Goal: Answer question/provide support: Share knowledge or assist other users

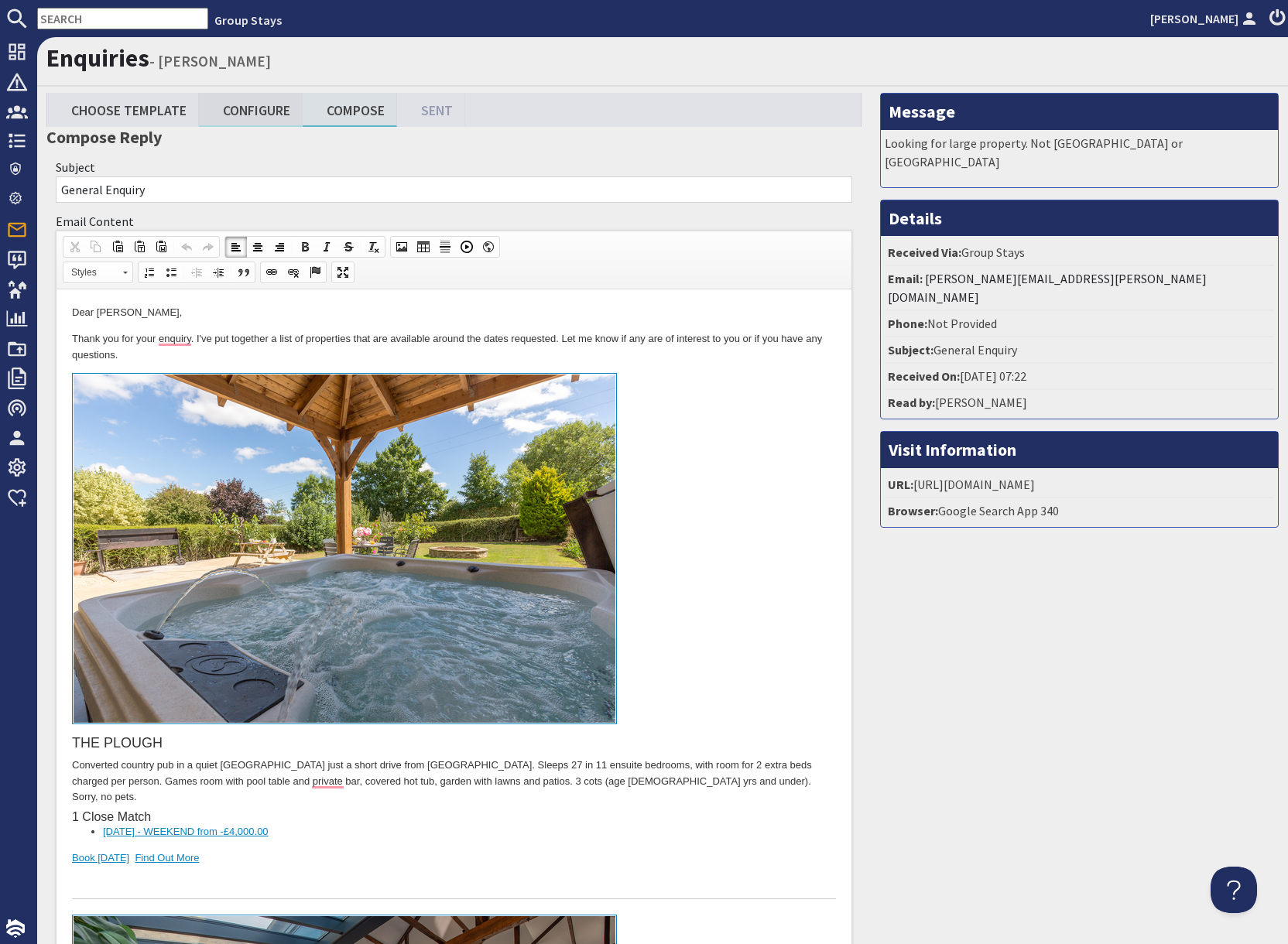
drag, startPoint x: 307, startPoint y: 148, endPoint x: 251, endPoint y: 117, distance: 64.0
click at [251, 113] on link "Configure" at bounding box center [250, 109] width 103 height 33
type textarea "<p>Dear [PERSON_NAME],</p> <p>Thank you for your enquiry. I&#39;ve put together…"
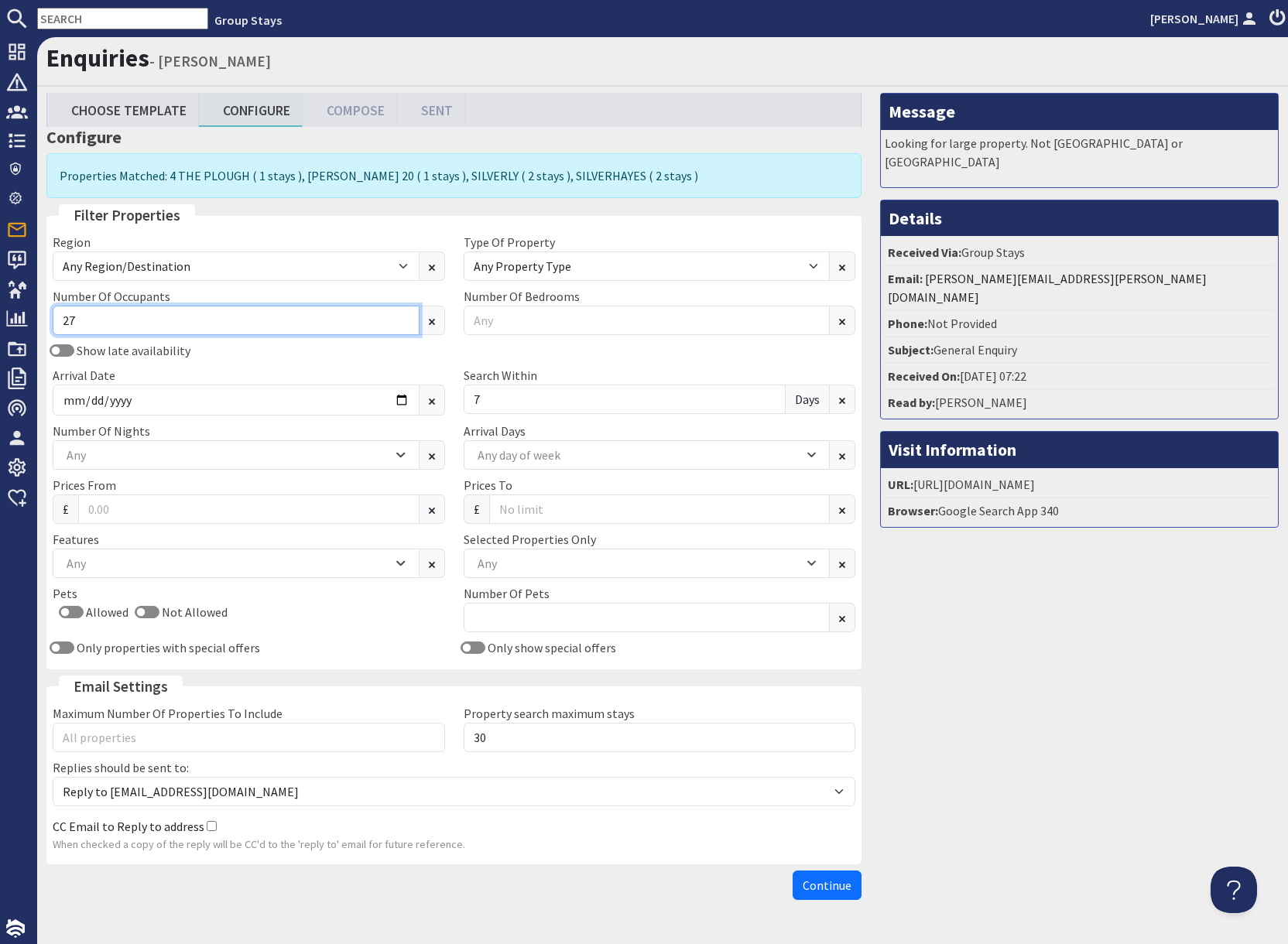
click at [89, 326] on input "27" at bounding box center [236, 320] width 367 height 30
type input "2"
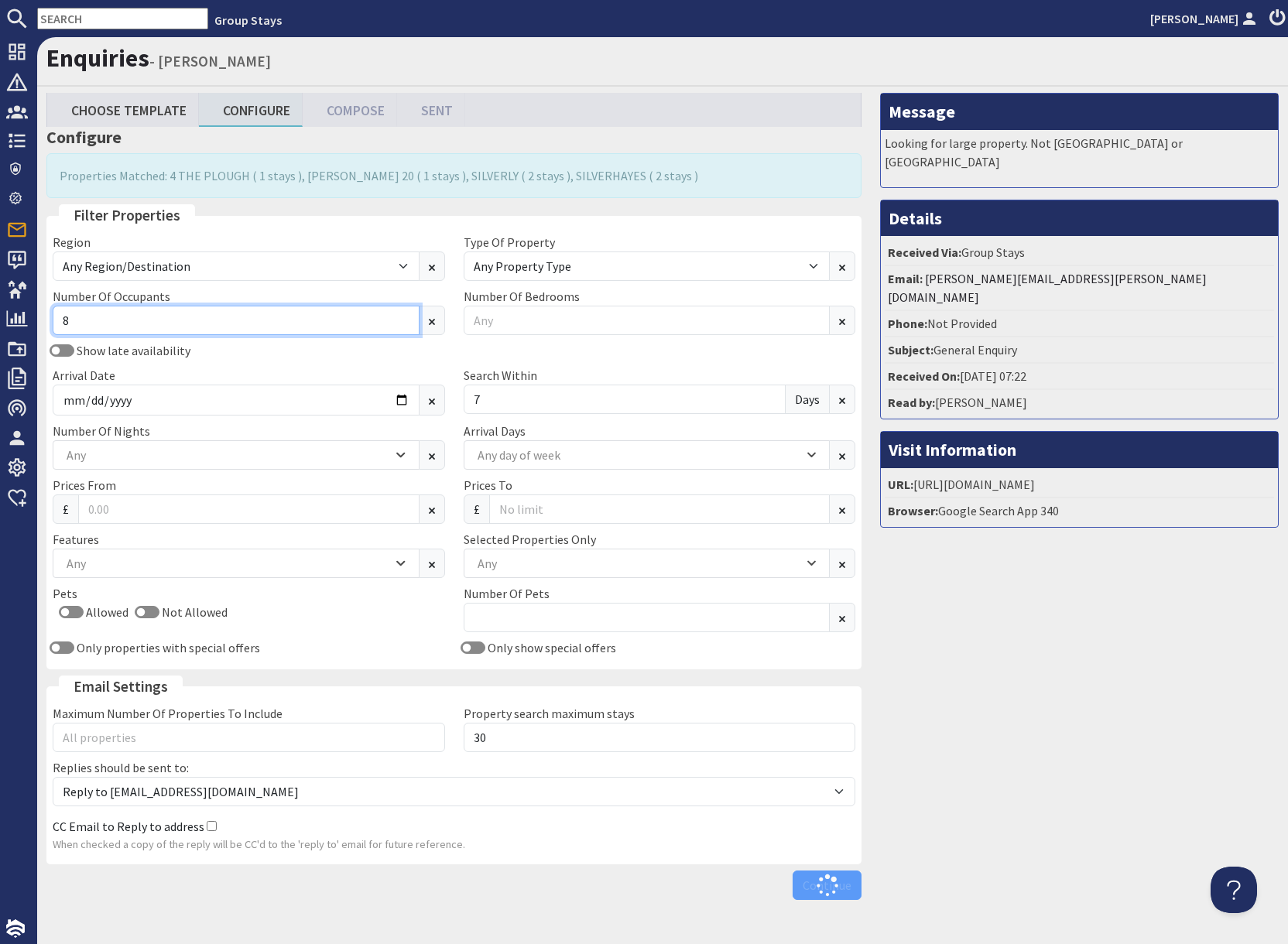
type input "8"
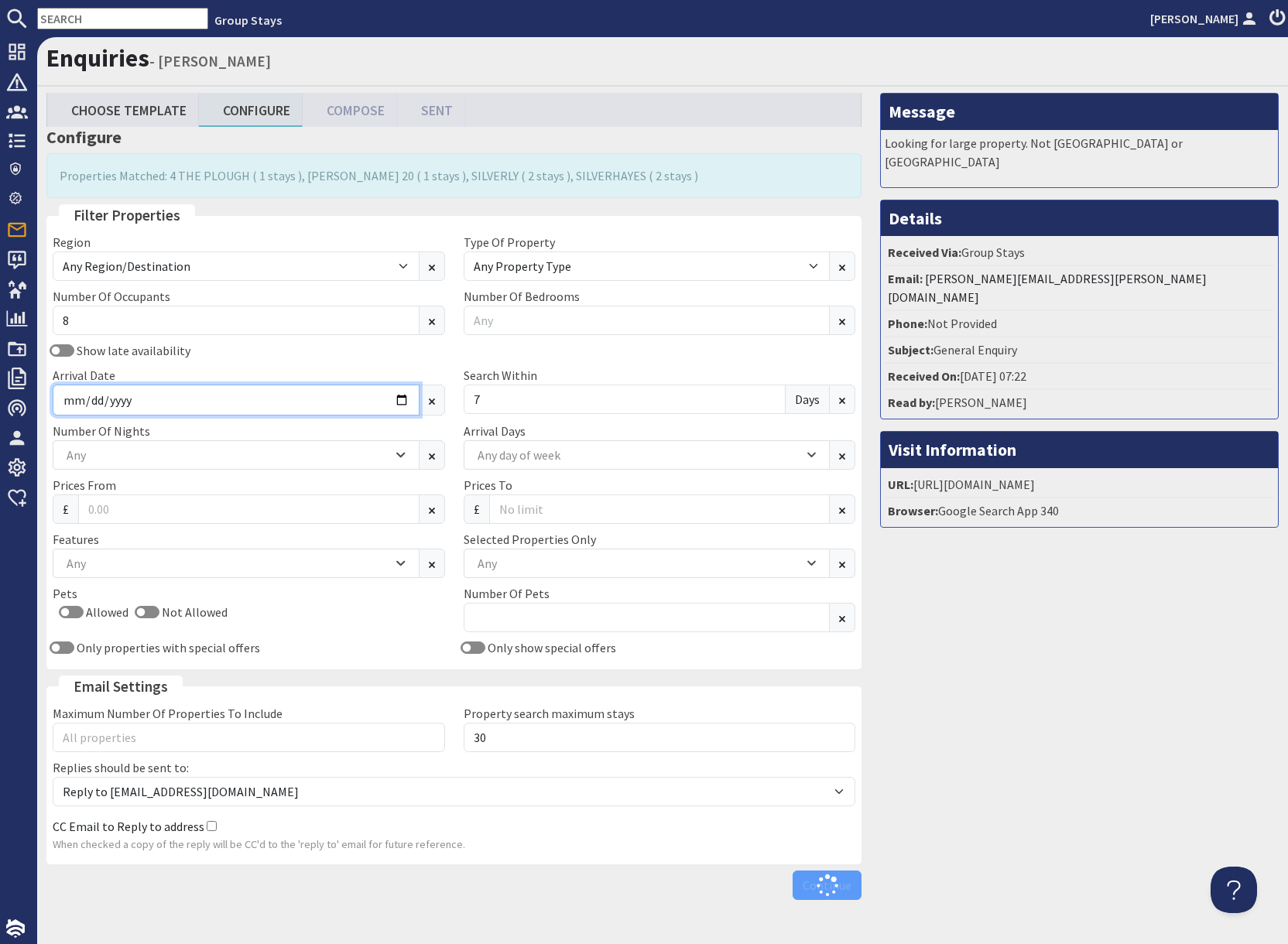
drag, startPoint x: 199, startPoint y: 402, endPoint x: 305, endPoint y: 406, distance: 106.1
click at [205, 401] on input "[DATE]" at bounding box center [236, 400] width 367 height 31
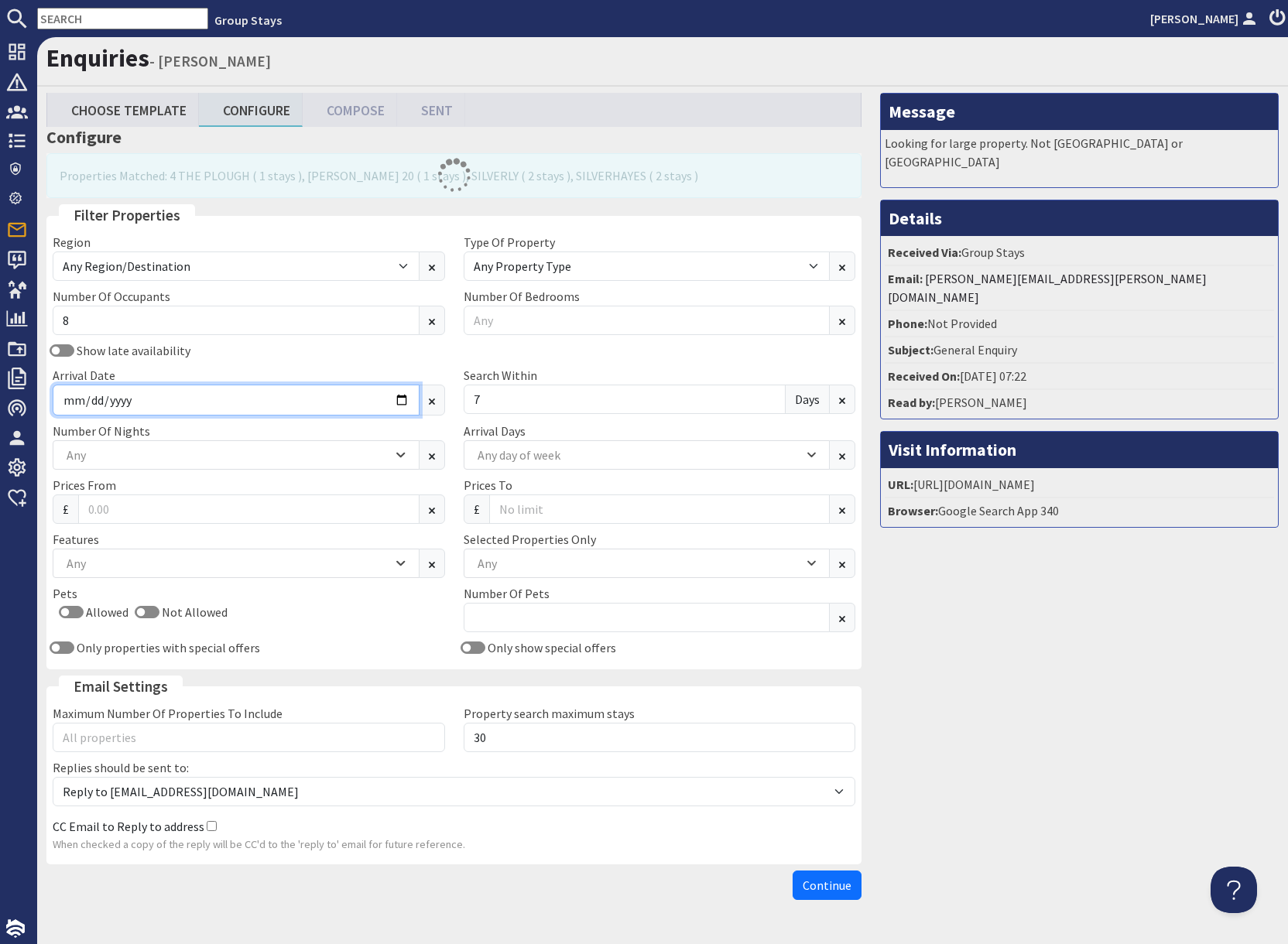
click at [405, 402] on input "[DATE]" at bounding box center [236, 400] width 367 height 31
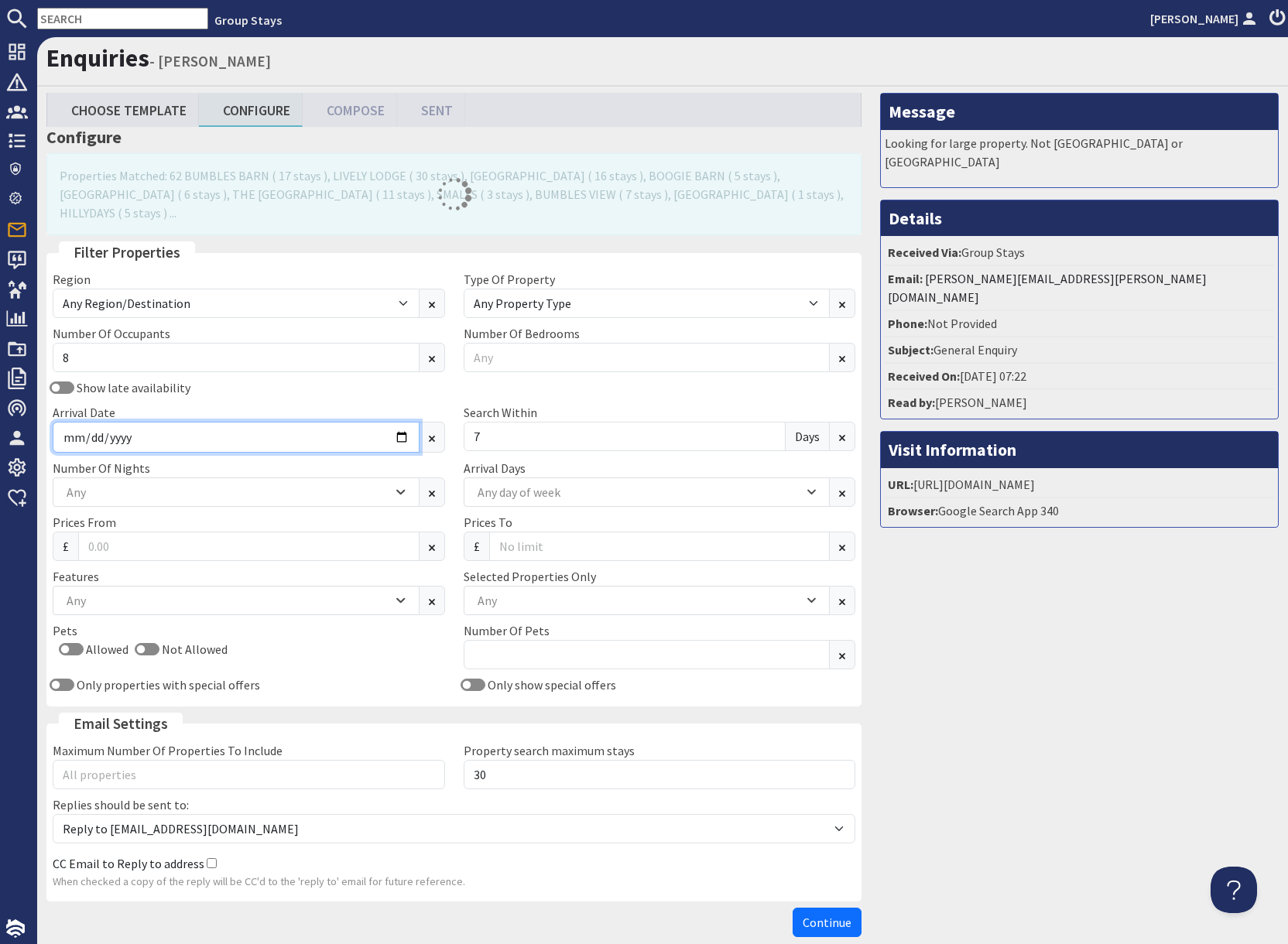
type input "[DATE]"
drag, startPoint x: 1026, startPoint y: 577, endPoint x: 992, endPoint y: 577, distance: 34.0
click at [1010, 578] on div "Message Looking for large property. Not [GEOGRAPHIC_DATA] or [GEOGRAPHIC_DATA] …" at bounding box center [1079, 518] width 417 height 851
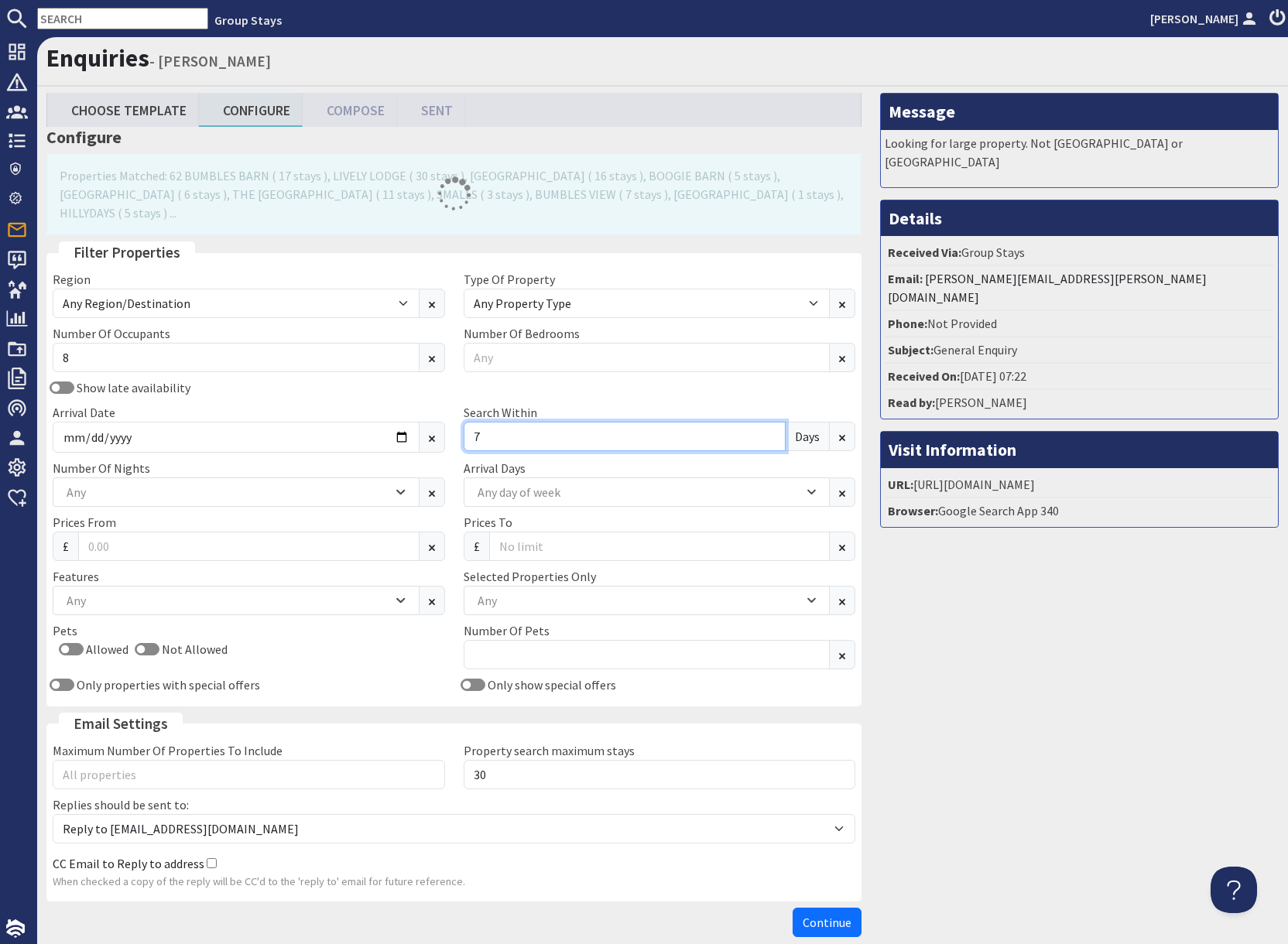
click at [520, 422] on input "7" at bounding box center [625, 437] width 323 height 30
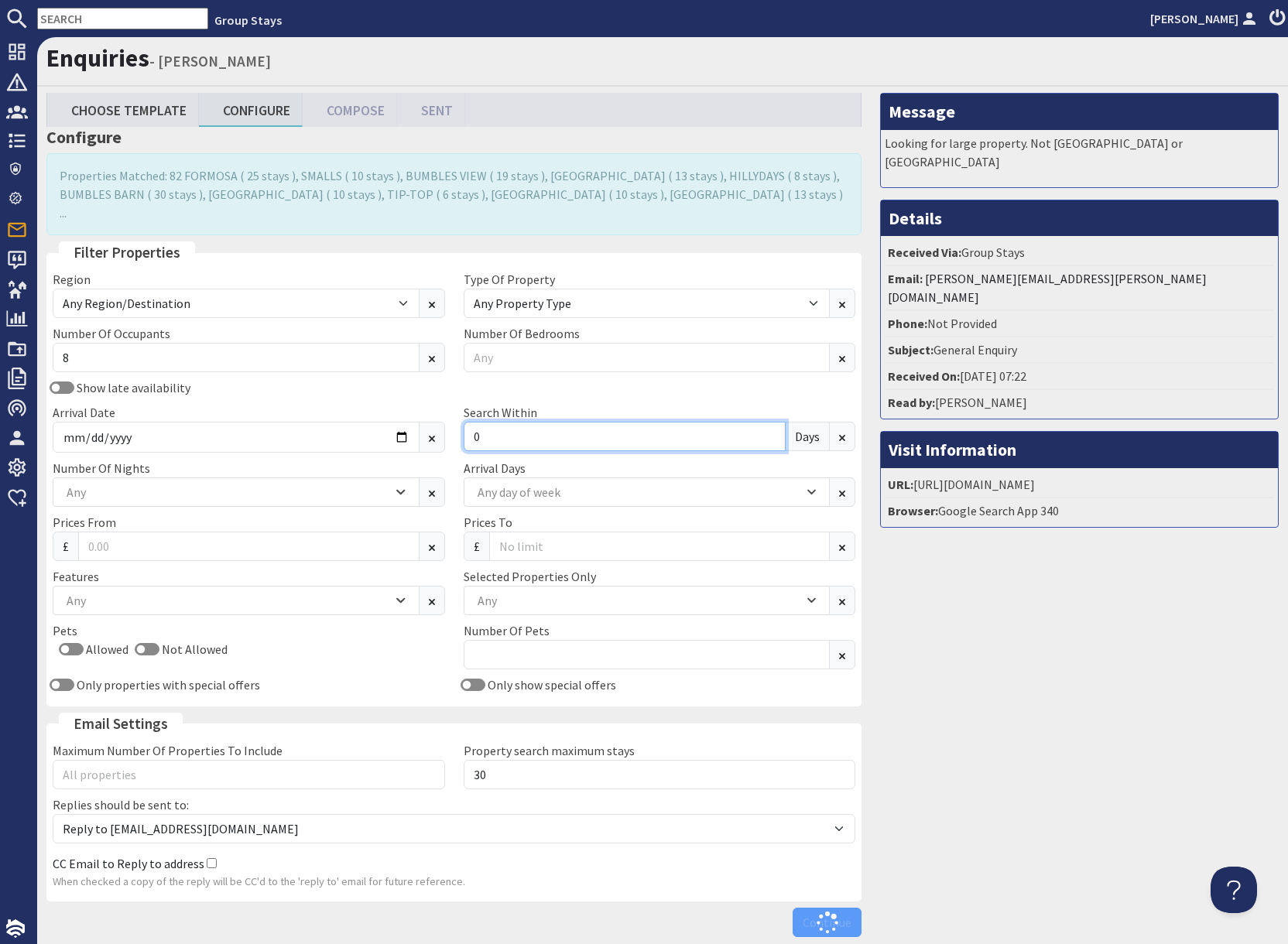
type input "0"
click at [1034, 669] on div "Message Looking for large property. Not [GEOGRAPHIC_DATA] or [GEOGRAPHIC_DATA] …" at bounding box center [1079, 518] width 417 height 851
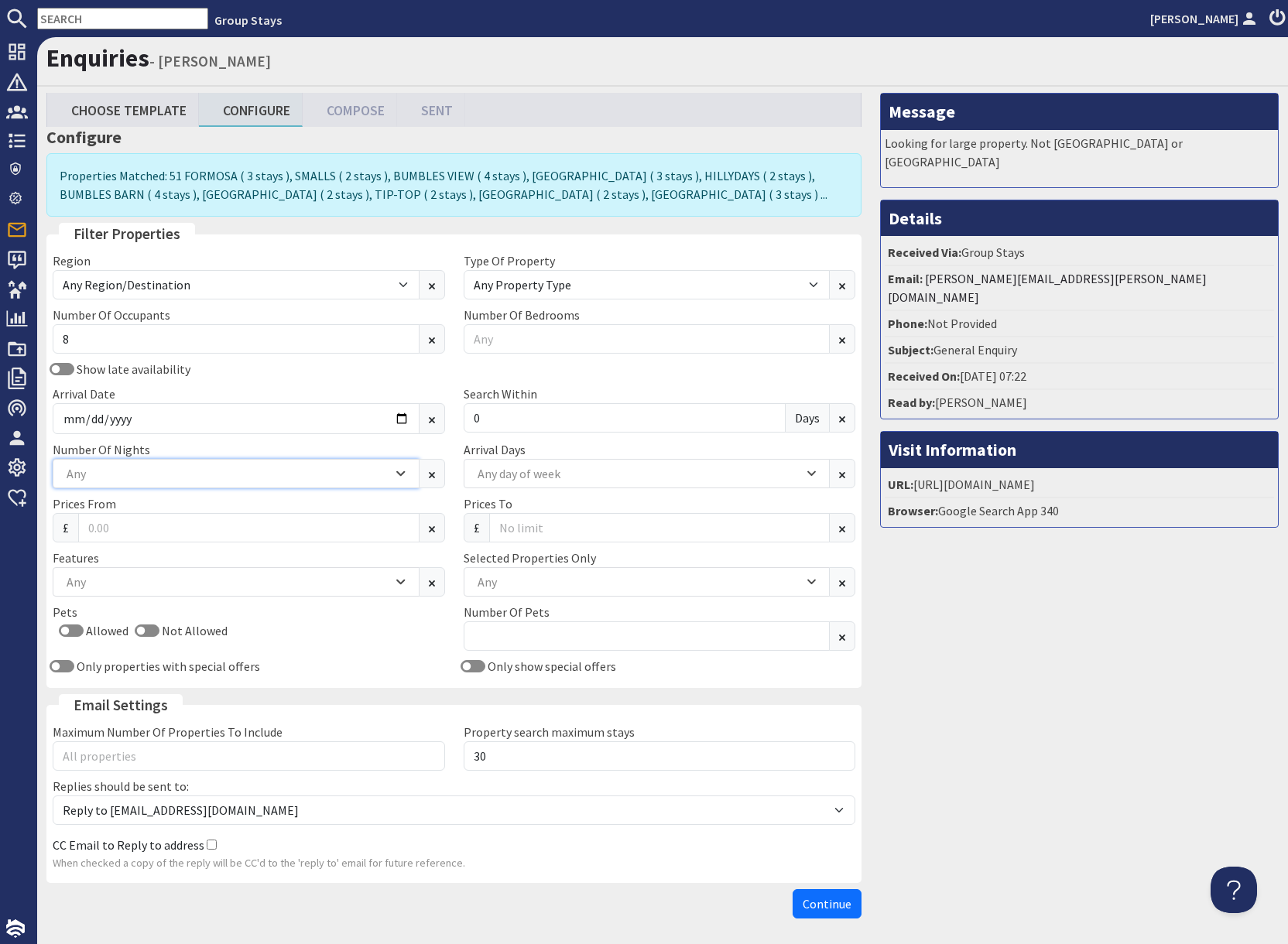
click at [290, 477] on div "Any" at bounding box center [228, 473] width 329 height 17
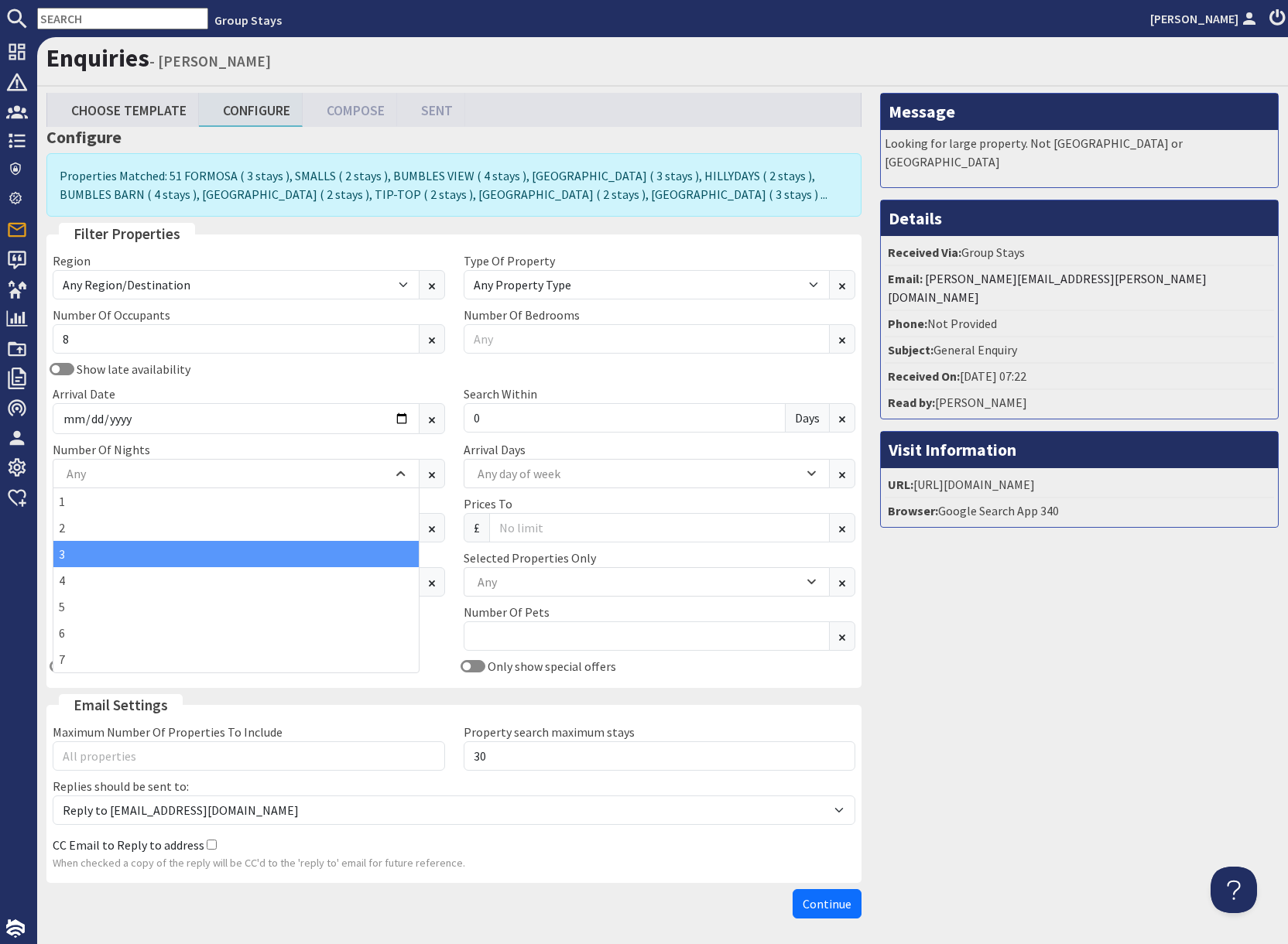
click at [74, 556] on div "3" at bounding box center [236, 553] width 365 height 26
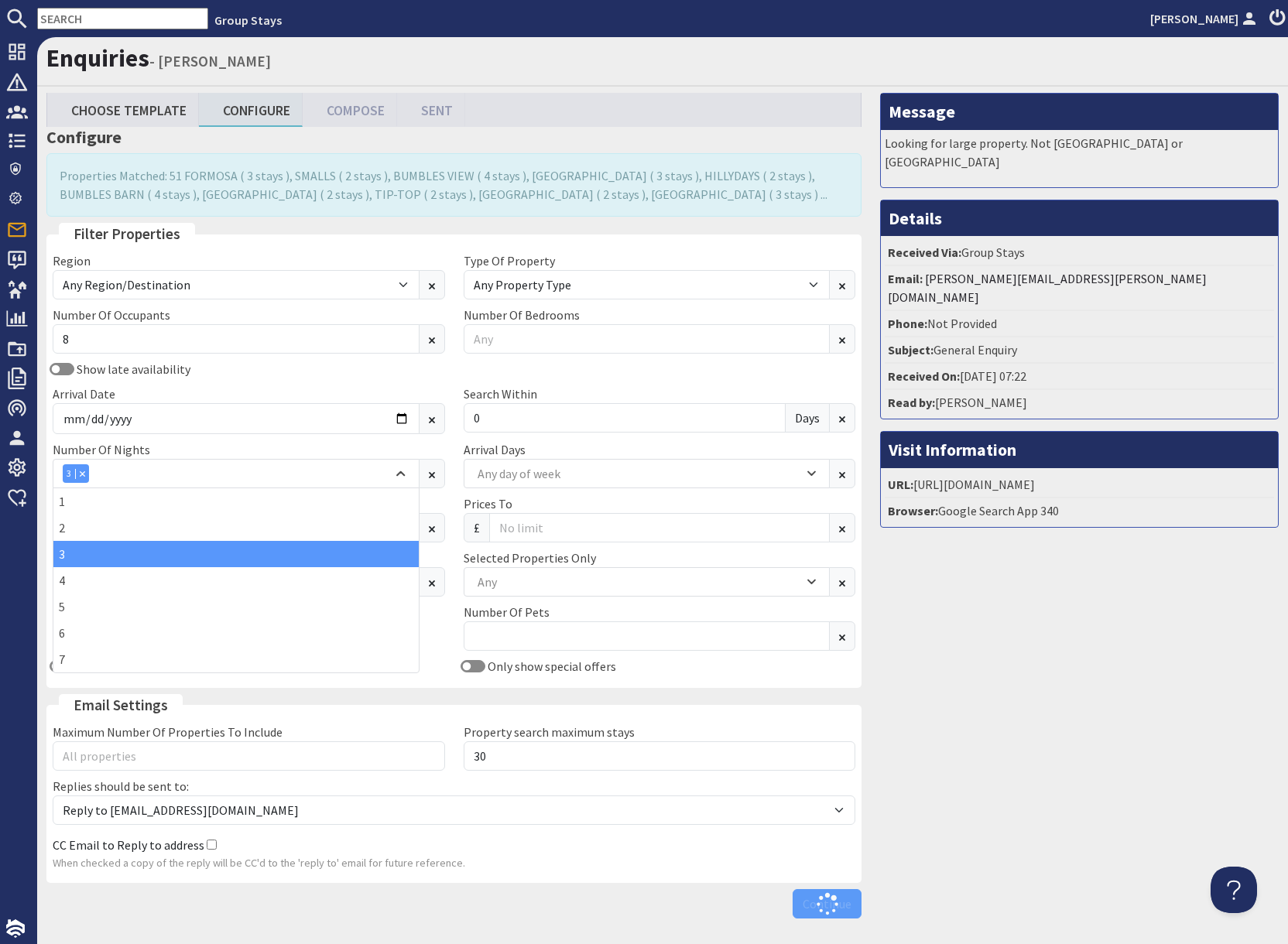
click at [969, 618] on div "Message Looking for large property. Not [GEOGRAPHIC_DATA] or [GEOGRAPHIC_DATA] …" at bounding box center [1079, 509] width 417 height 832
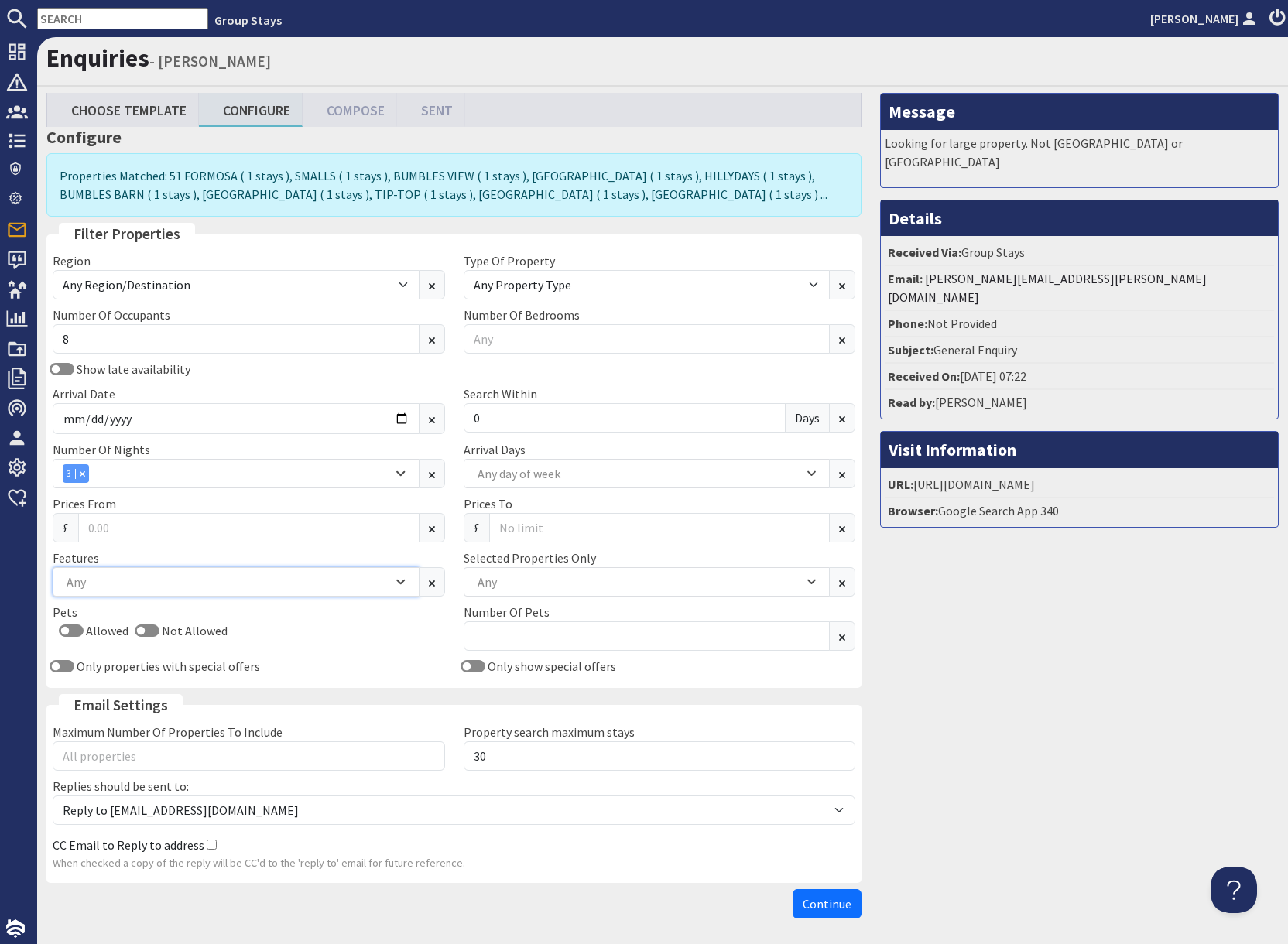
click at [165, 587] on div "Any" at bounding box center [228, 582] width 329 height 17
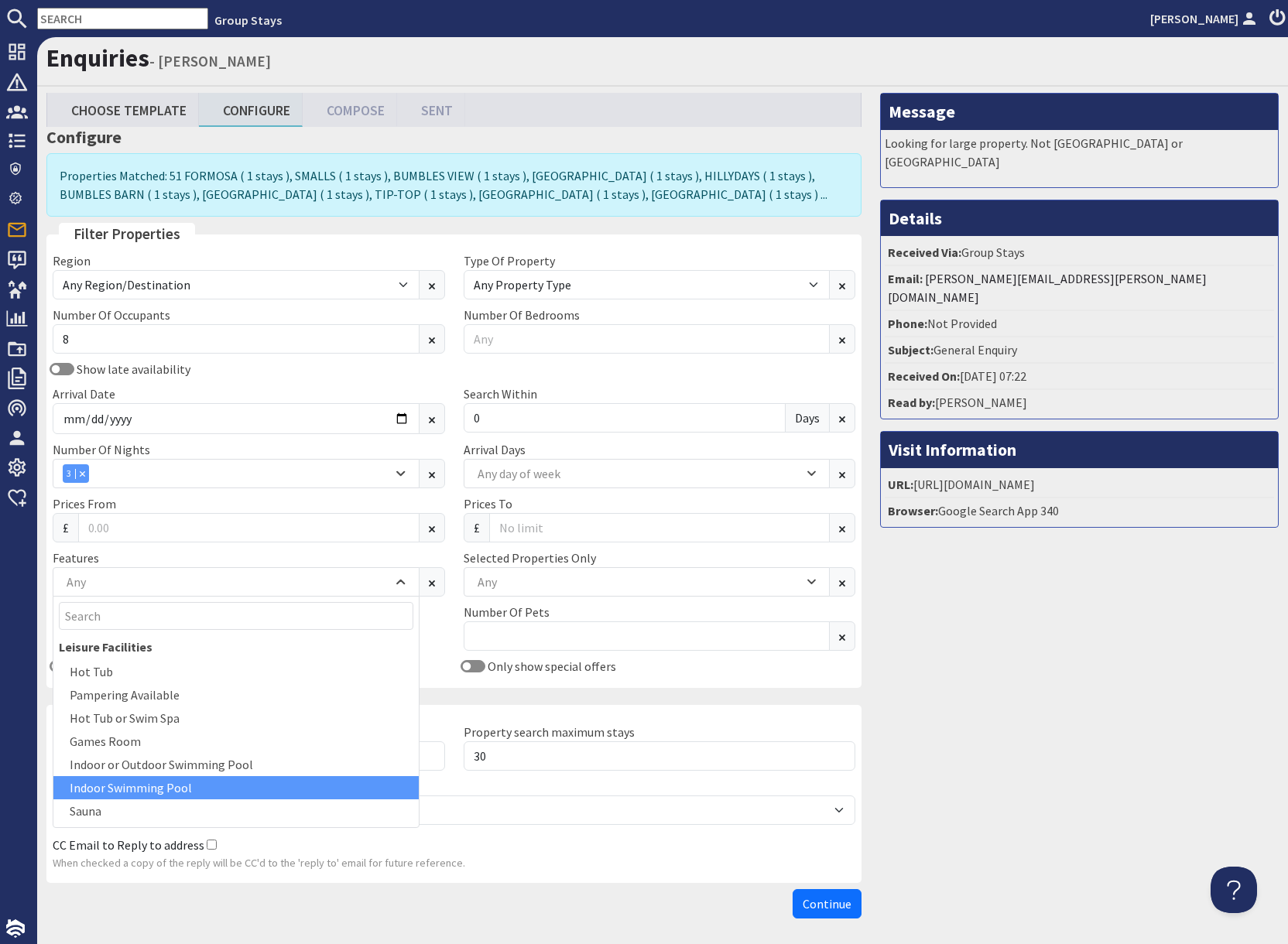
click at [161, 785] on div "Indoor Swimming Pool" at bounding box center [236, 788] width 365 height 23
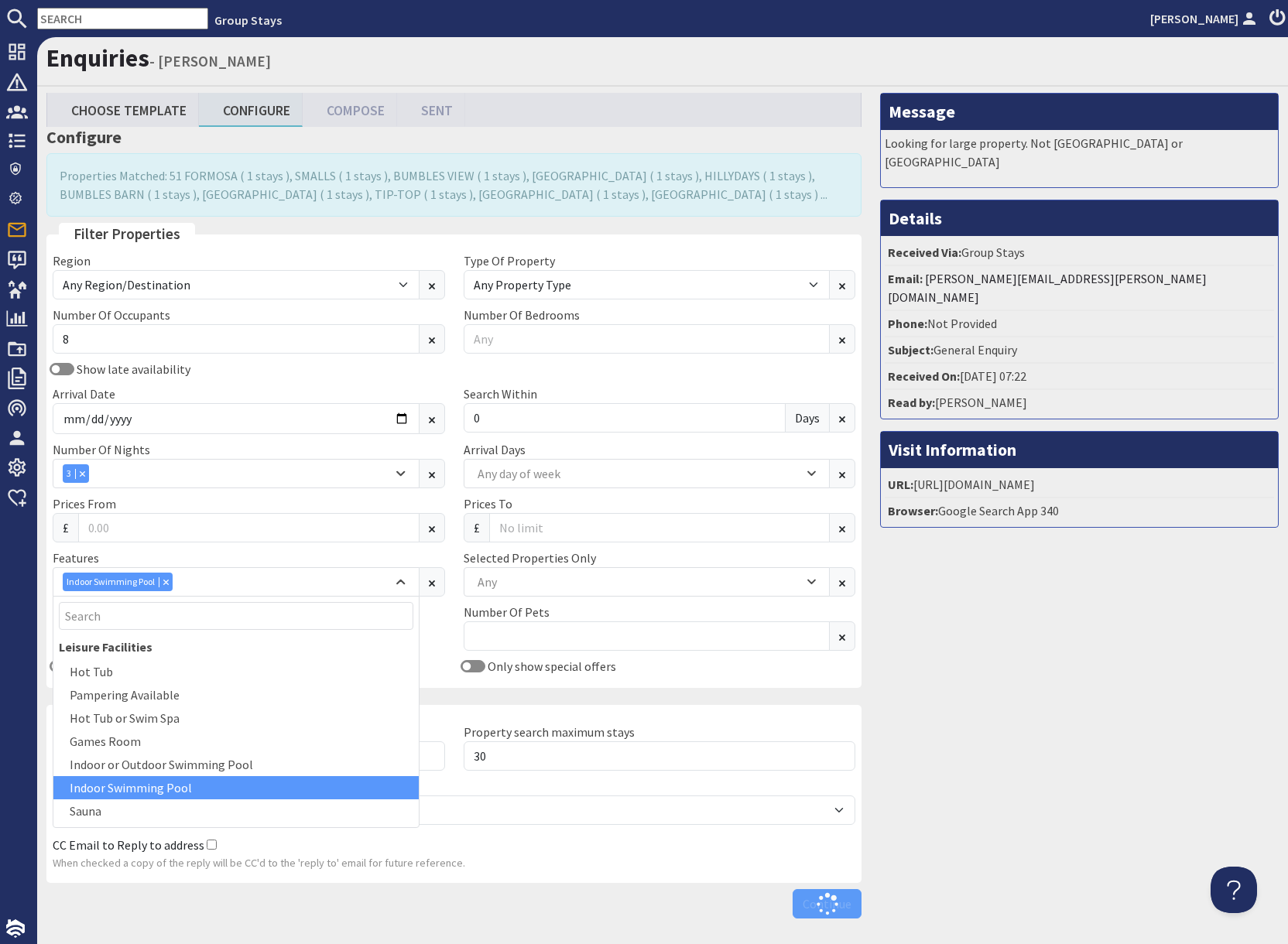
drag, startPoint x: 1089, startPoint y: 748, endPoint x: 1067, endPoint y: 747, distance: 22.0
click at [1088, 748] on div "Message Looking for large property. Not [GEOGRAPHIC_DATA] or [GEOGRAPHIC_DATA] …" at bounding box center [1079, 509] width 417 height 832
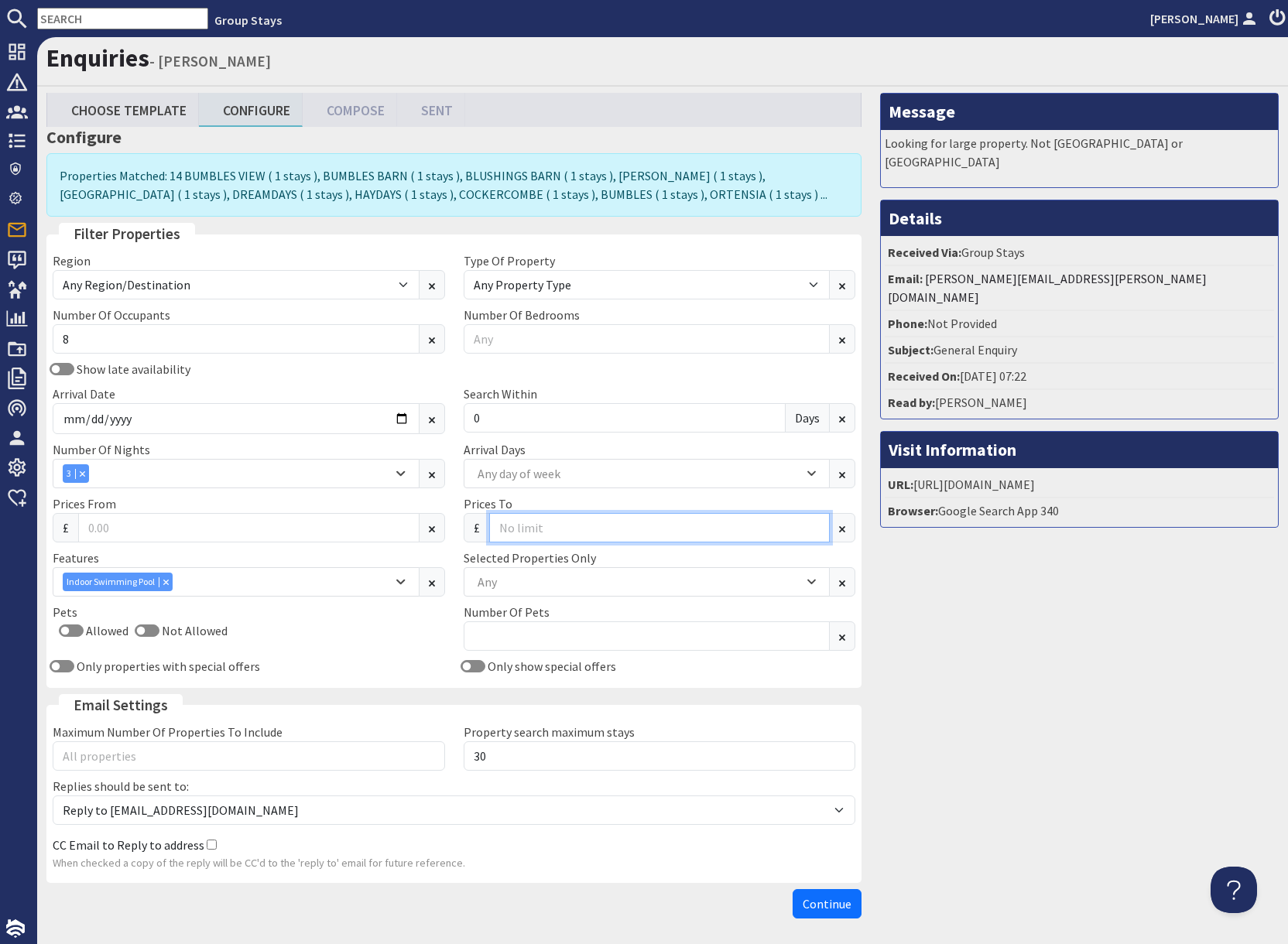
click at [540, 529] on input "Prices To" at bounding box center [660, 528] width 341 height 30
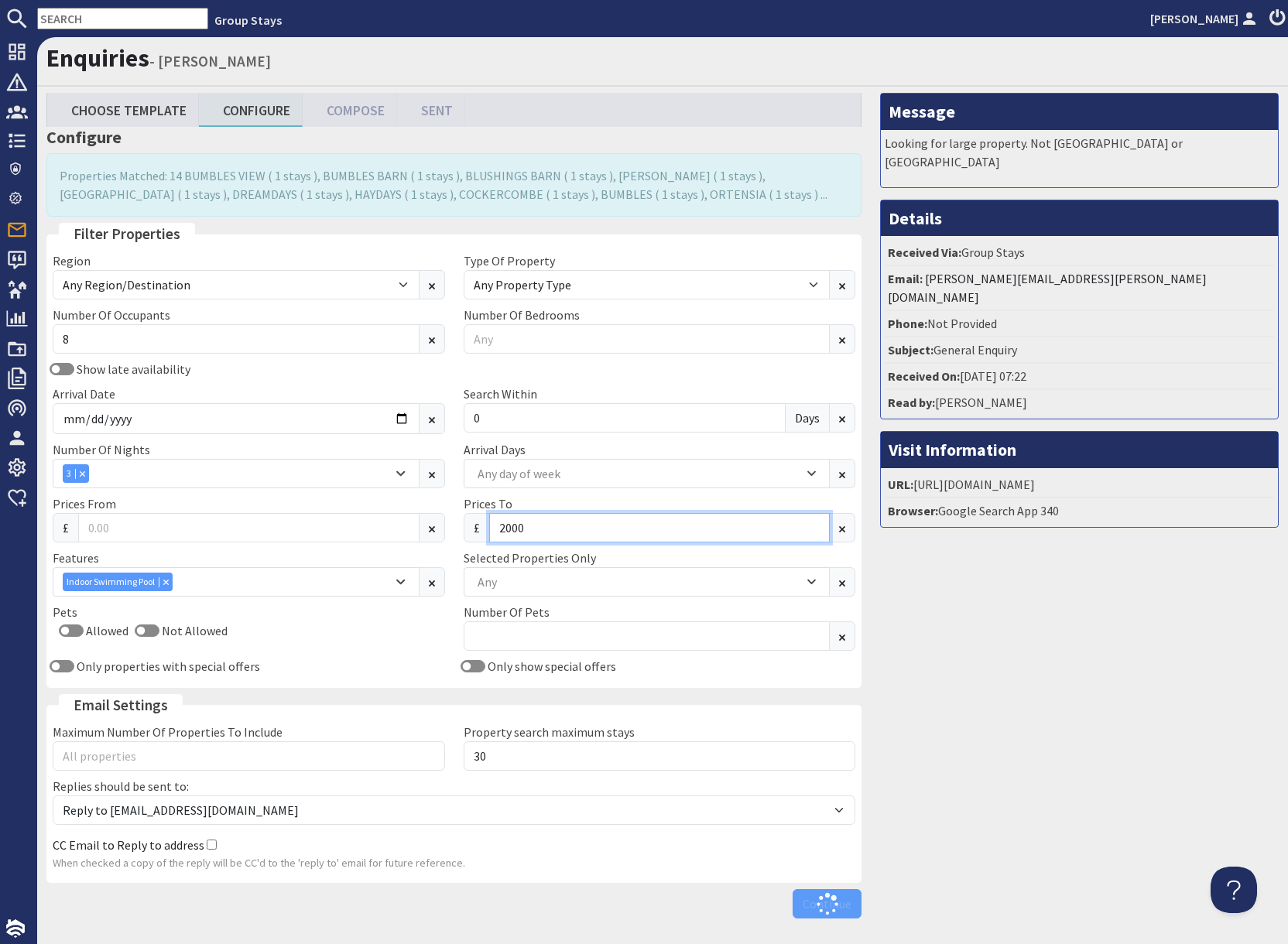
type input "2000"
click at [991, 708] on div "Message Looking for large property. Not [GEOGRAPHIC_DATA] or [GEOGRAPHIC_DATA] …" at bounding box center [1079, 509] width 417 height 832
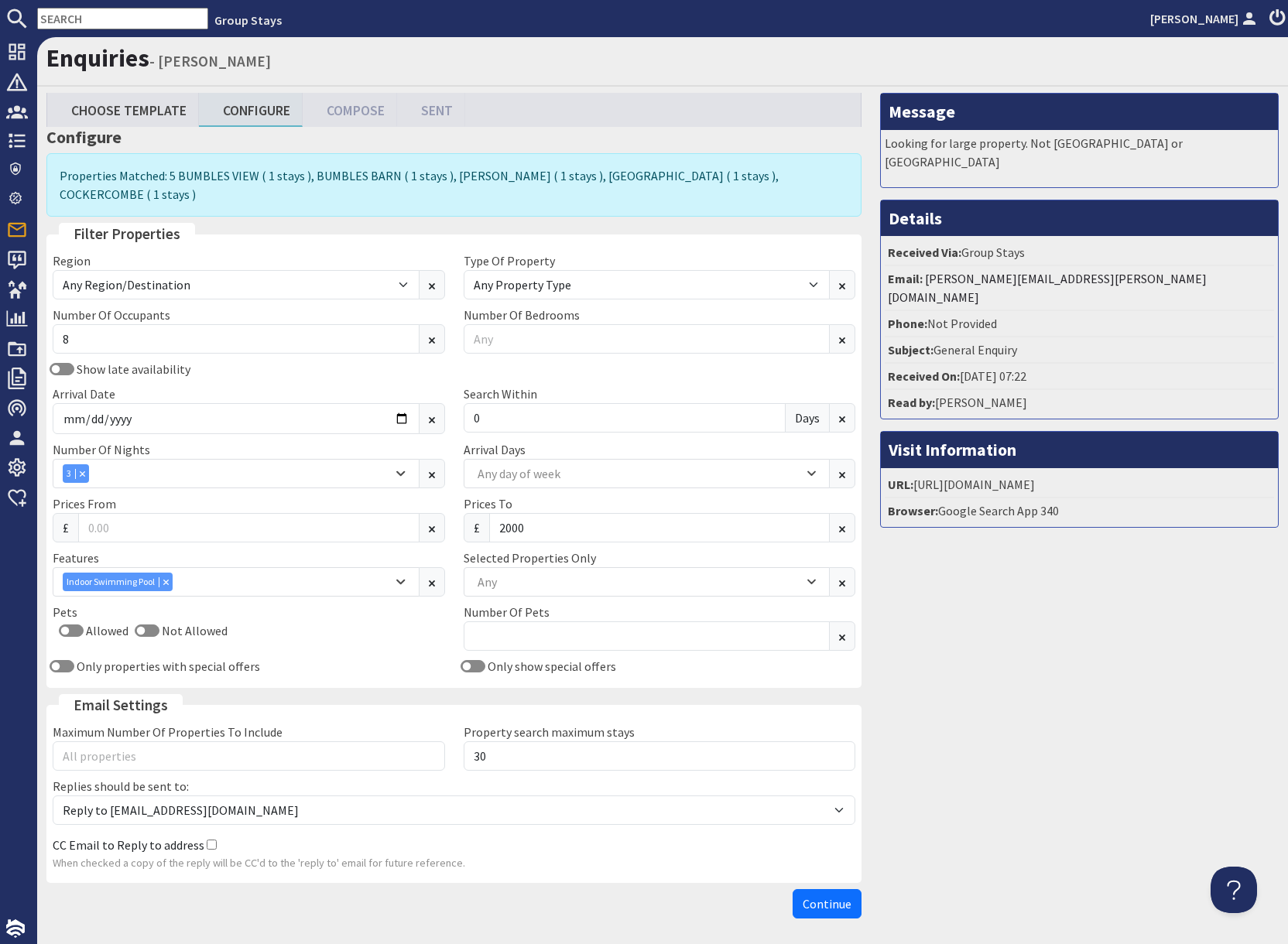
click at [818, 896] on span "Continue" at bounding box center [826, 903] width 49 height 16
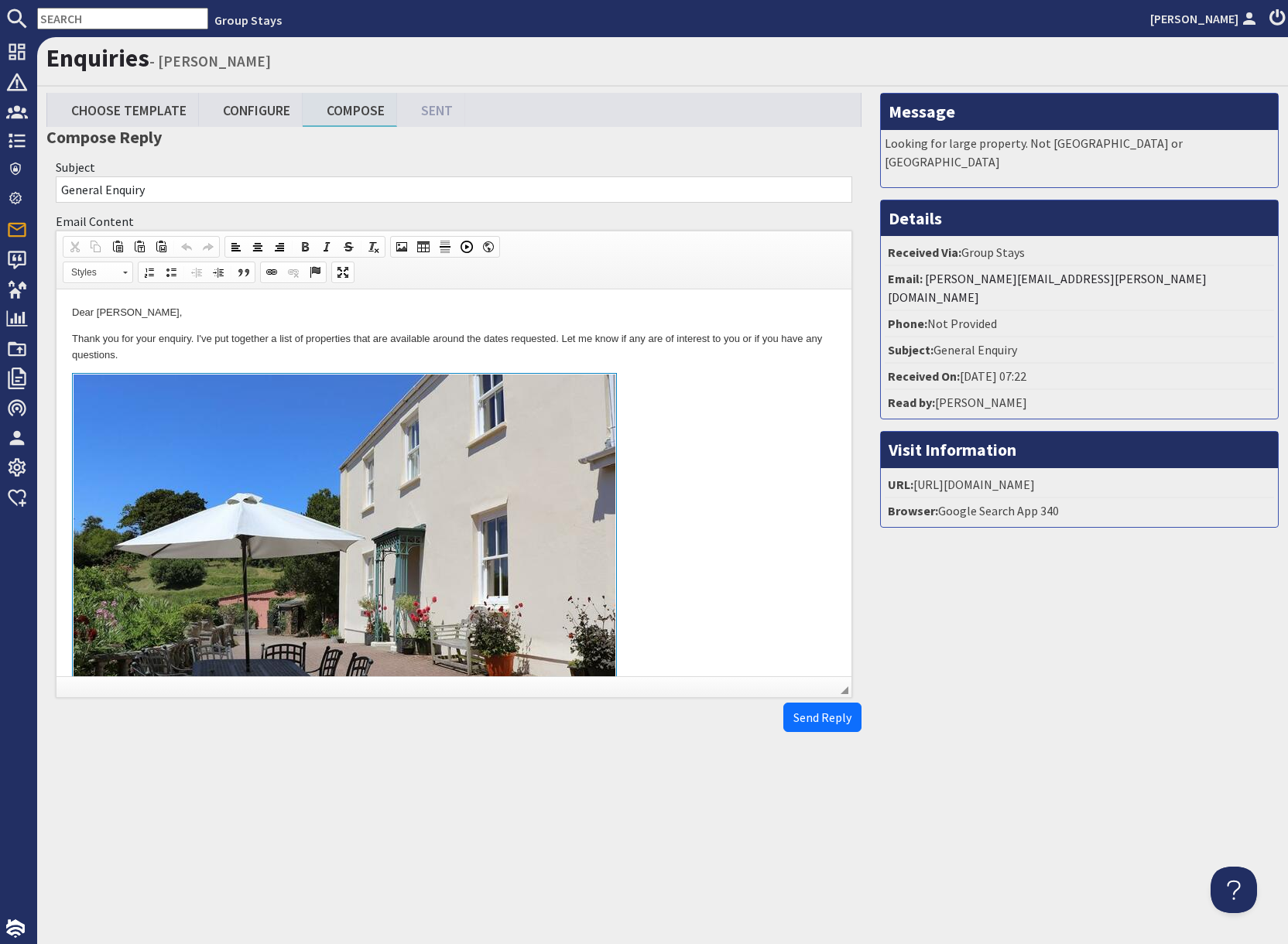
click at [723, 529] on link at bounding box center [454, 551] width 764 height 357
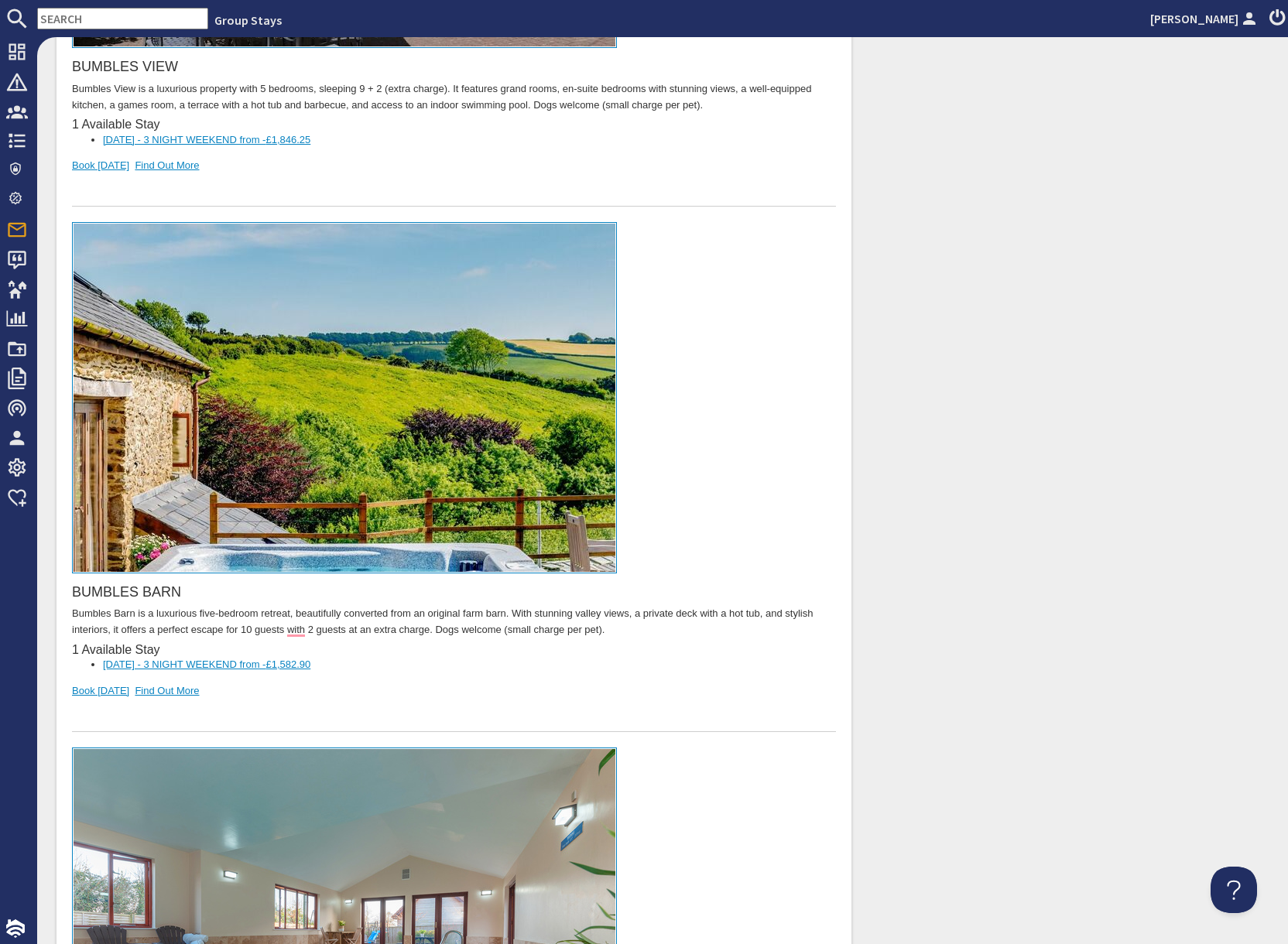
scroll to position [679, 0]
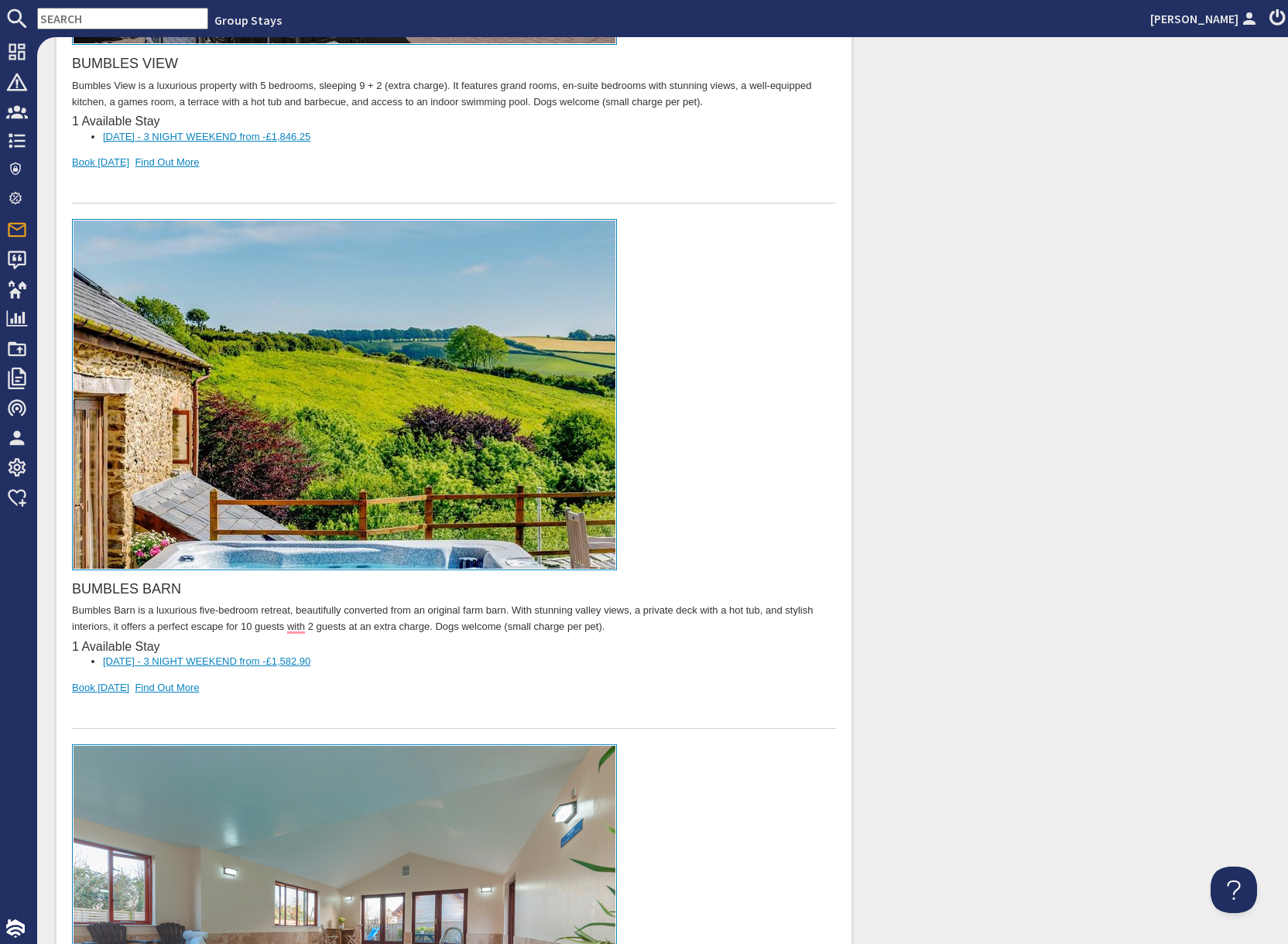
drag, startPoint x: 300, startPoint y: 715, endPoint x: 294, endPoint y: 709, distance: 8.5
click at [297, 711] on div "To enrich screen reader interactions, please activate Accessibility in Grammarl…" at bounding box center [454, 712] width 764 height 32
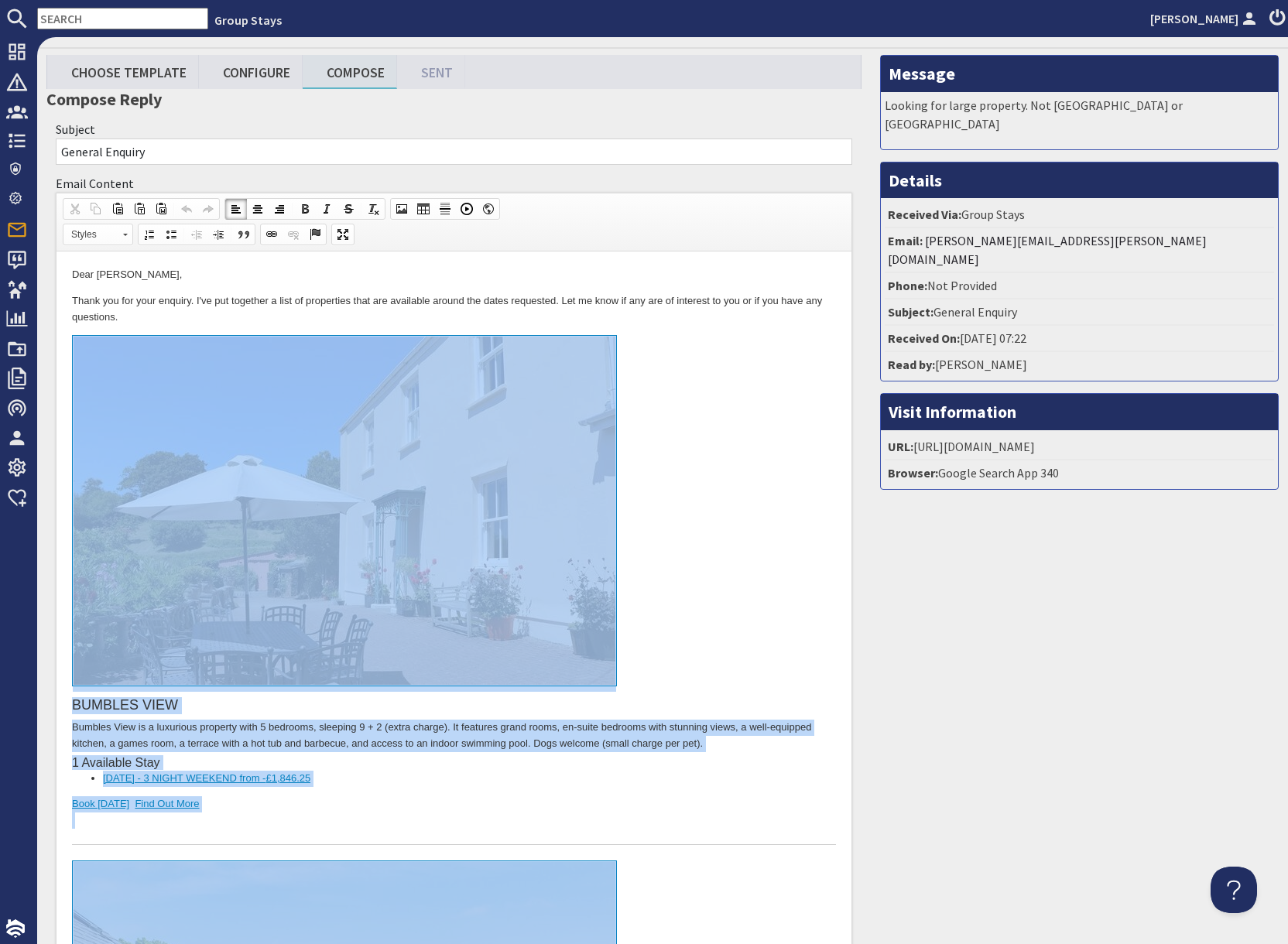
scroll to position [0, 0]
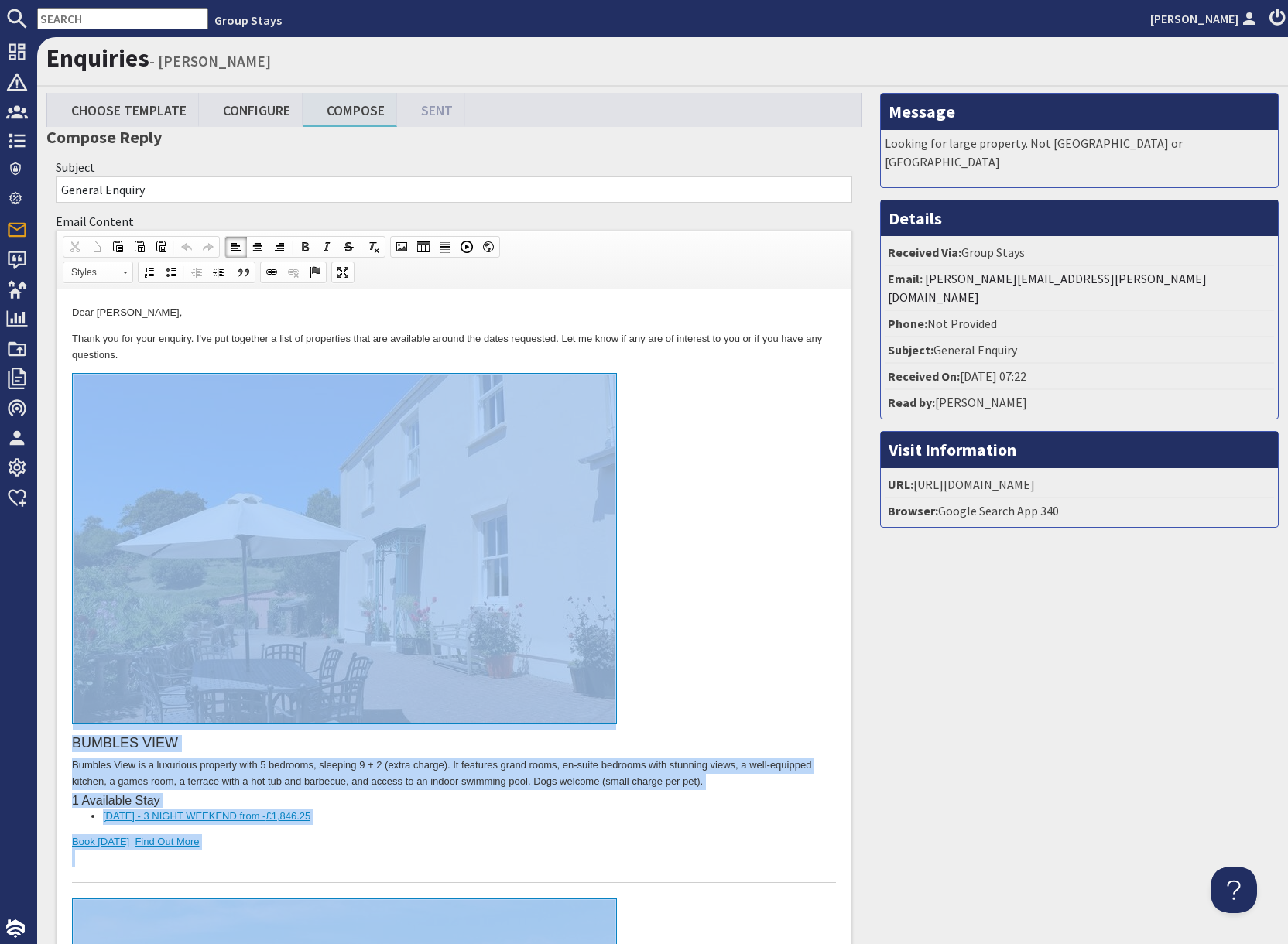
drag, startPoint x: 292, startPoint y: 1387, endPoint x: 250, endPoint y: 458, distance: 929.9
copy body "BUMBLES VIEW Bumbles View is a luxurious property with 5 bedrooms, sleeping 9 +…"
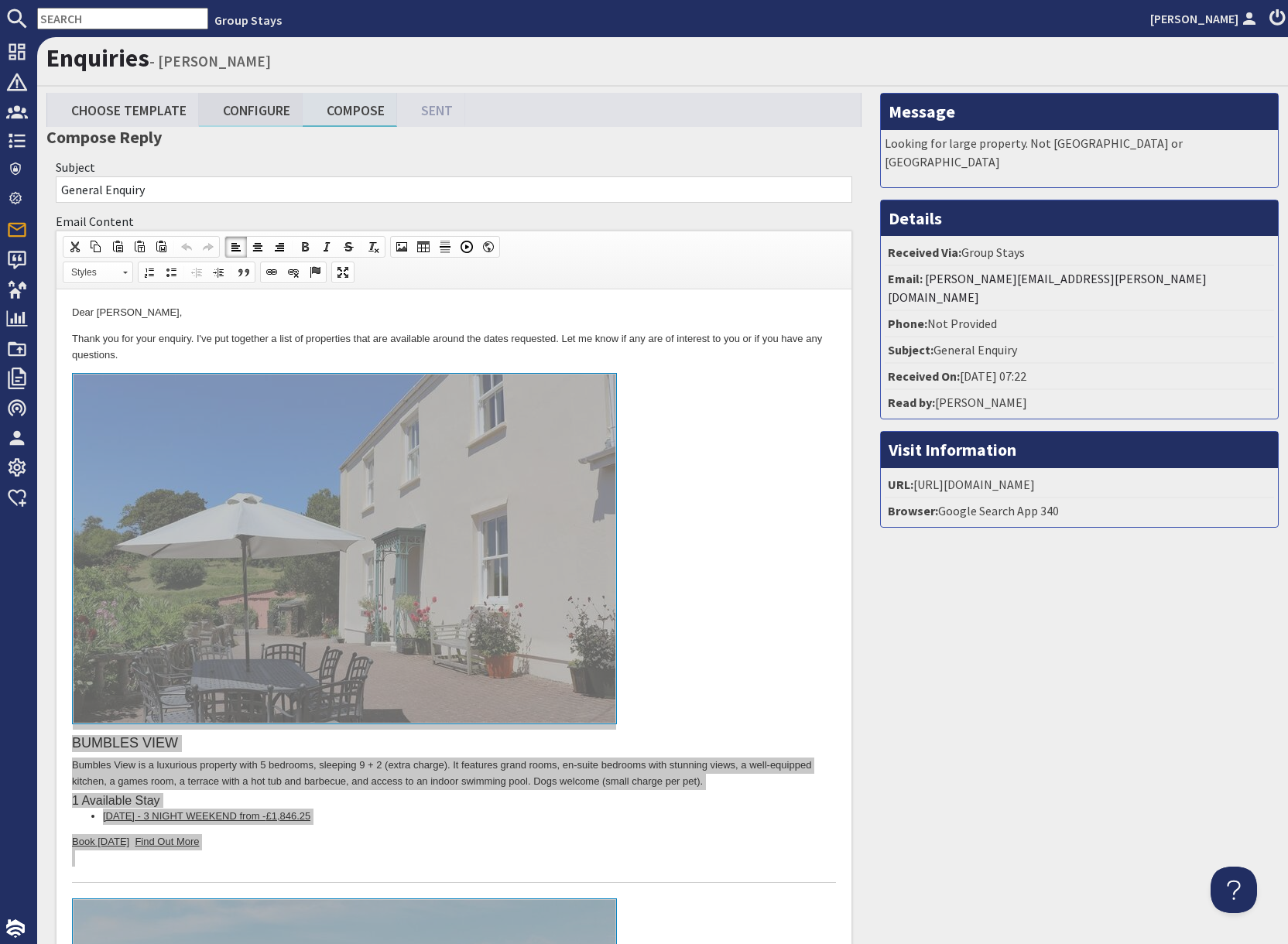
click at [259, 114] on link "Configure" at bounding box center [250, 109] width 103 height 33
type textarea "<p>Dear [PERSON_NAME],</p> <p>Thank you for your enquiry. I&#39;ve put together…"
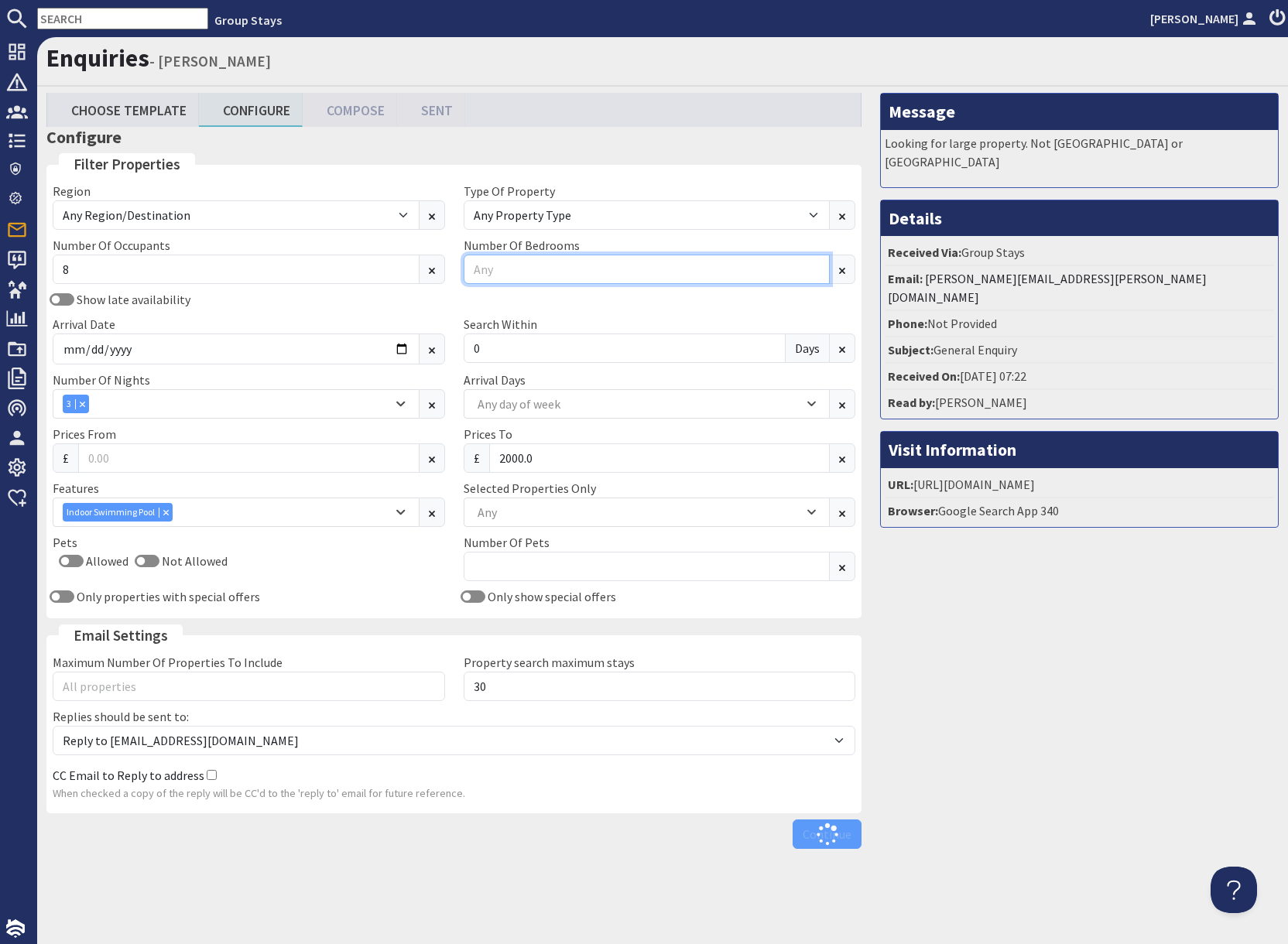
click at [523, 273] on input "Number Of Bedrooms" at bounding box center [646, 270] width 367 height 30
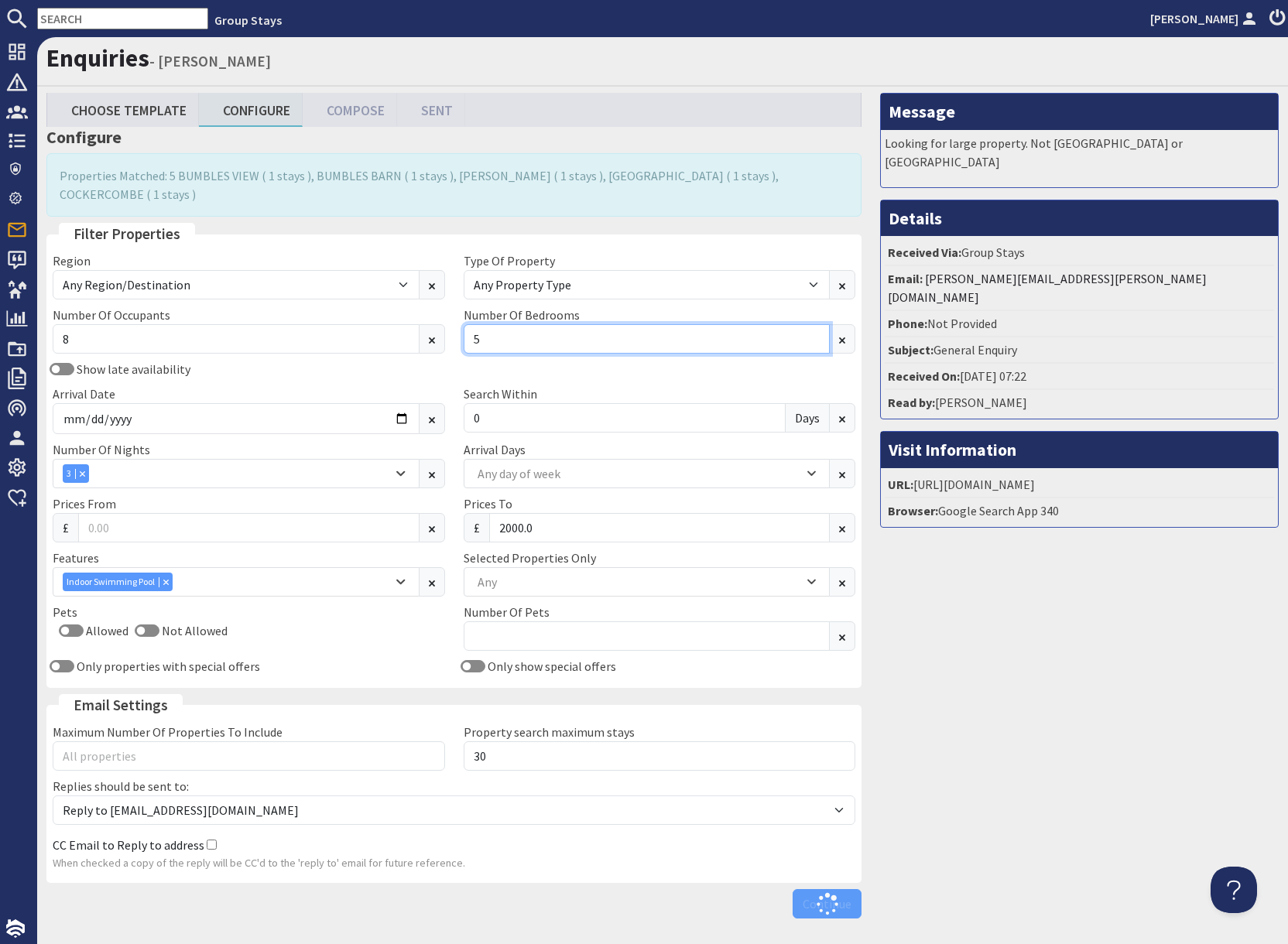
type input "5"
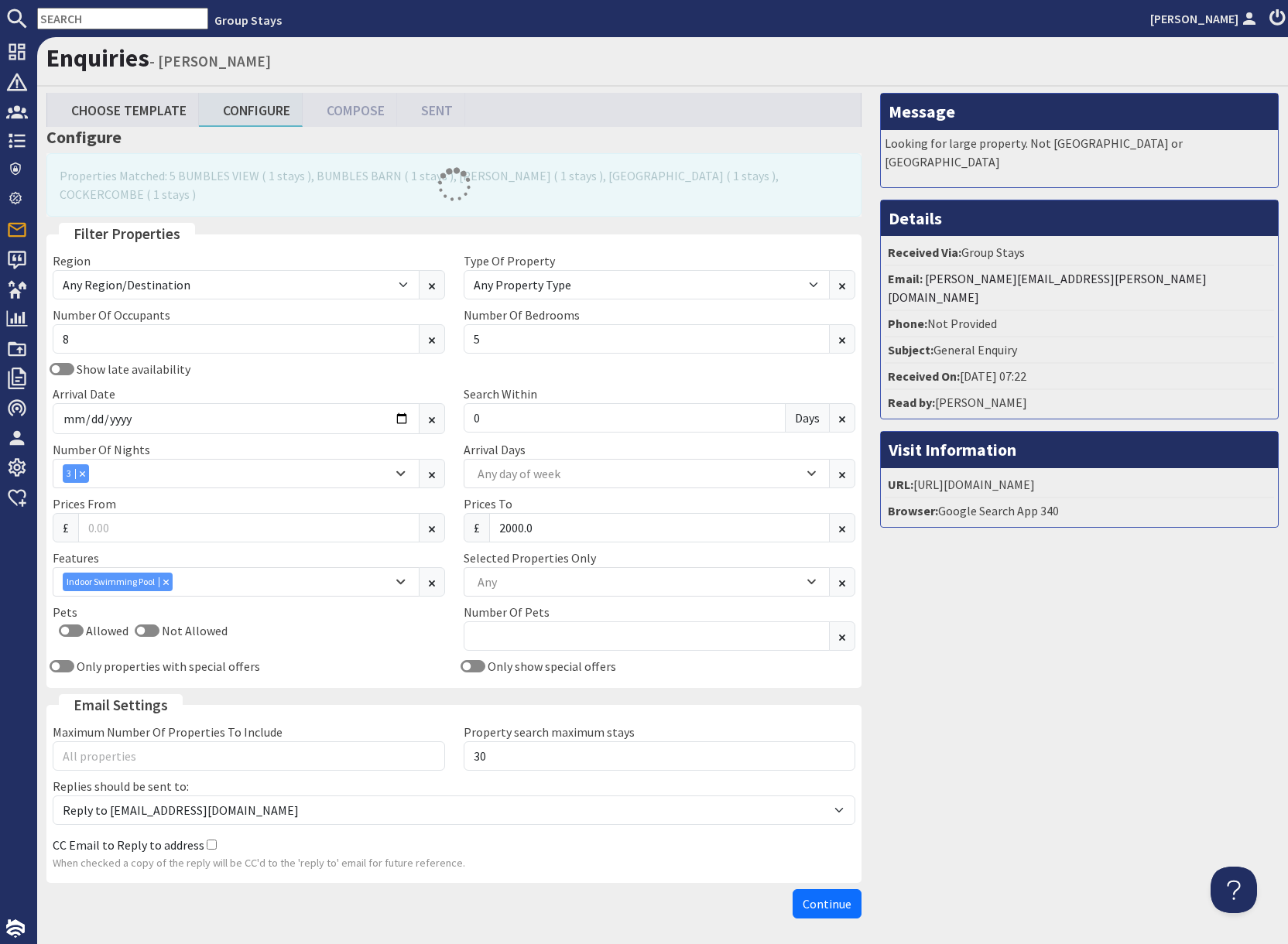
click at [1108, 638] on div "Message Looking for large property. Not [GEOGRAPHIC_DATA] or [GEOGRAPHIC_DATA] …" at bounding box center [1079, 509] width 417 height 832
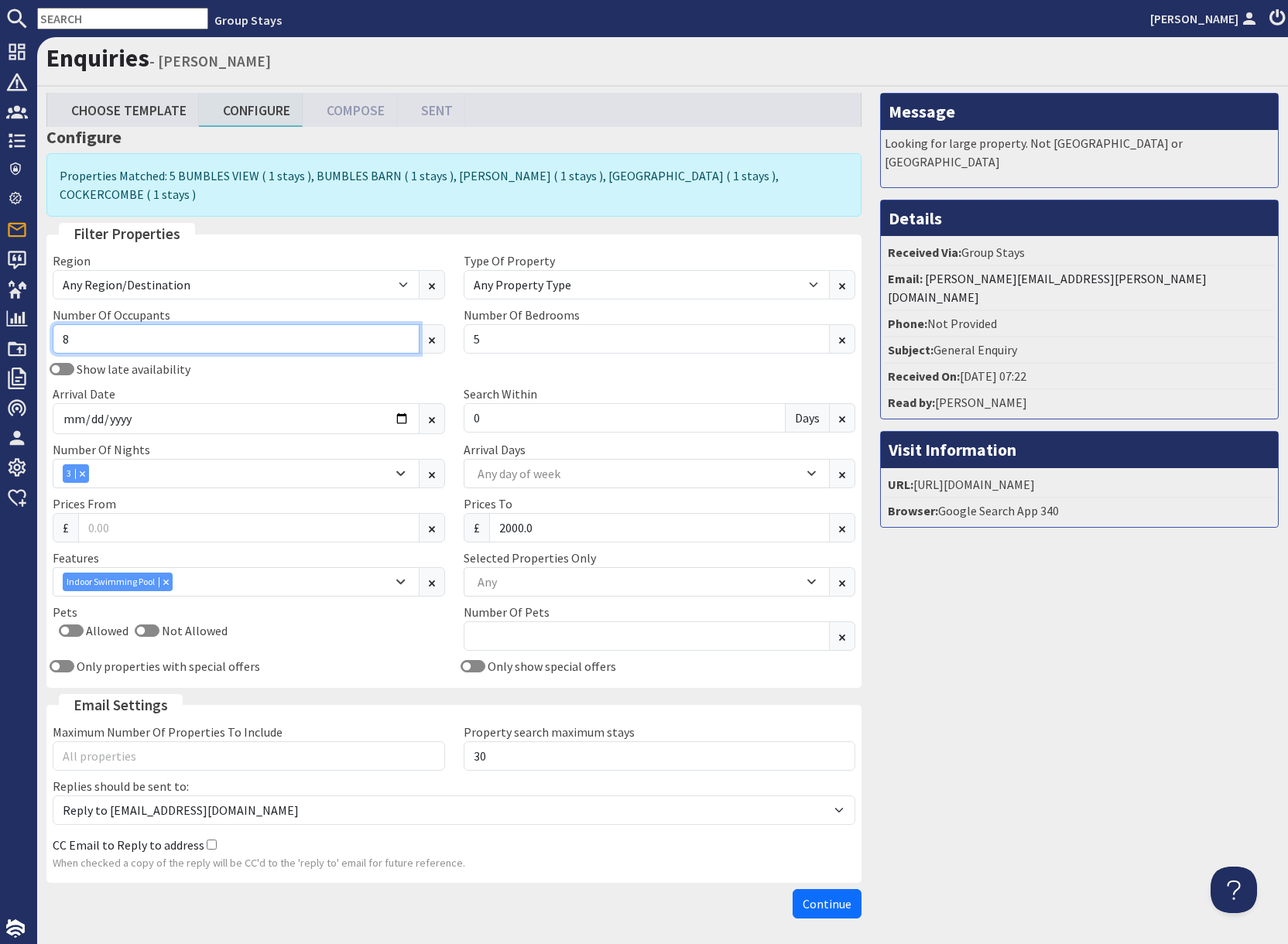
click at [114, 329] on input "8" at bounding box center [236, 339] width 367 height 30
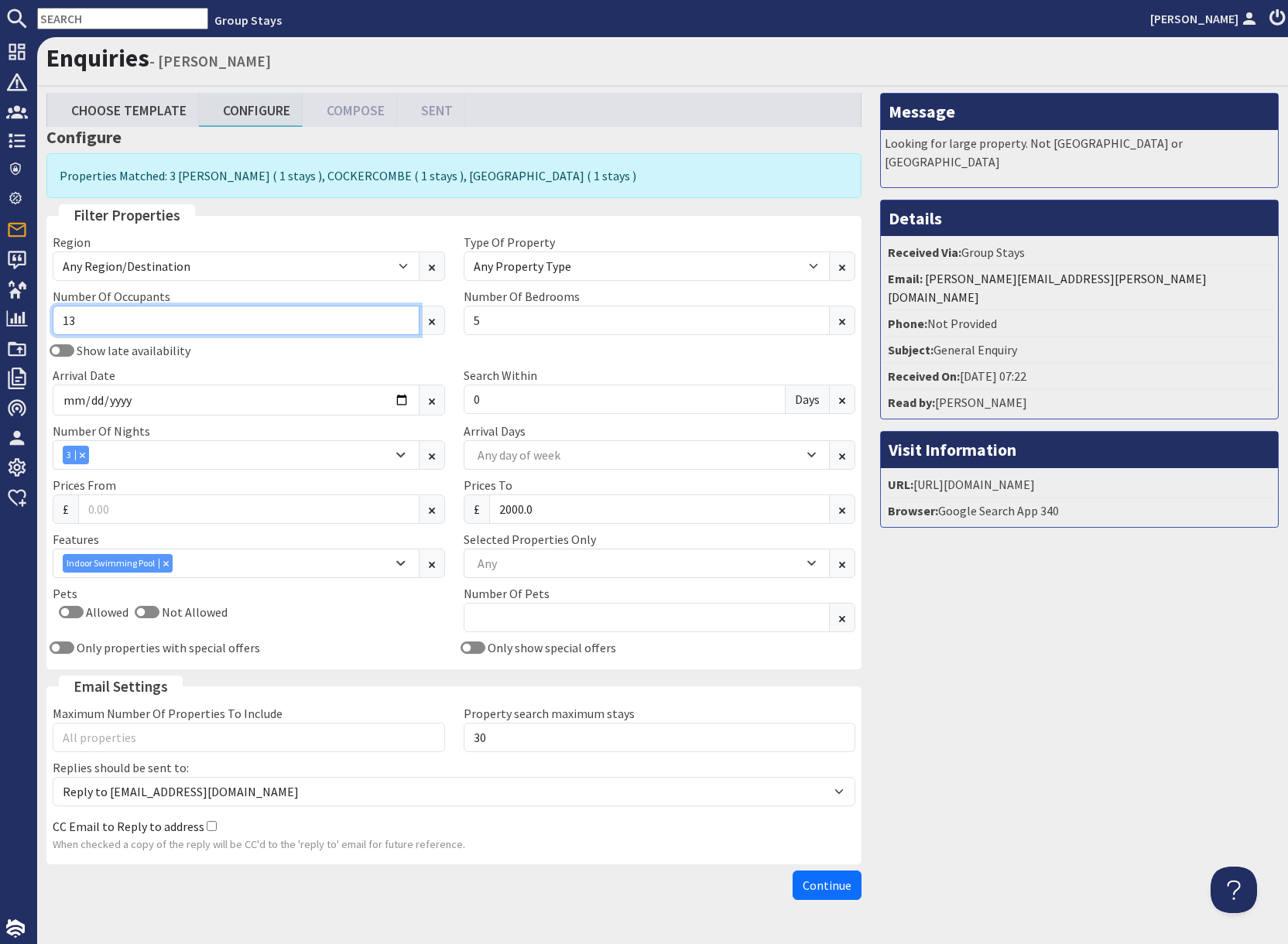
type input "13"
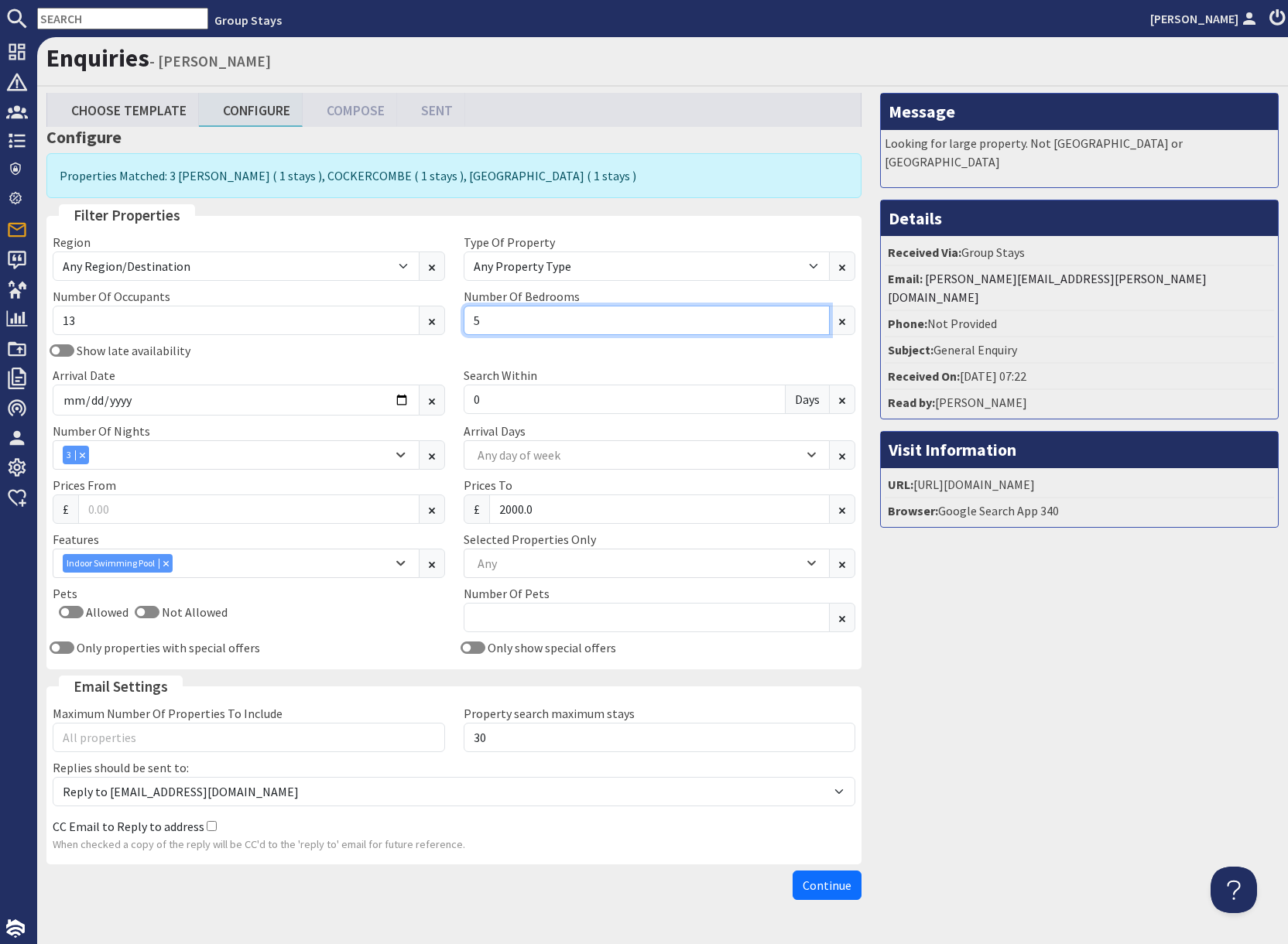
click at [505, 323] on input "5" at bounding box center [646, 320] width 367 height 30
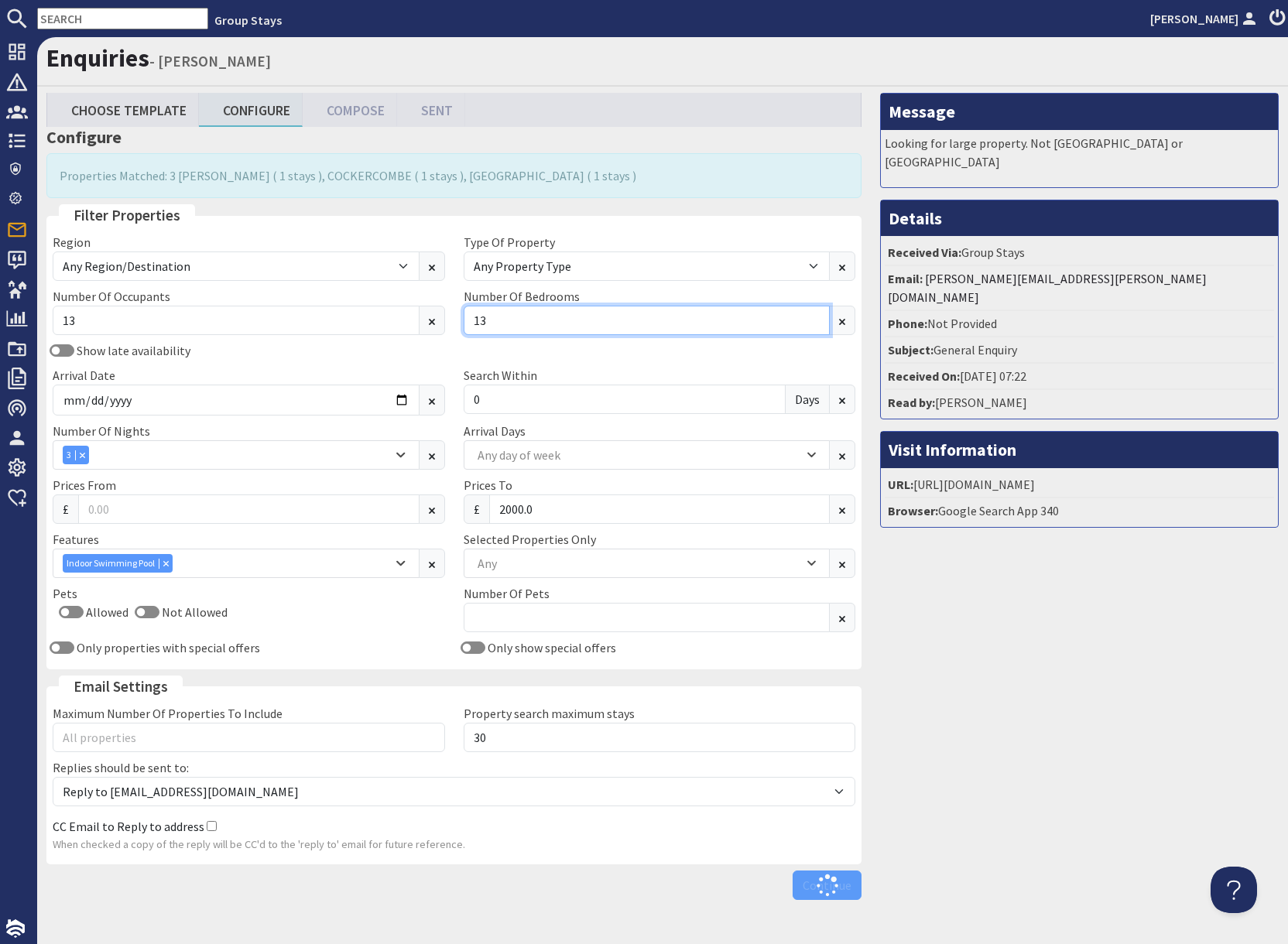
type input "13"
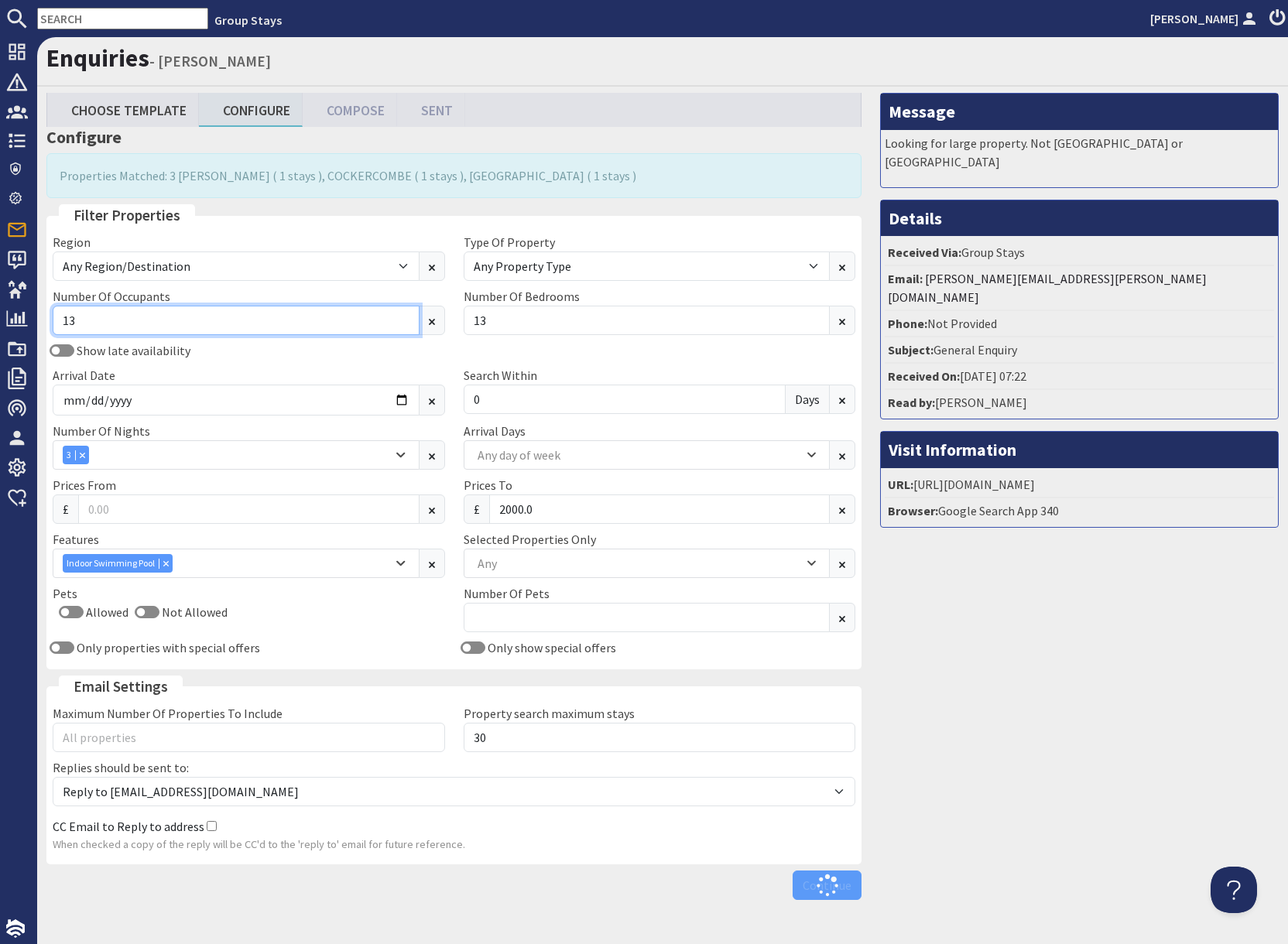
click at [341, 315] on input "13" at bounding box center [236, 320] width 367 height 30
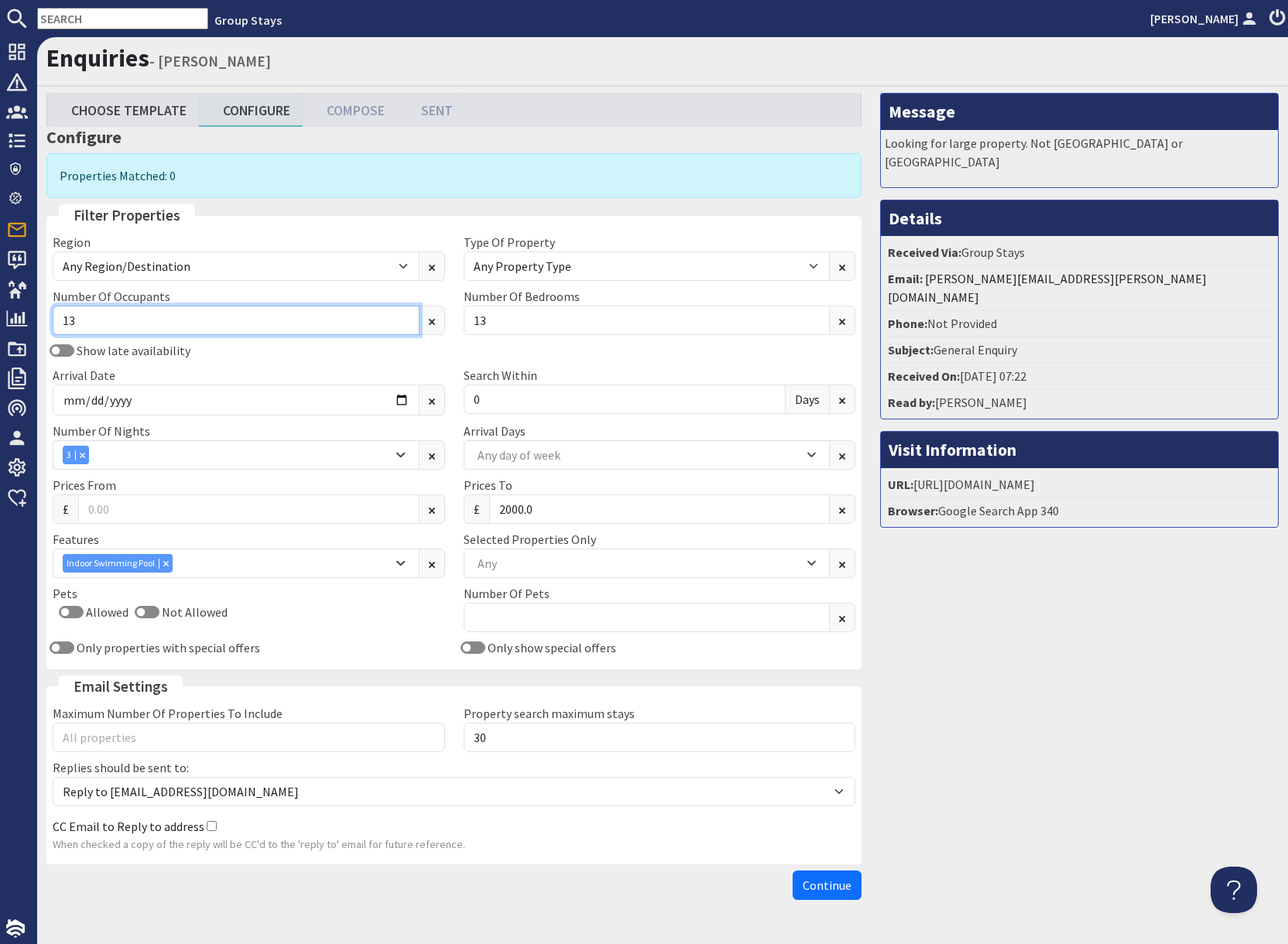
type input "1"
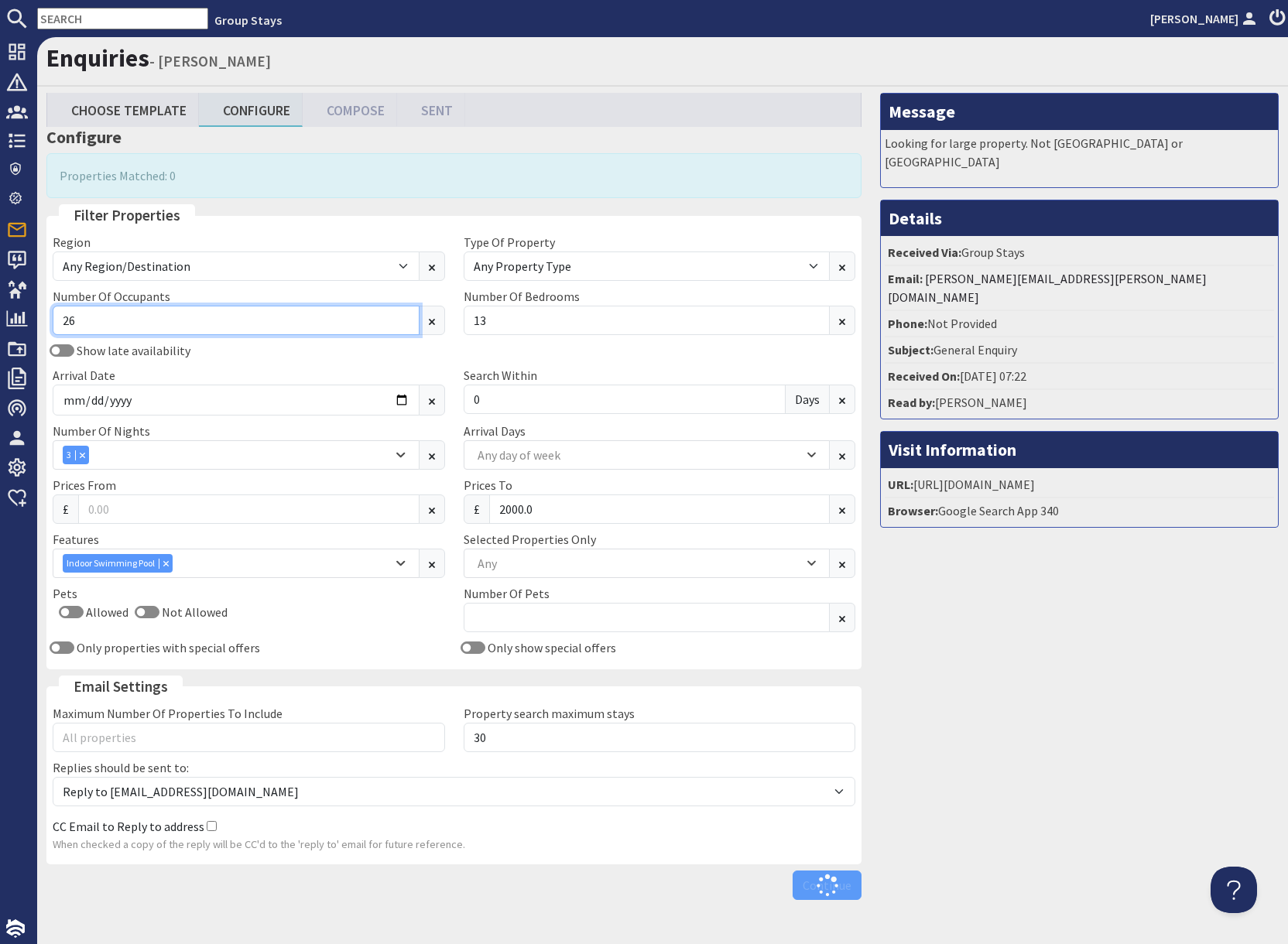
type input "26"
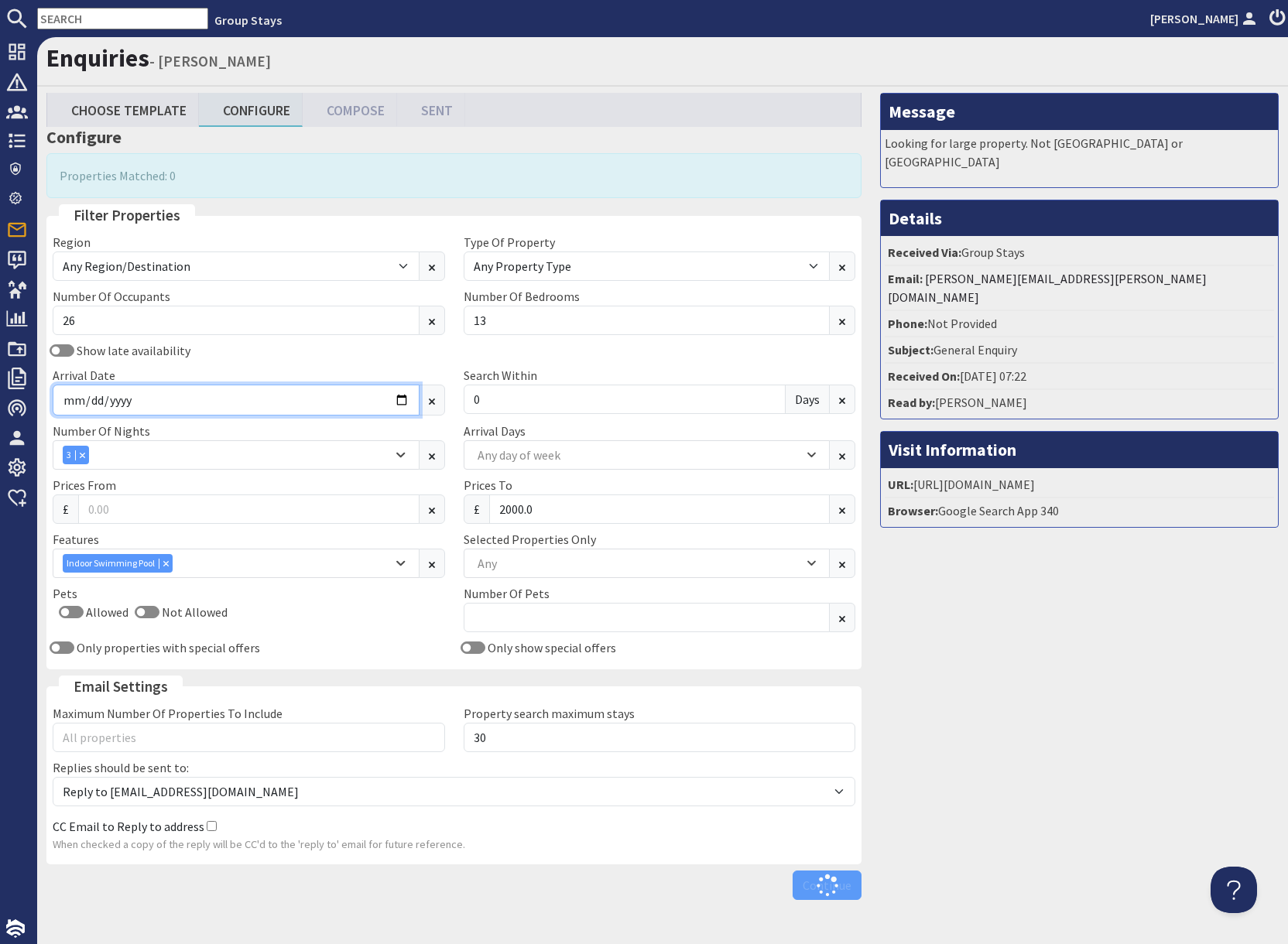
click at [361, 392] on input "[DATE]" at bounding box center [236, 400] width 367 height 31
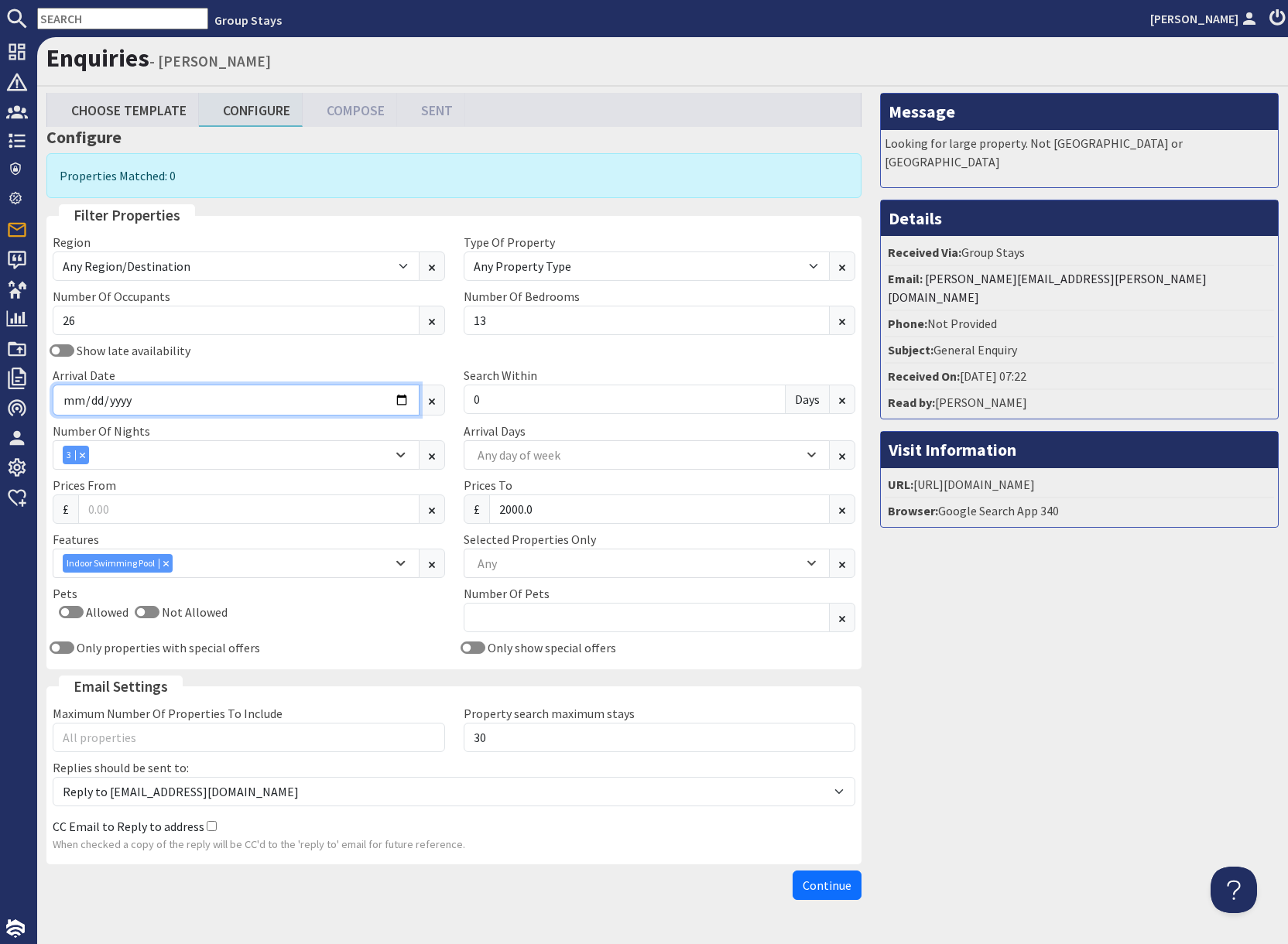
click at [402, 403] on input "[DATE]" at bounding box center [236, 400] width 367 height 31
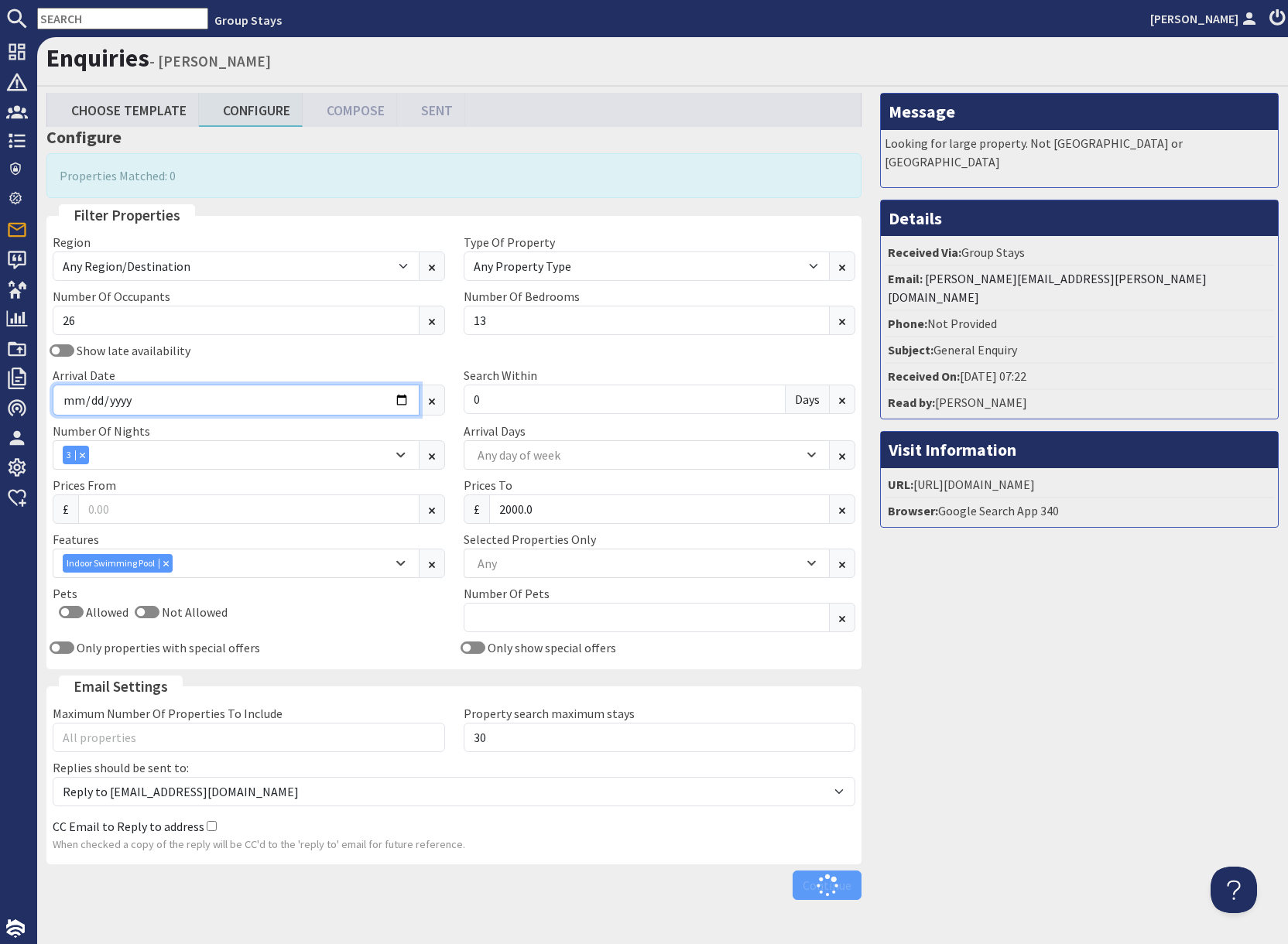
type input "[DATE]"
drag, startPoint x: 1031, startPoint y: 622, endPoint x: 959, endPoint y: 626, distance: 72.1
click at [1031, 622] on div "Message Looking for large property. Not [GEOGRAPHIC_DATA] or [GEOGRAPHIC_DATA] …" at bounding box center [1079, 500] width 417 height 814
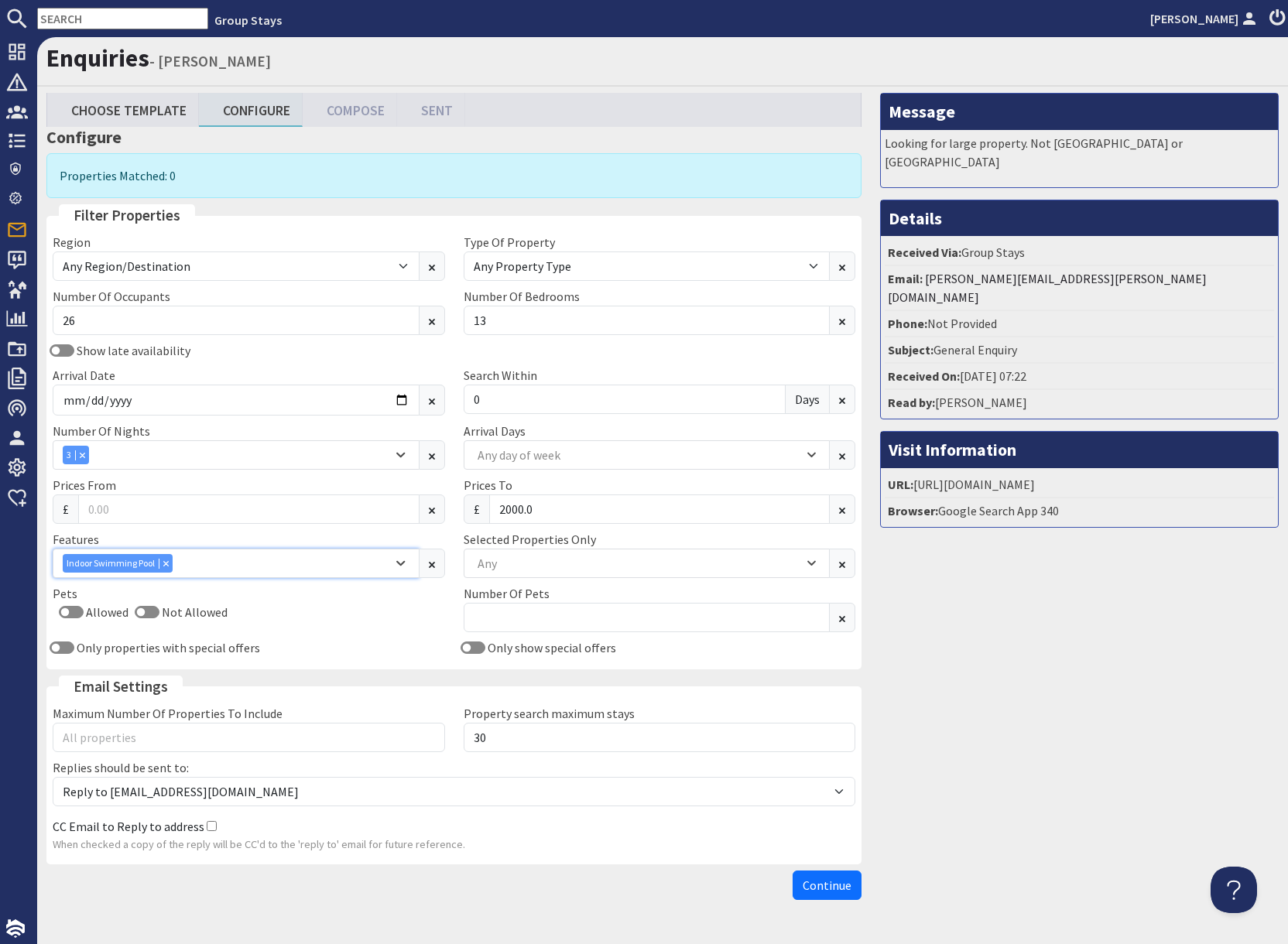
click at [167, 565] on icon "Combobox" at bounding box center [166, 563] width 6 height 6
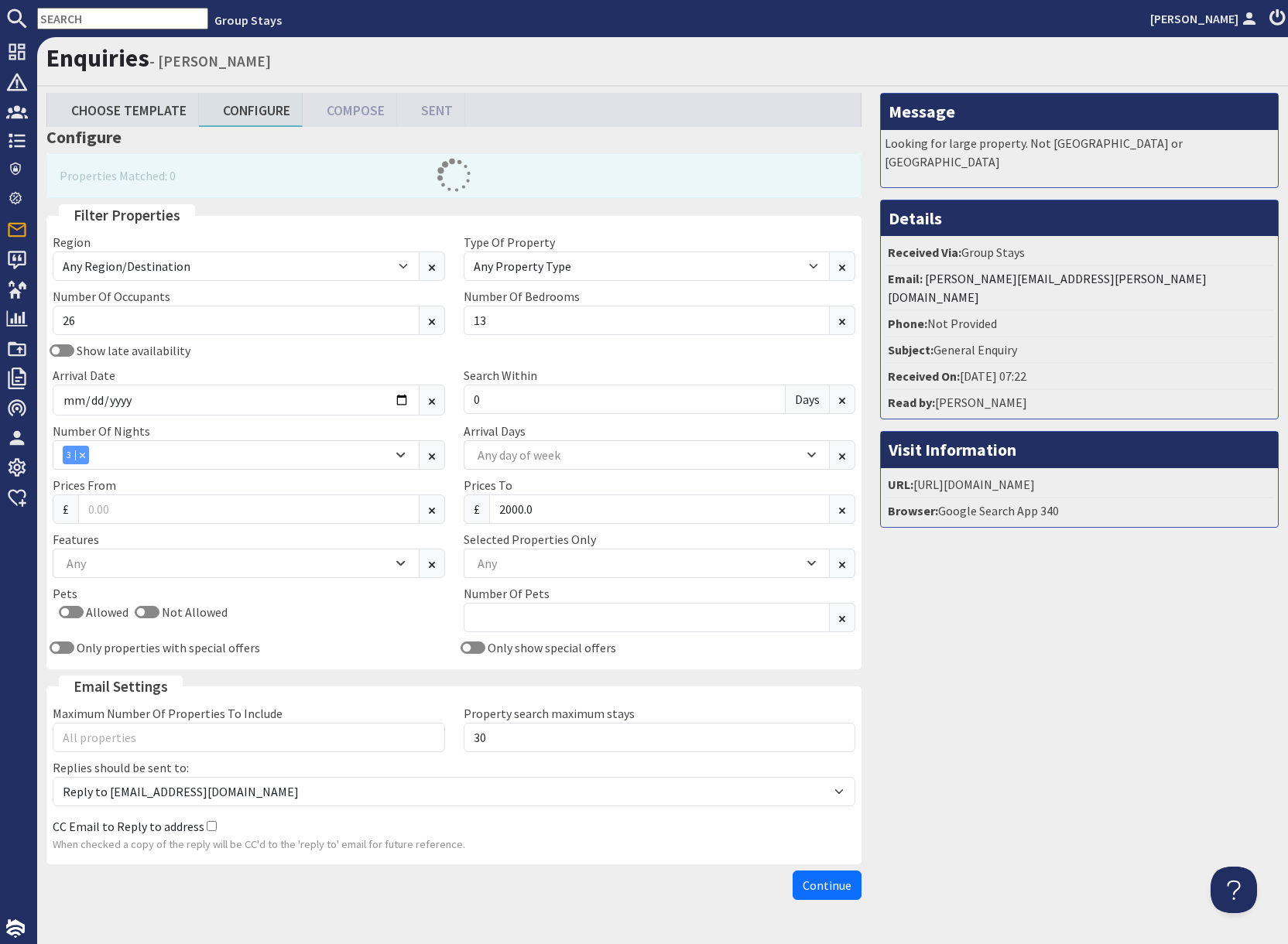
drag, startPoint x: 949, startPoint y: 621, endPoint x: 938, endPoint y: 620, distance: 11.0
click at [949, 621] on div "Message Looking for large property. Not [GEOGRAPHIC_DATA] or [GEOGRAPHIC_DATA] …" at bounding box center [1079, 500] width 417 height 814
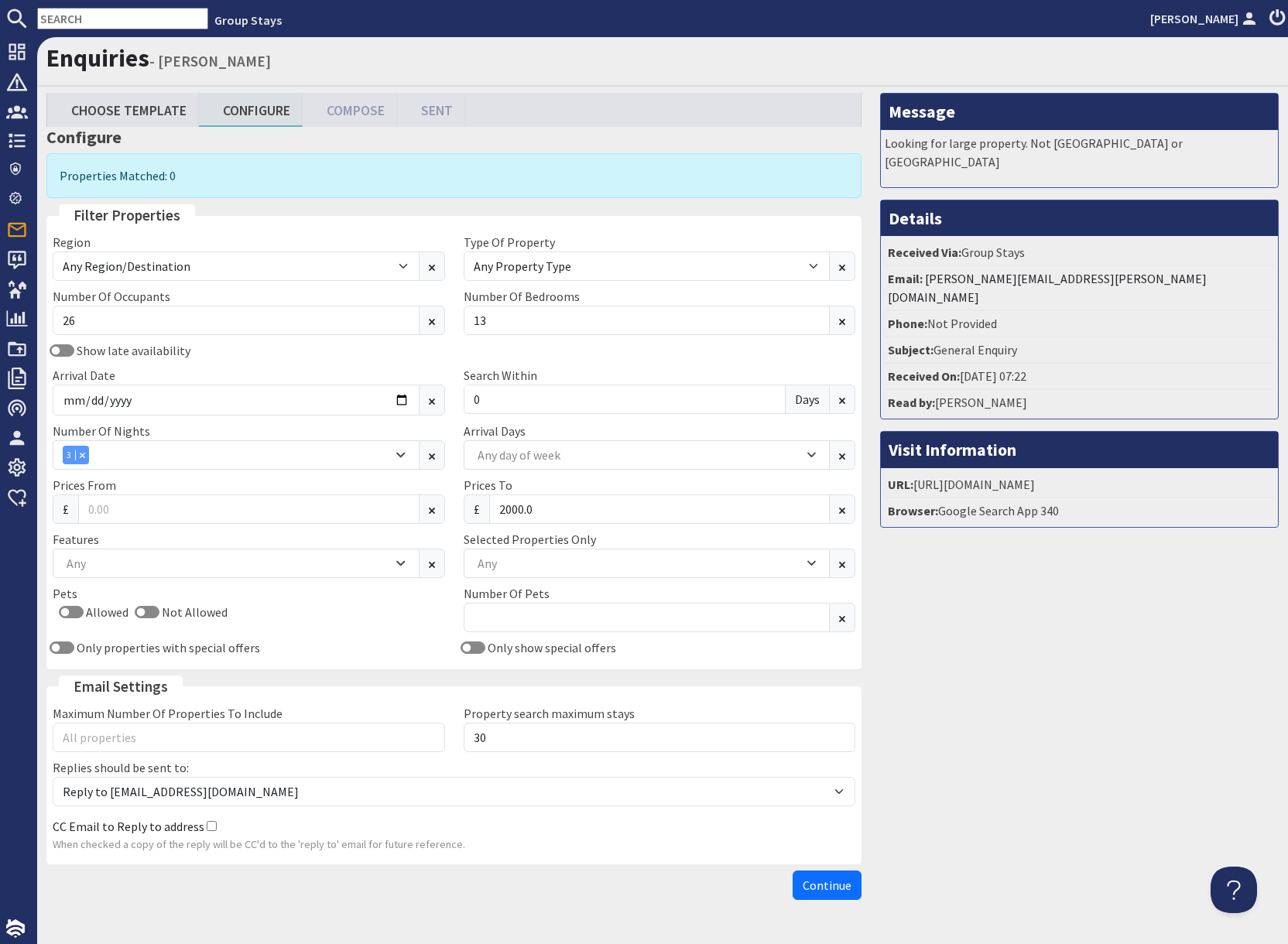
click at [135, 26] on input "text" at bounding box center [123, 18] width 171 height 22
paste input "GS1046"
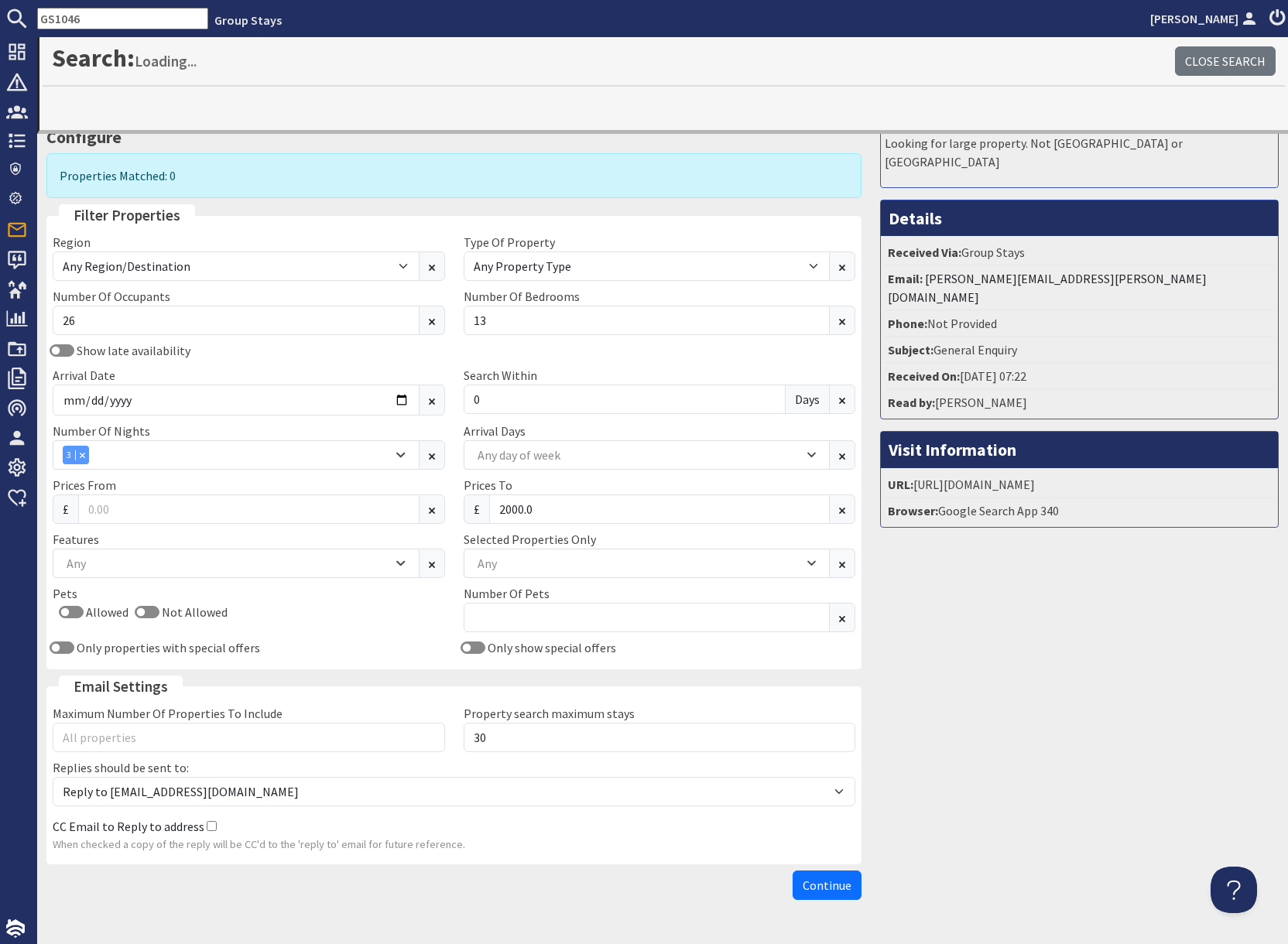
type input "GS1046"
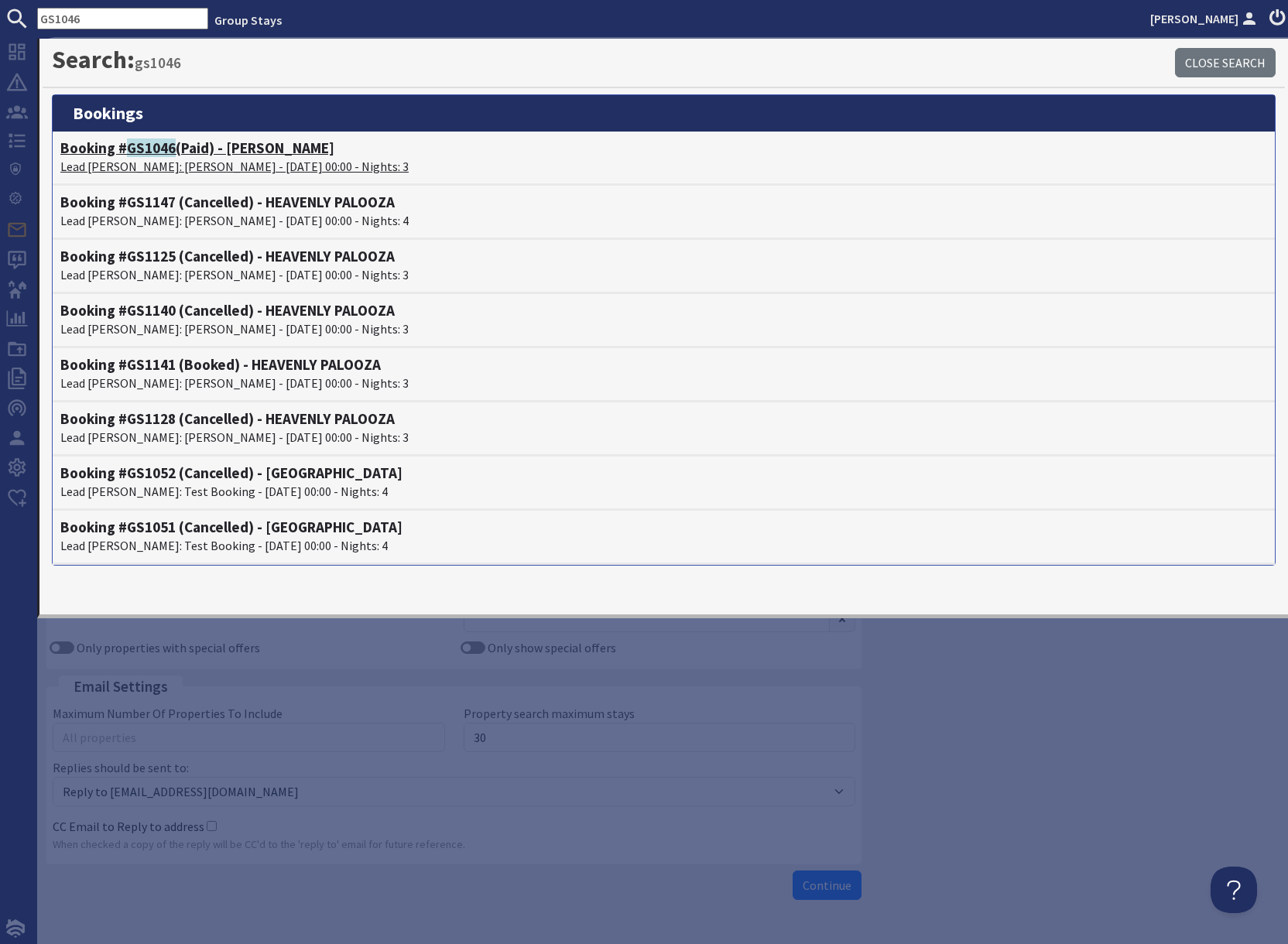
click at [151, 159] on p "Lead [PERSON_NAME]: [PERSON_NAME] - [DATE] 00:00 - Nights: 3" at bounding box center [664, 166] width 1207 height 18
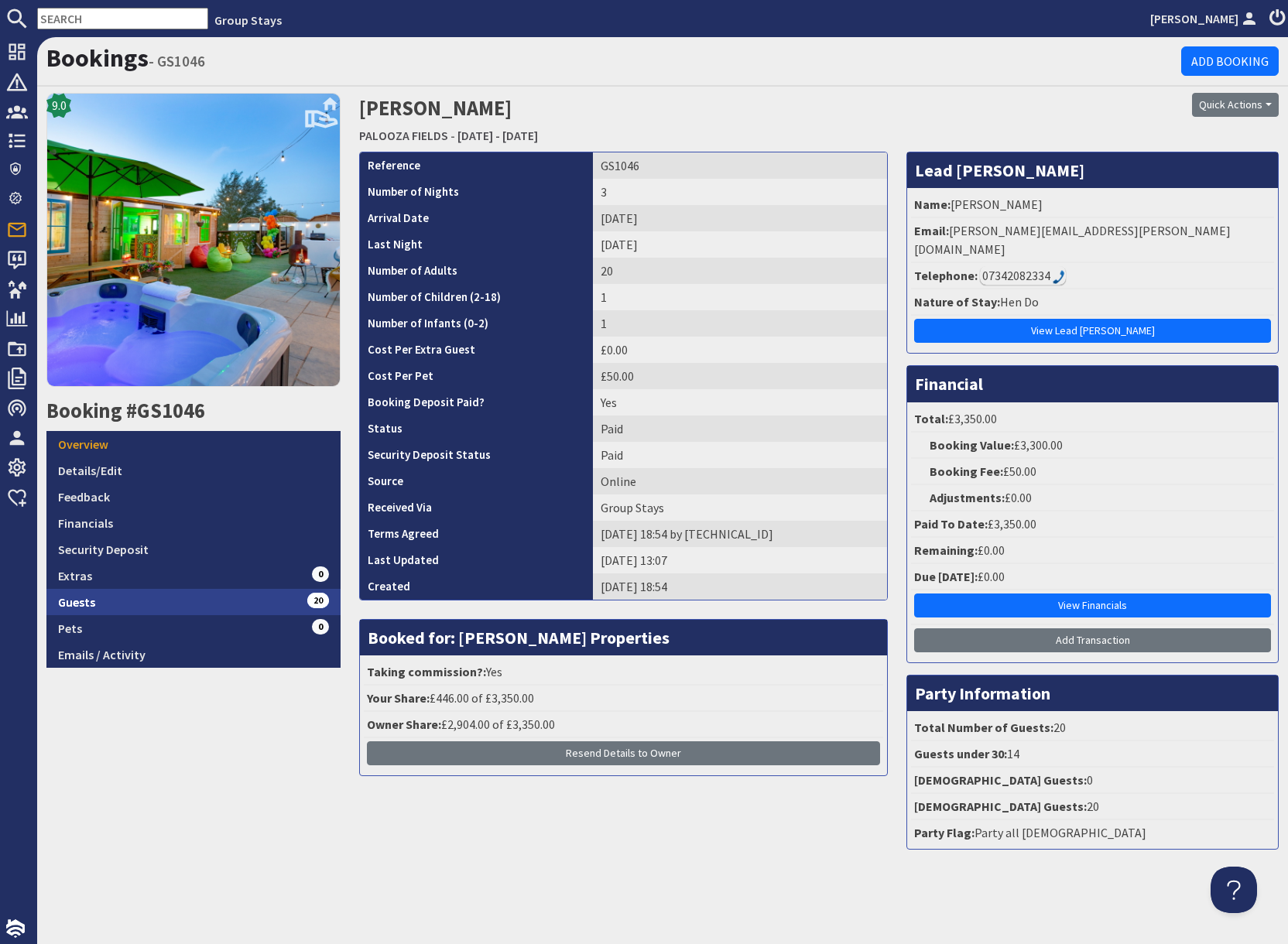
click at [232, 602] on link "Guests 20" at bounding box center [193, 601] width 294 height 26
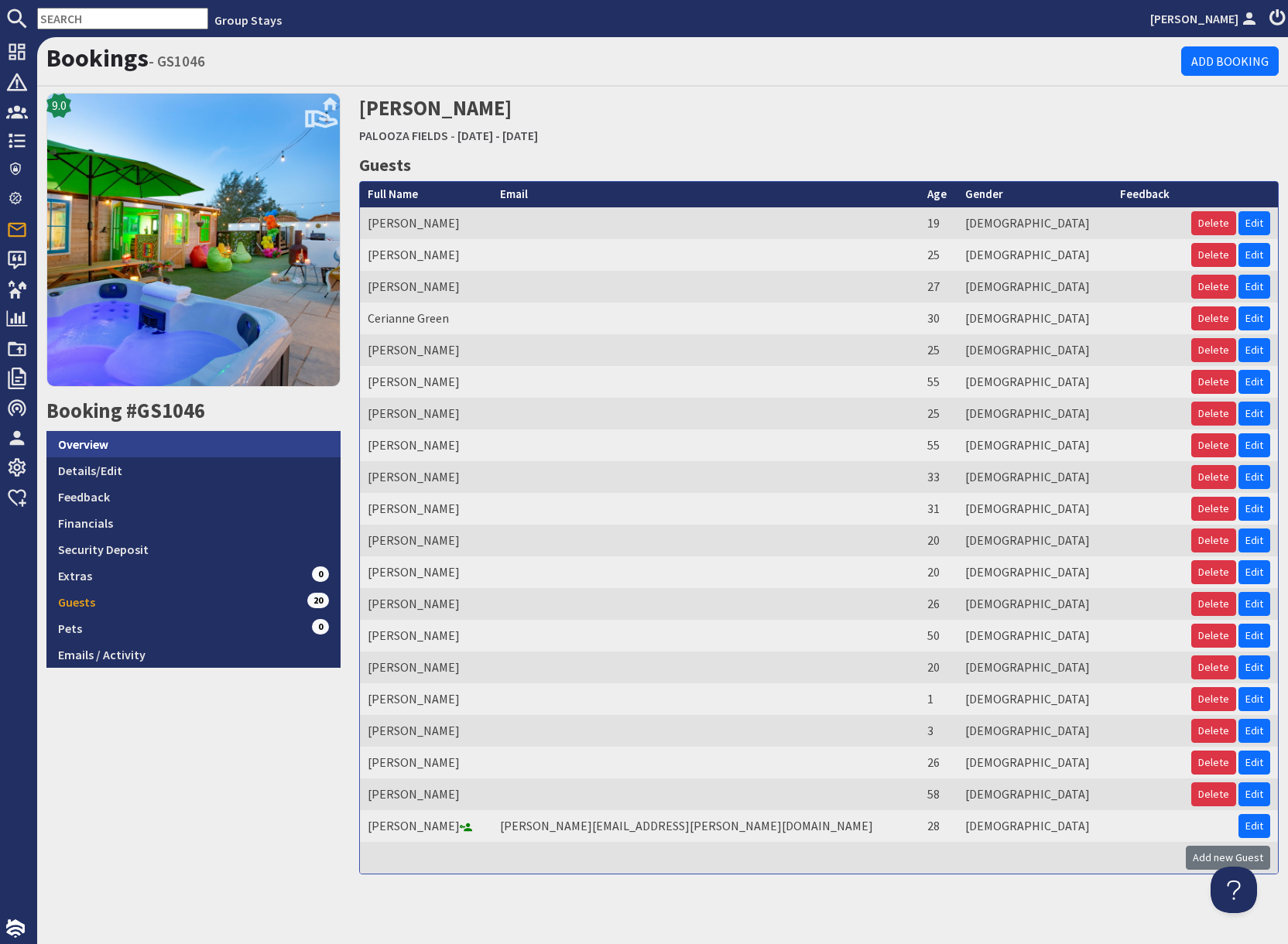
click at [172, 448] on link "Overview" at bounding box center [193, 444] width 294 height 26
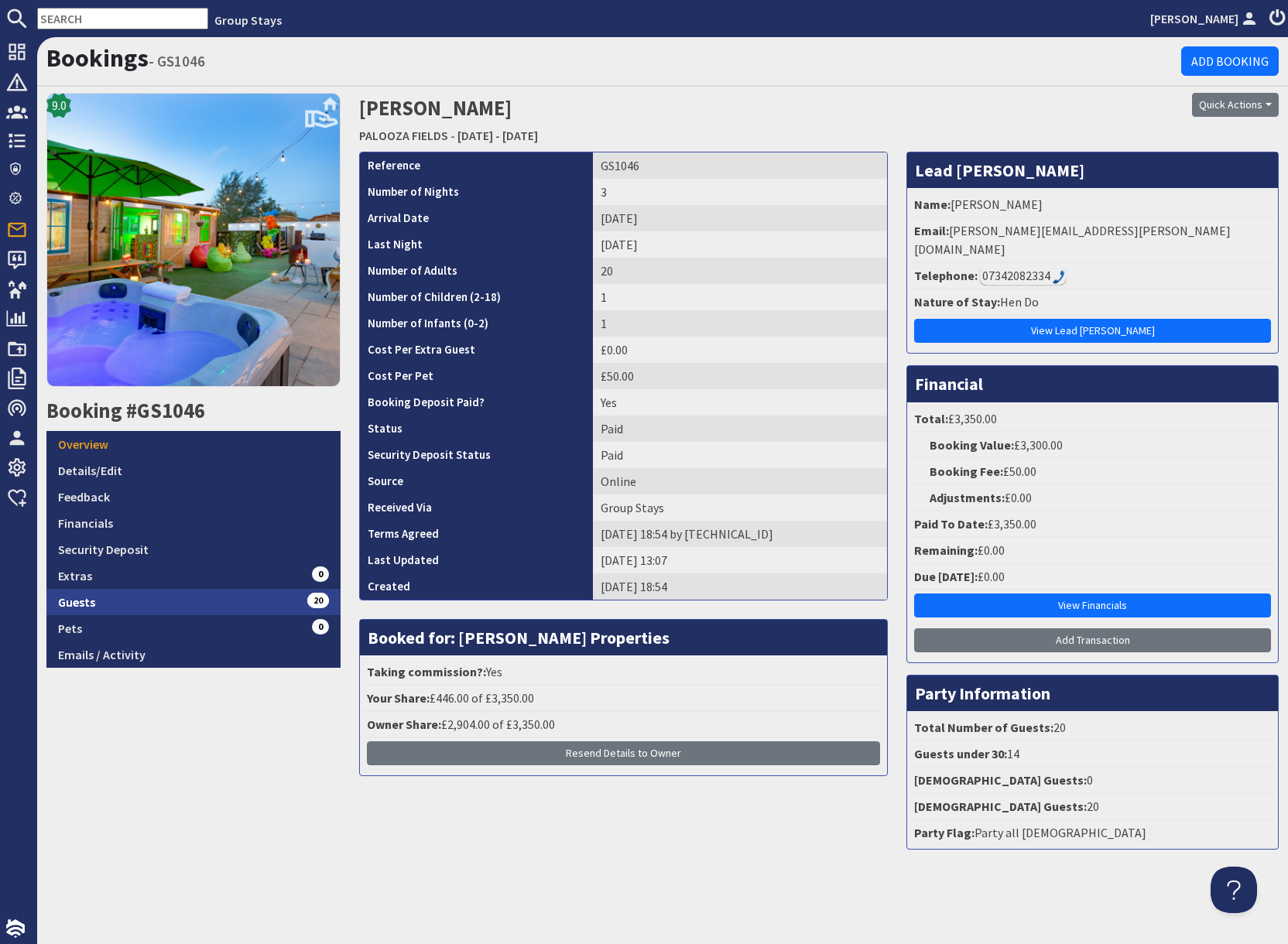
click at [213, 610] on link "Guests 20" at bounding box center [193, 601] width 294 height 26
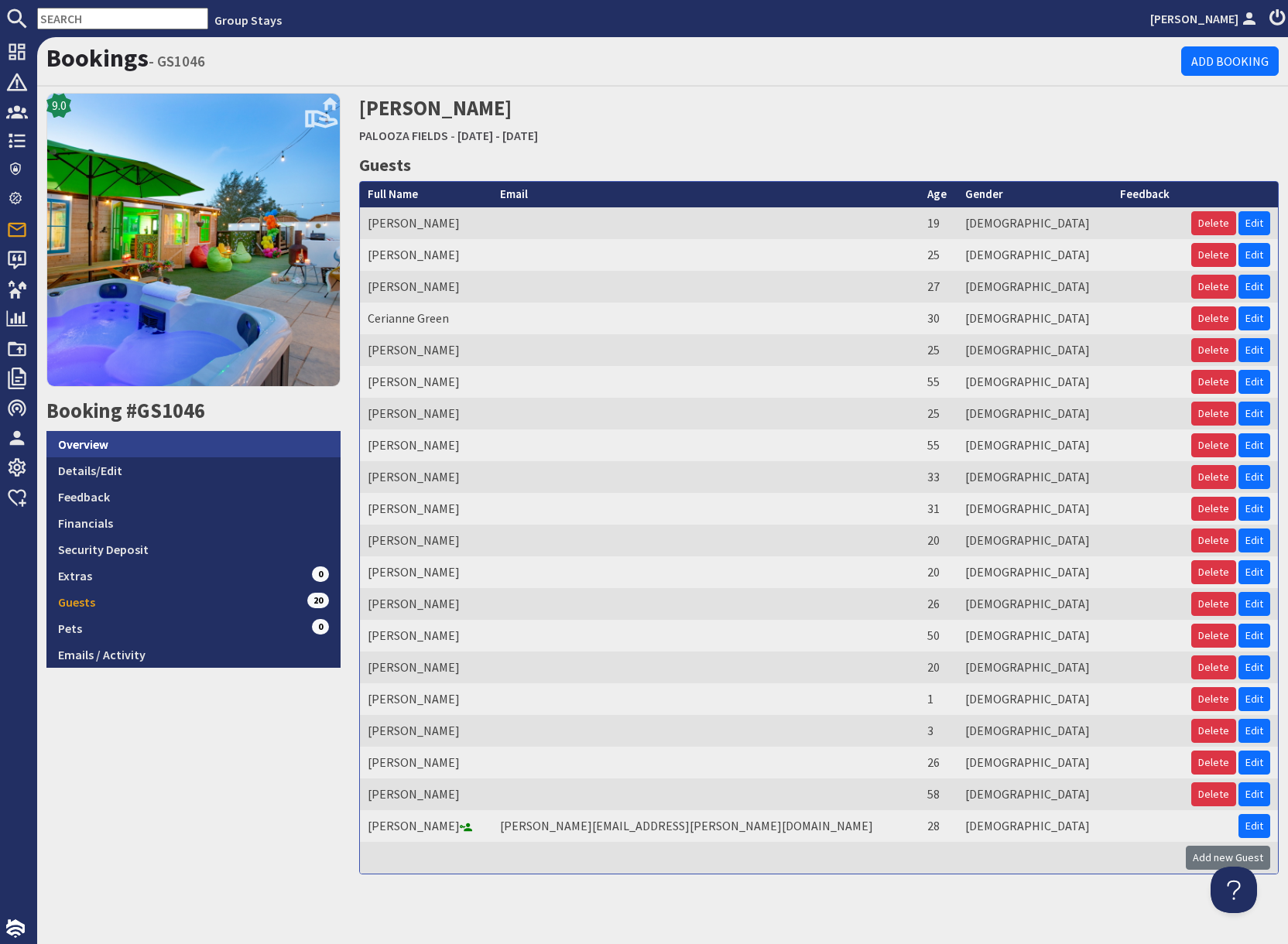
click at [207, 447] on link "Overview" at bounding box center [193, 444] width 294 height 26
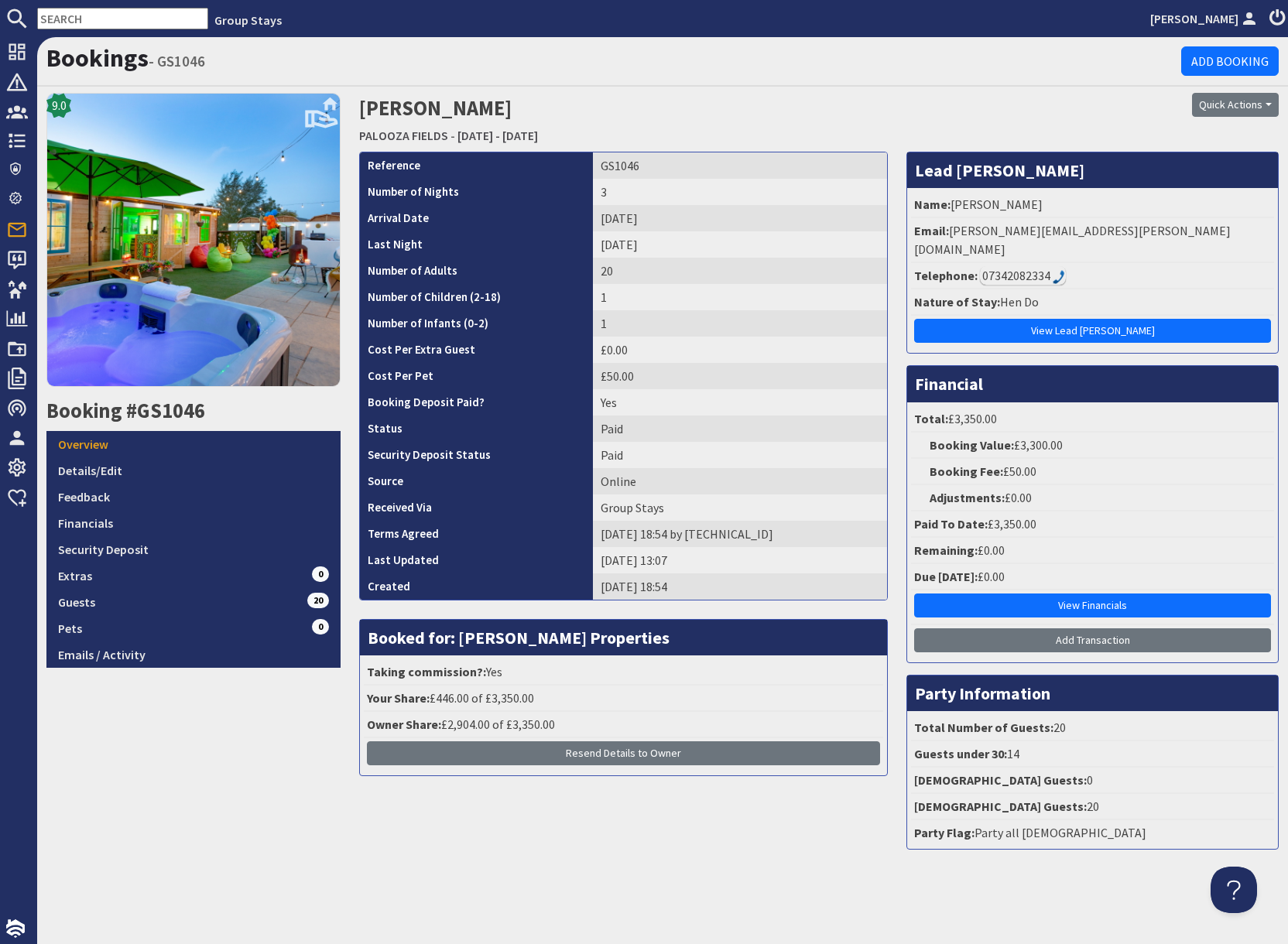
click at [110, 17] on input "text" at bounding box center [123, 18] width 171 height 22
click at [1003, 266] on div "07342082334" at bounding box center [1023, 276] width 86 height 18
click at [263, 602] on link "Guests 20" at bounding box center [193, 601] width 294 height 26
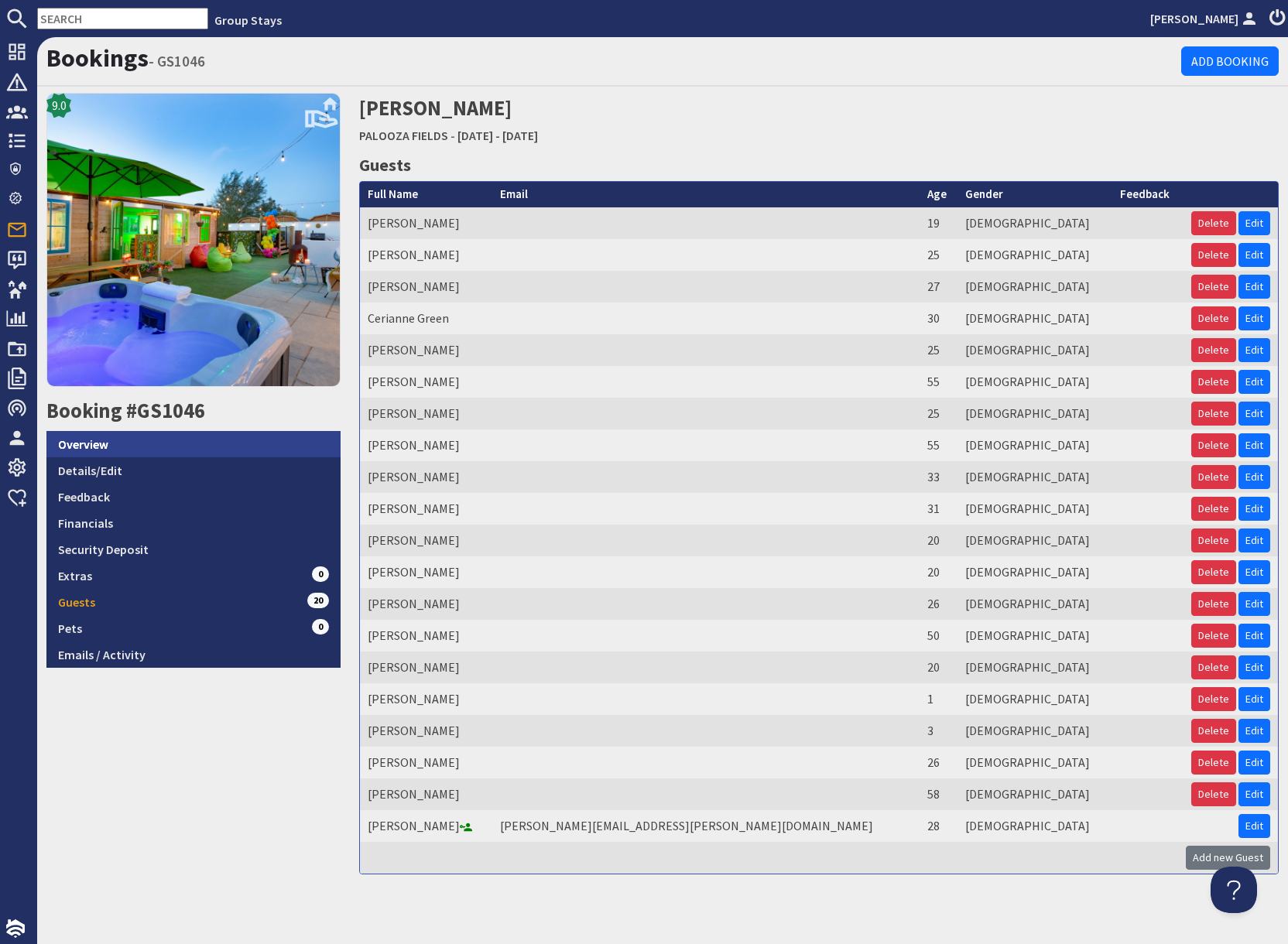
click at [145, 443] on link "Overview" at bounding box center [193, 444] width 294 height 26
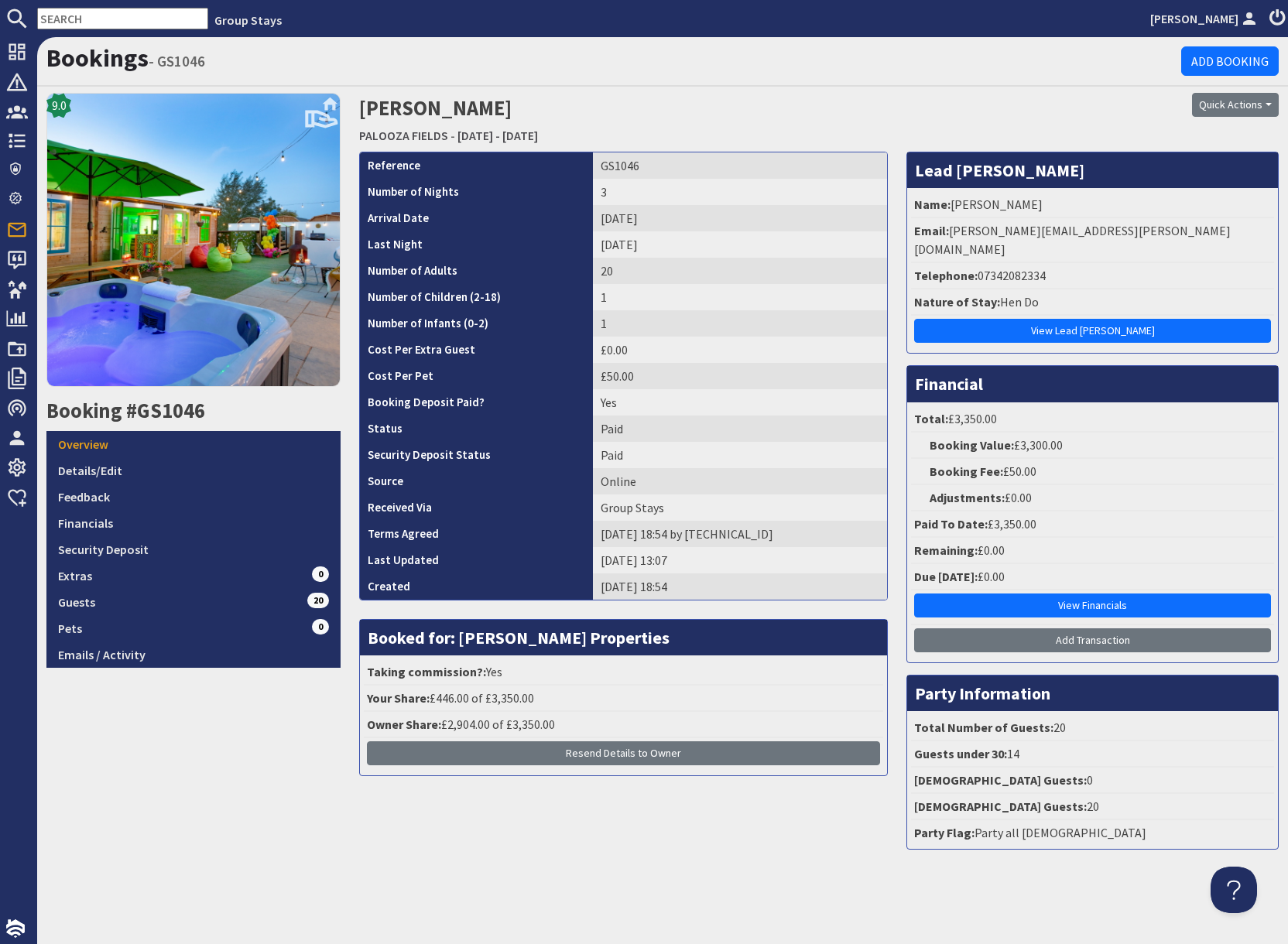
click at [309, 721] on div "9.0 Booking #GS1046 Overview Details/Edit Feedback Financials Security Deposit …" at bounding box center [194, 477] width 313 height 768
click at [120, 20] on input "text" at bounding box center [123, 18] width 171 height 22
paste input "S46636"
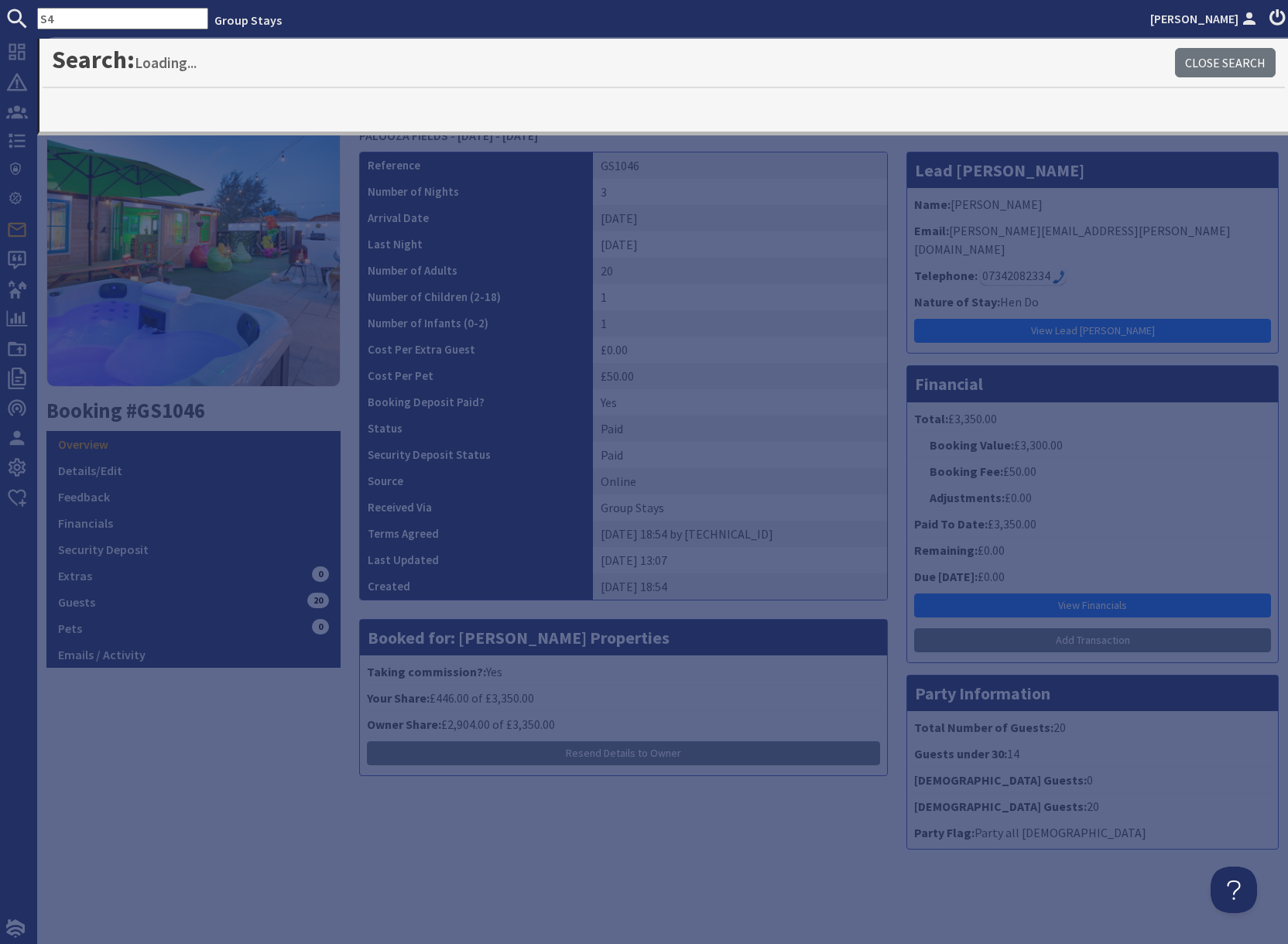
type input "S"
type input "bluewater"
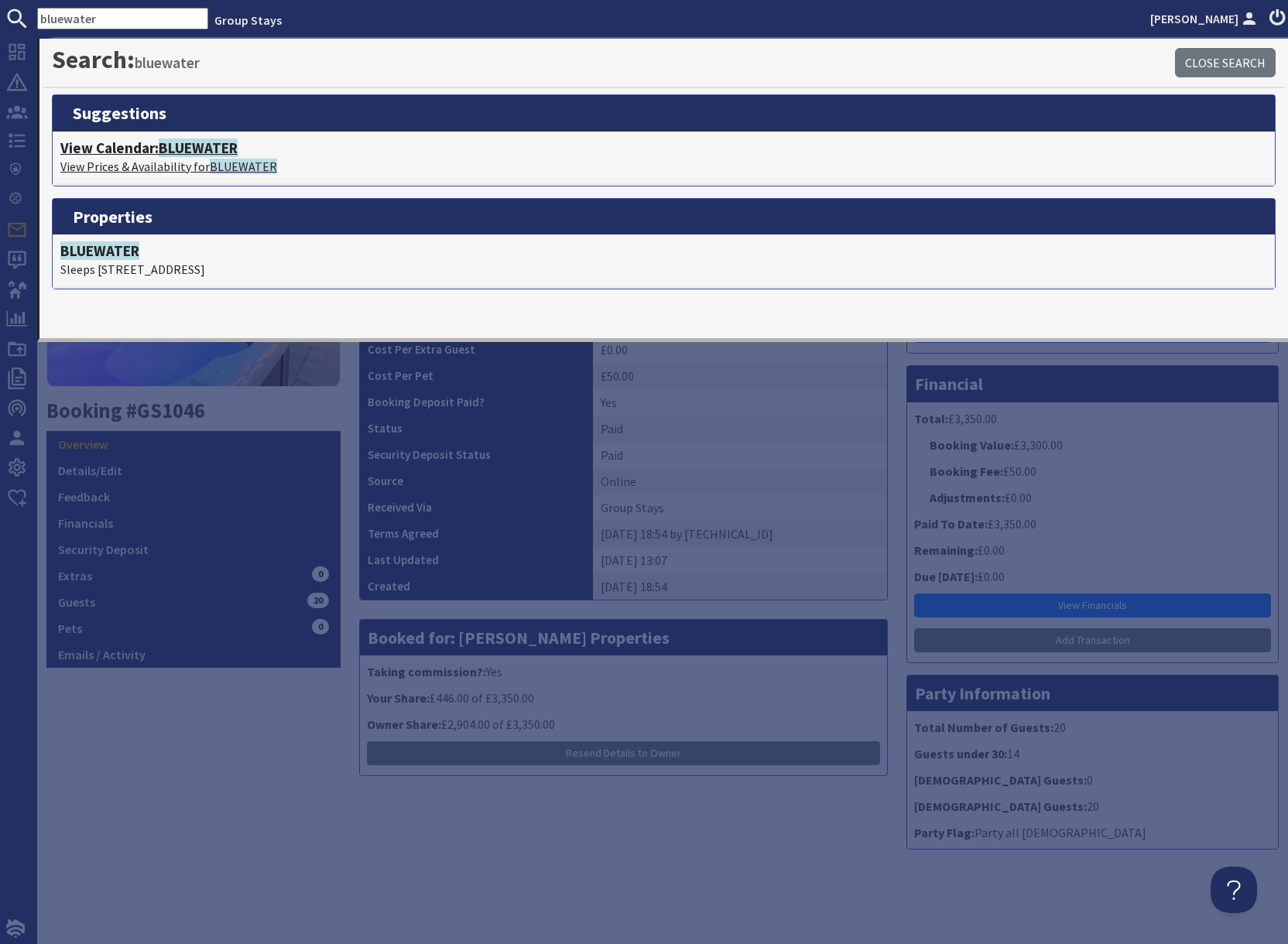
click at [194, 147] on span "BLUEWATER" at bounding box center [198, 147] width 79 height 18
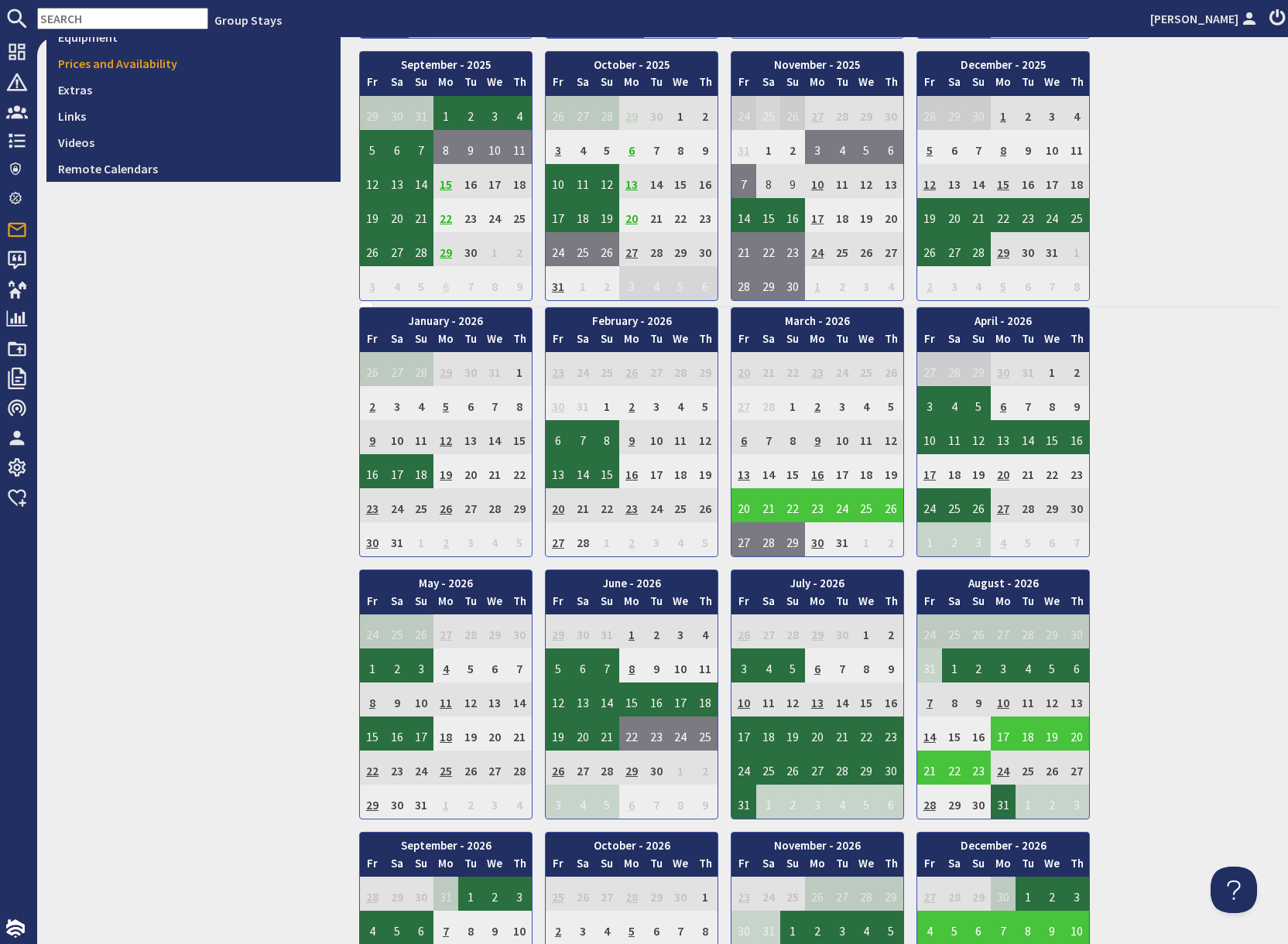
scroll to position [653, 0]
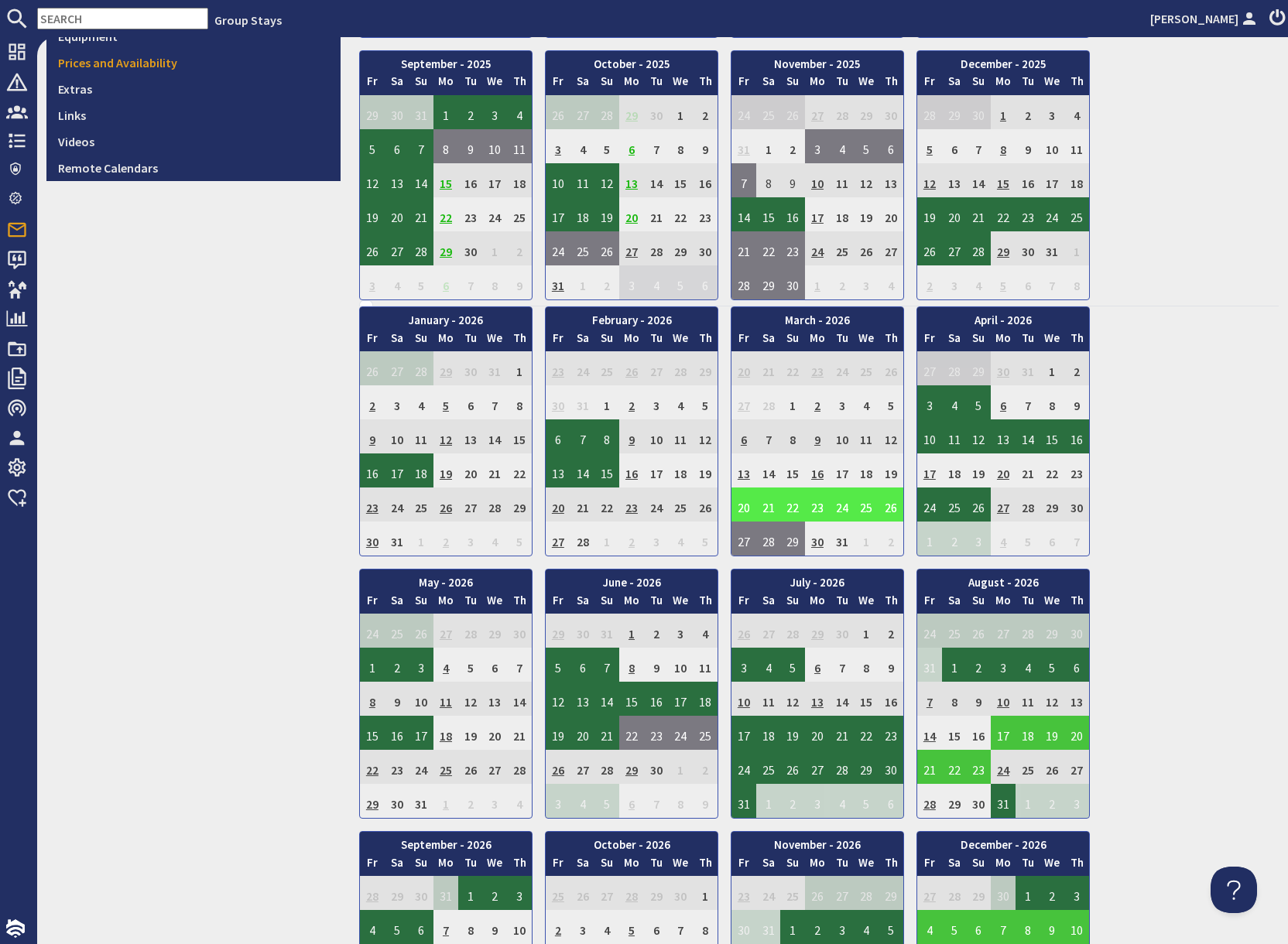
click at [742, 510] on td "20" at bounding box center [743, 504] width 25 height 34
click at [739, 582] on link "View booking" at bounding box center [735, 576] width 81 height 17
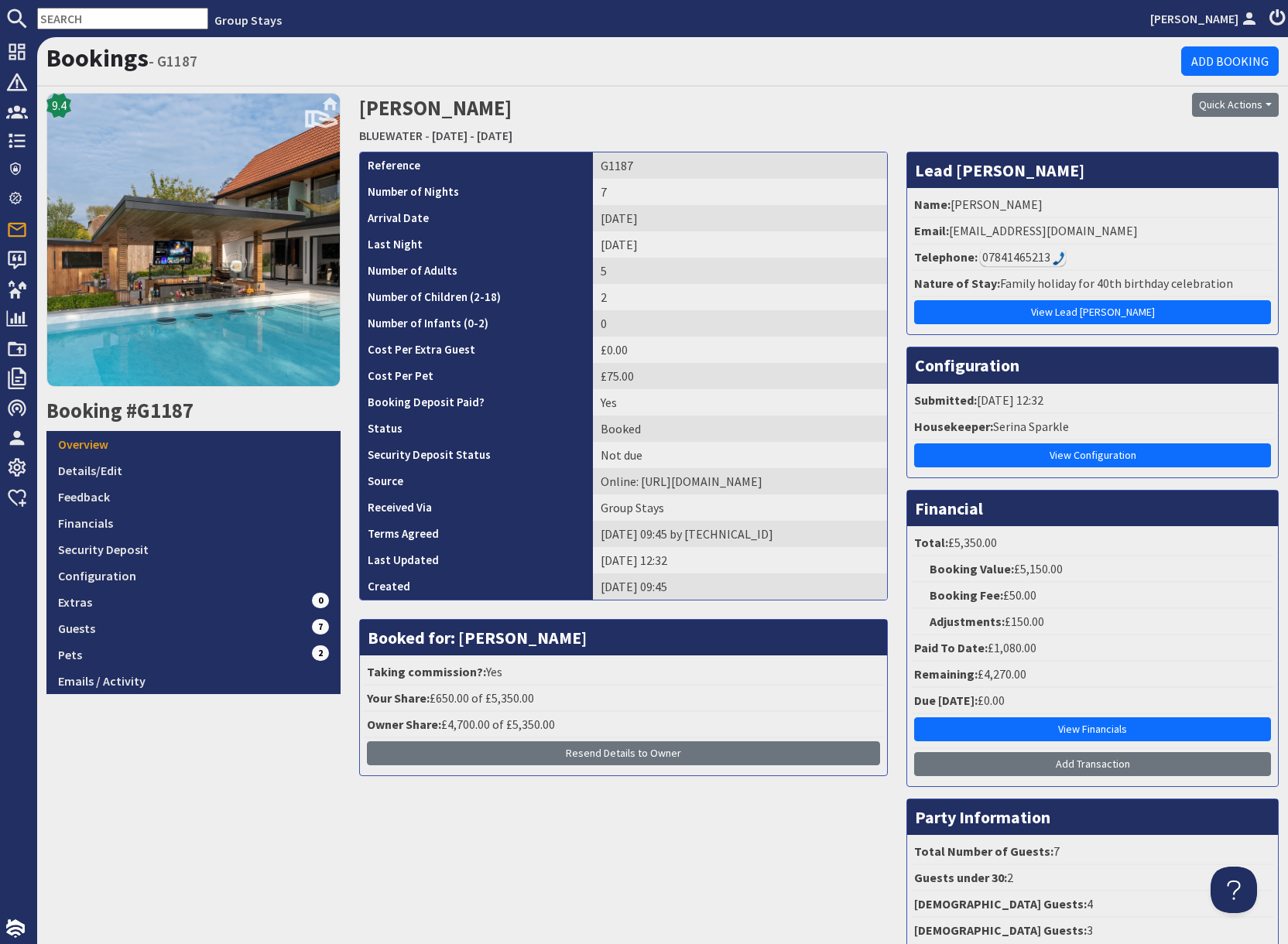
click at [114, 18] on input "text" at bounding box center [123, 18] width 171 height 22
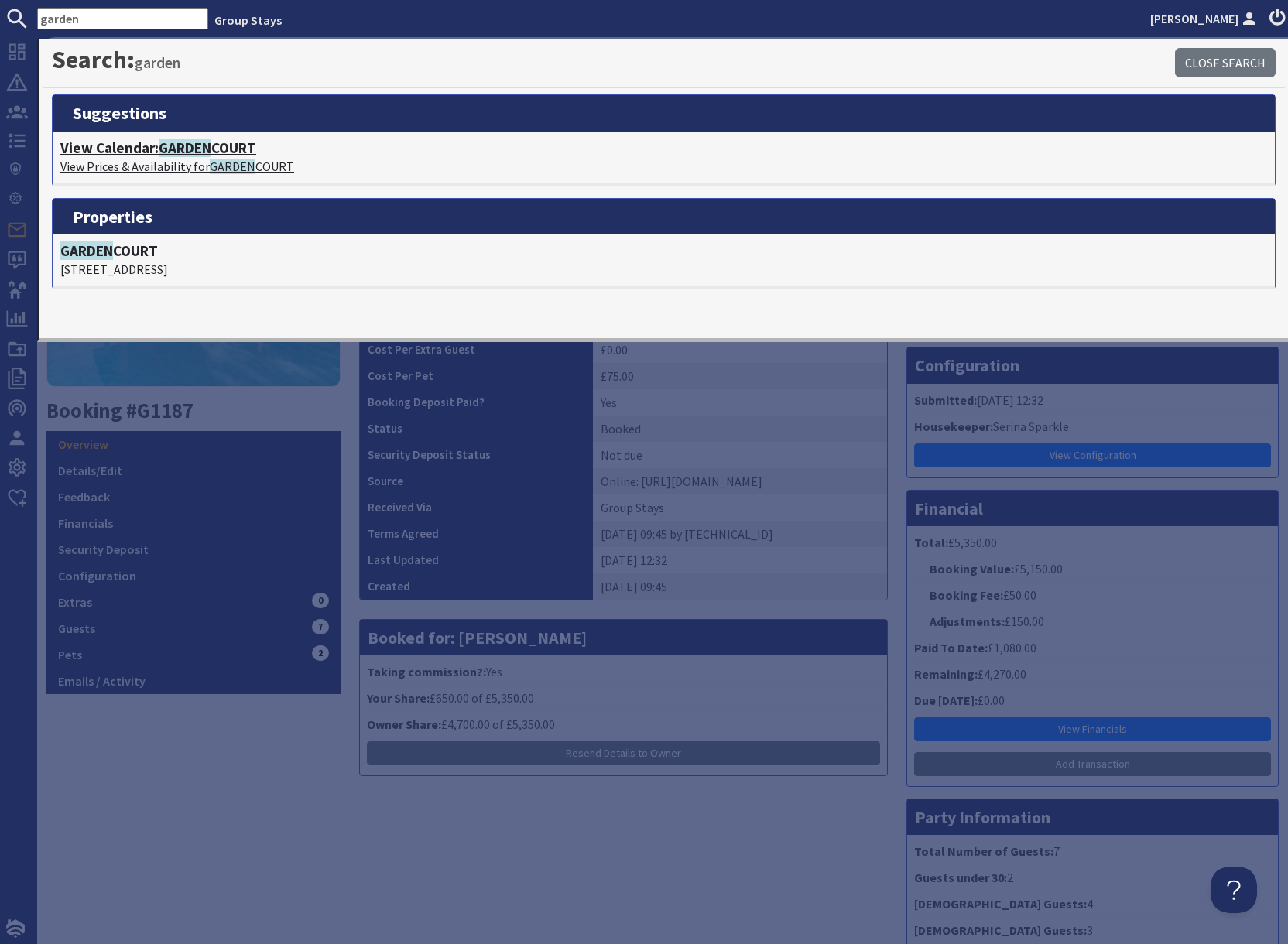
type input "garden"
click at [191, 157] on p "View Prices & Availability for GARDEN COURT" at bounding box center [664, 166] width 1207 height 18
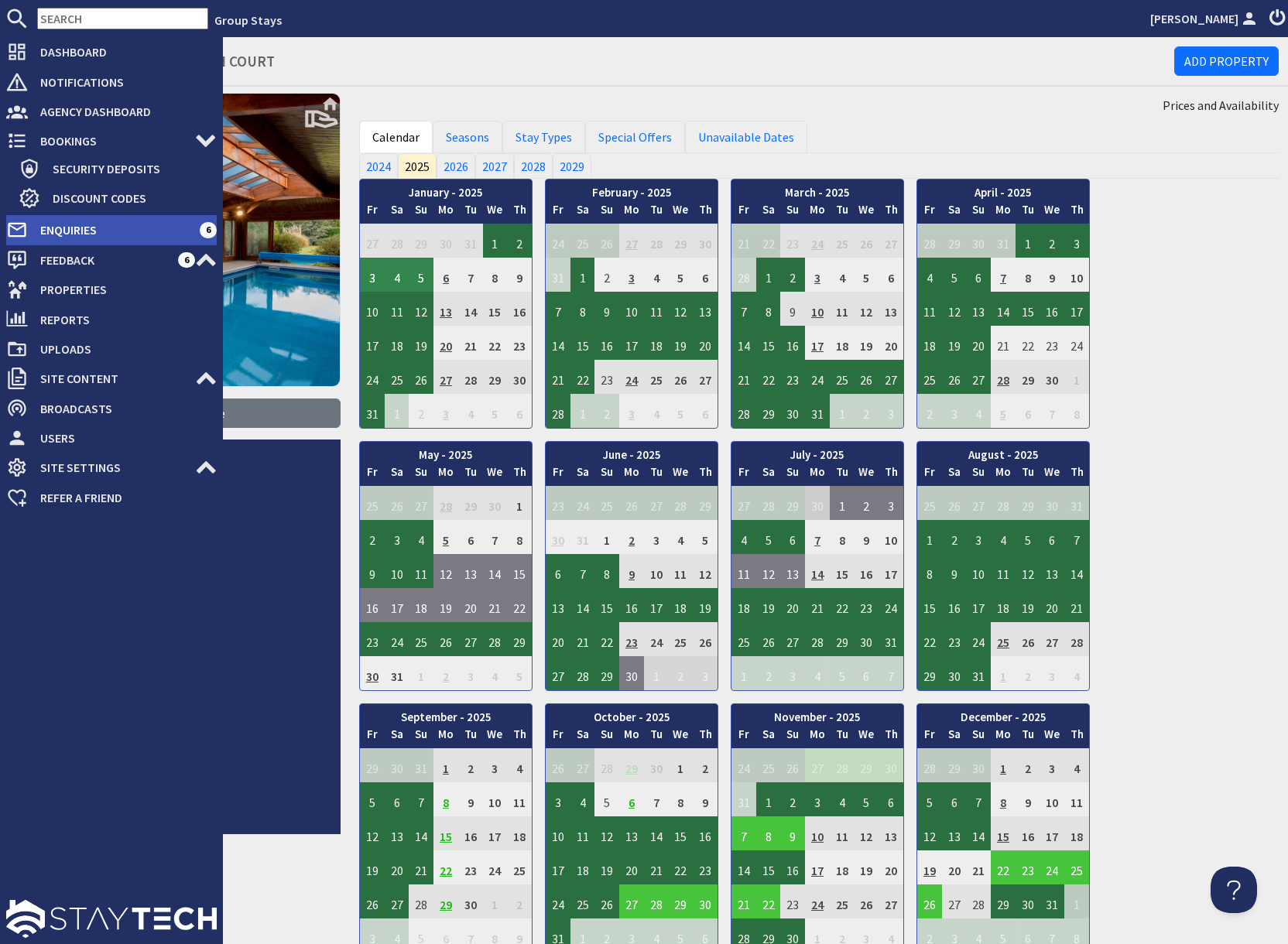
click at [84, 225] on span "Enquiries" at bounding box center [114, 230] width 172 height 25
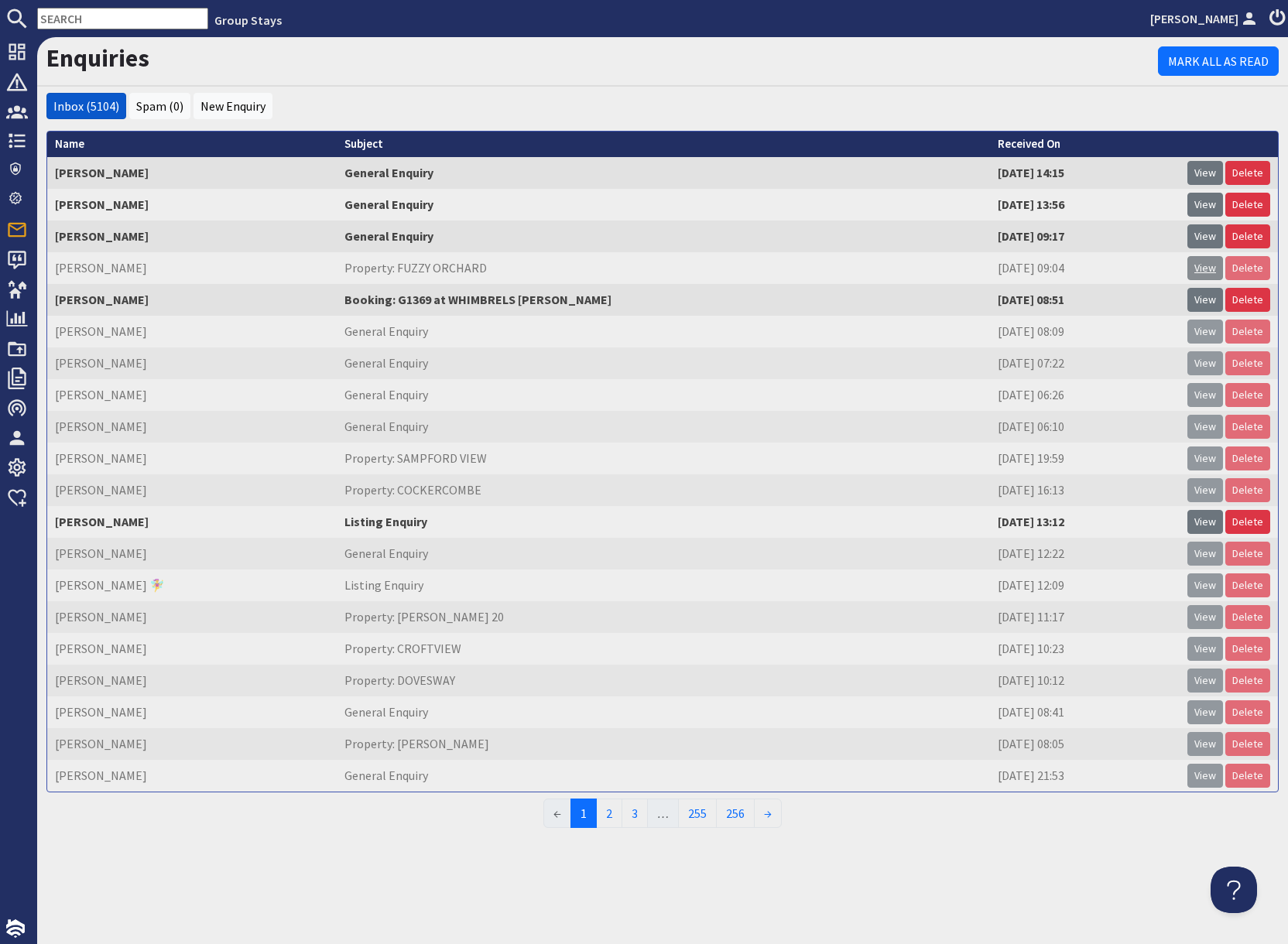
click at [1205, 275] on link "View" at bounding box center [1204, 267] width 36 height 24
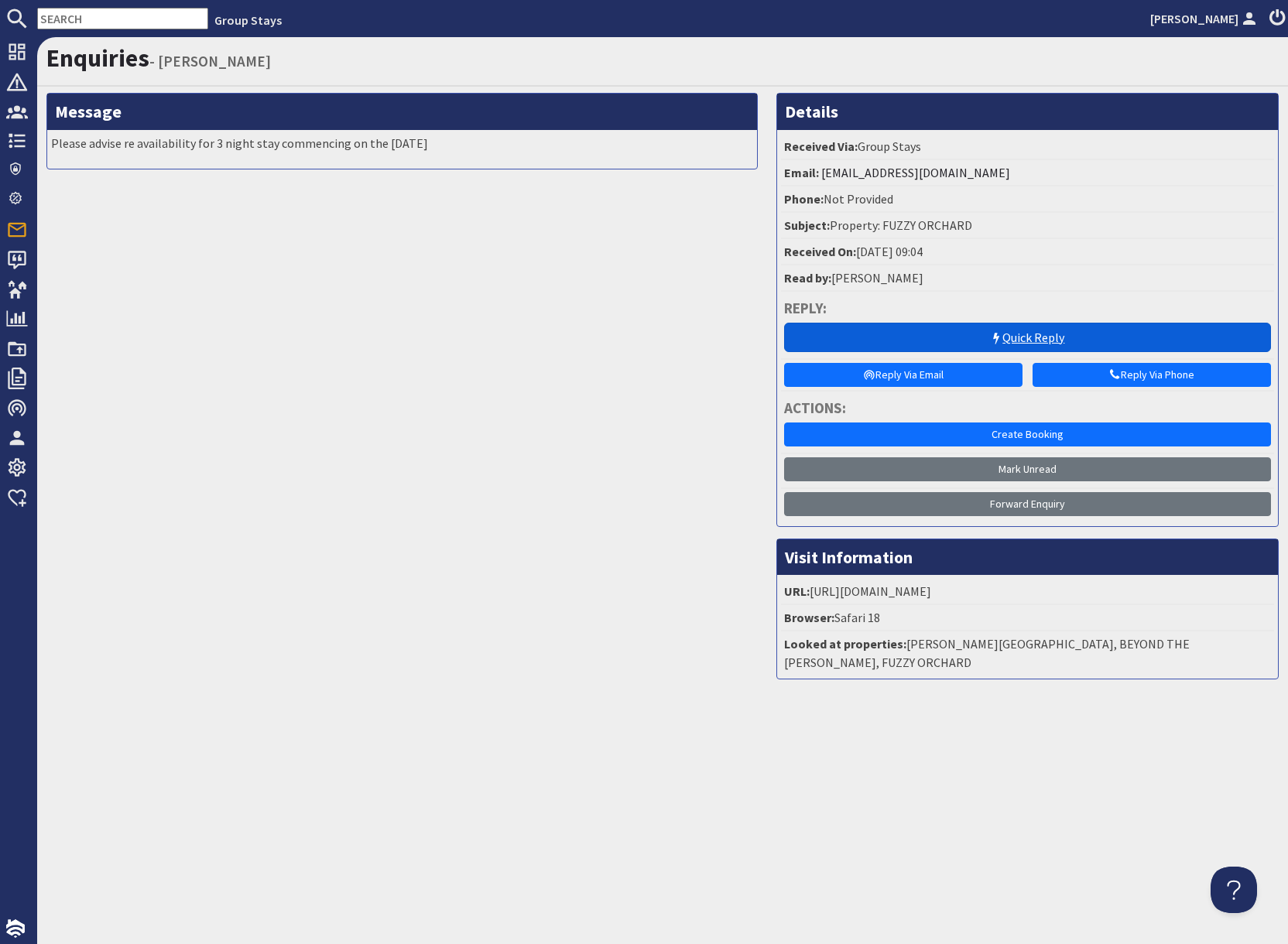
click at [1011, 333] on link "Quick Reply" at bounding box center [1027, 338] width 487 height 30
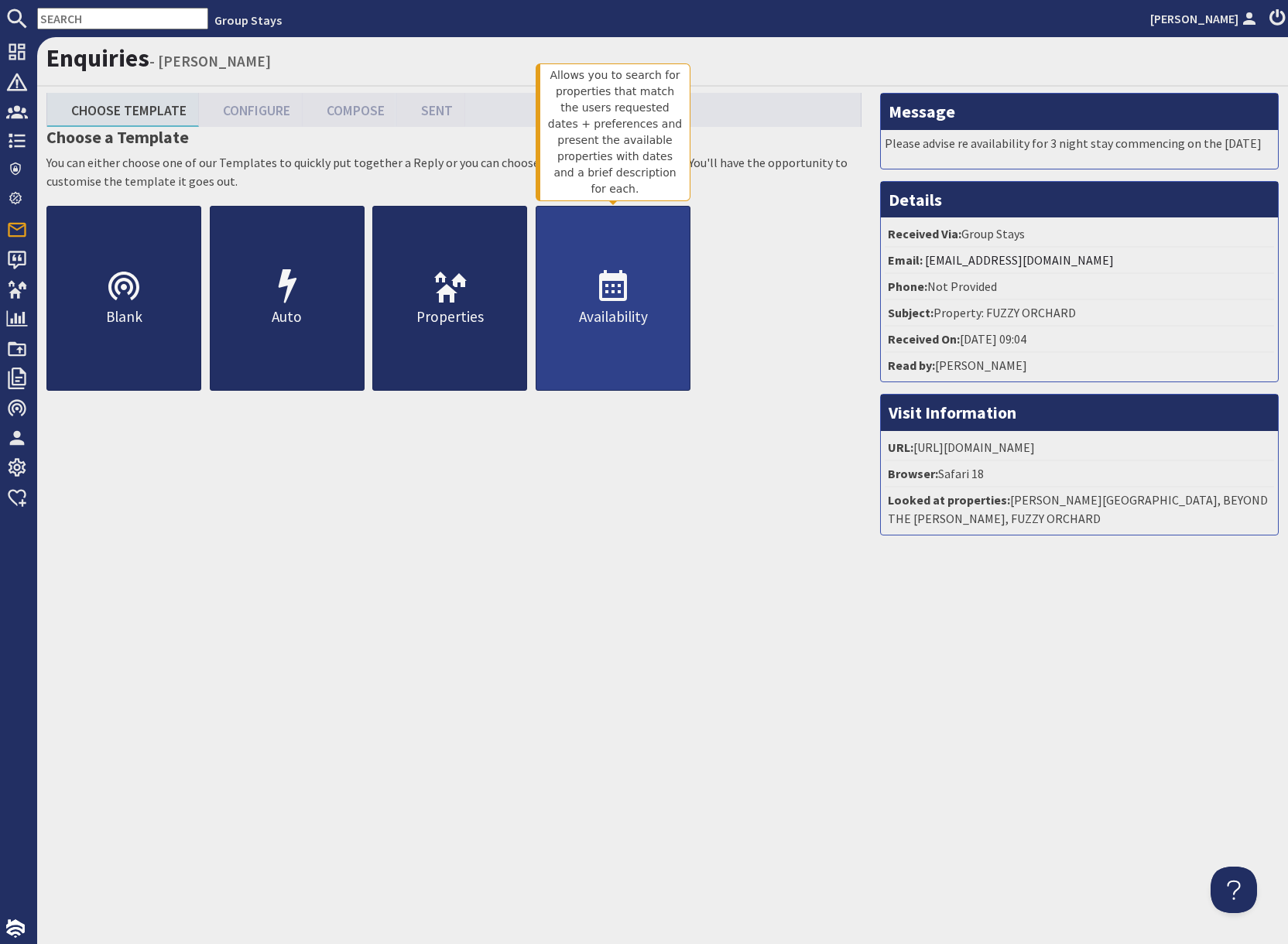
click at [612, 300] on use at bounding box center [613, 285] width 28 height 31
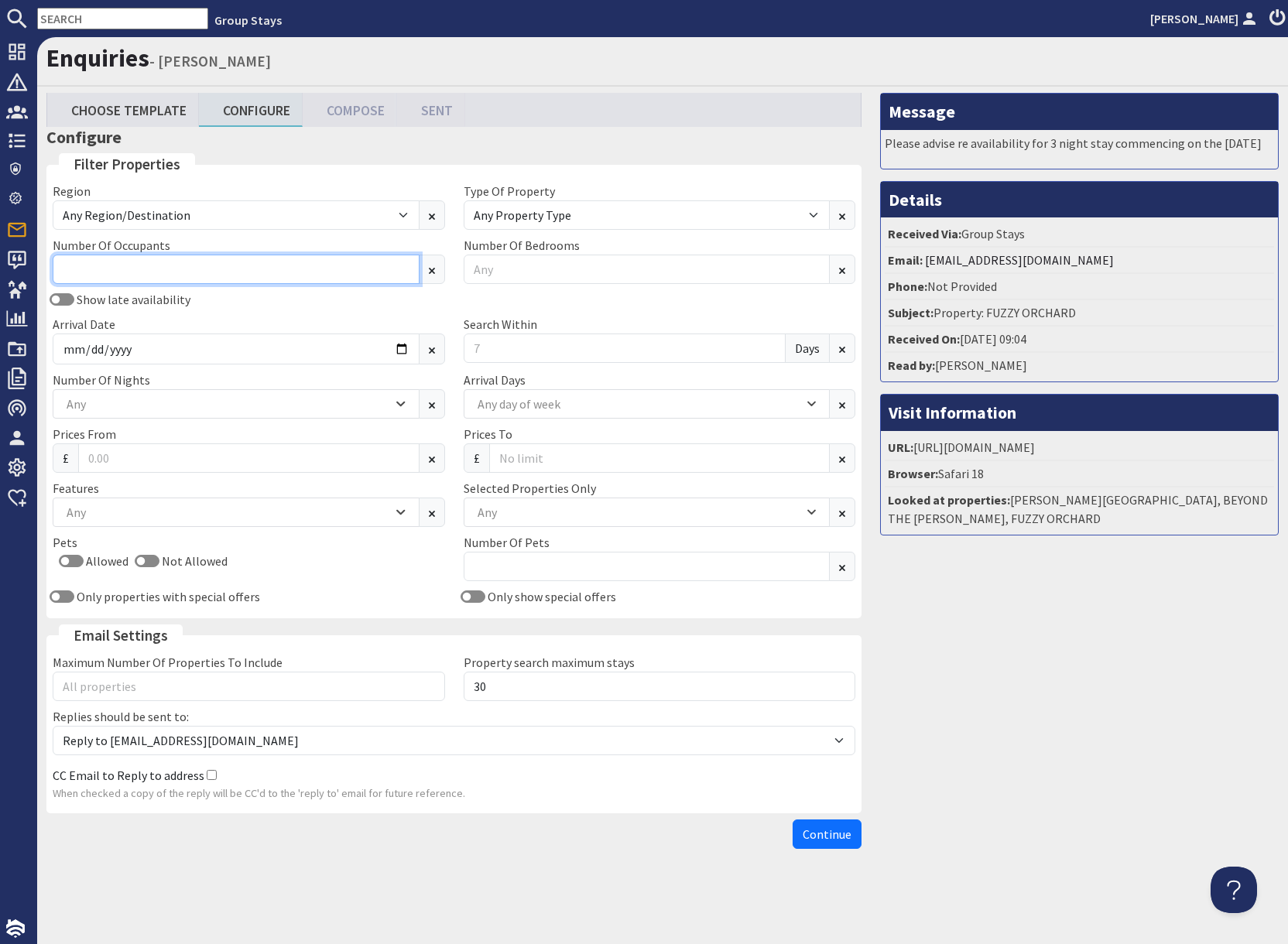
click at [147, 271] on input "Number Of Occupants" at bounding box center [236, 270] width 367 height 30
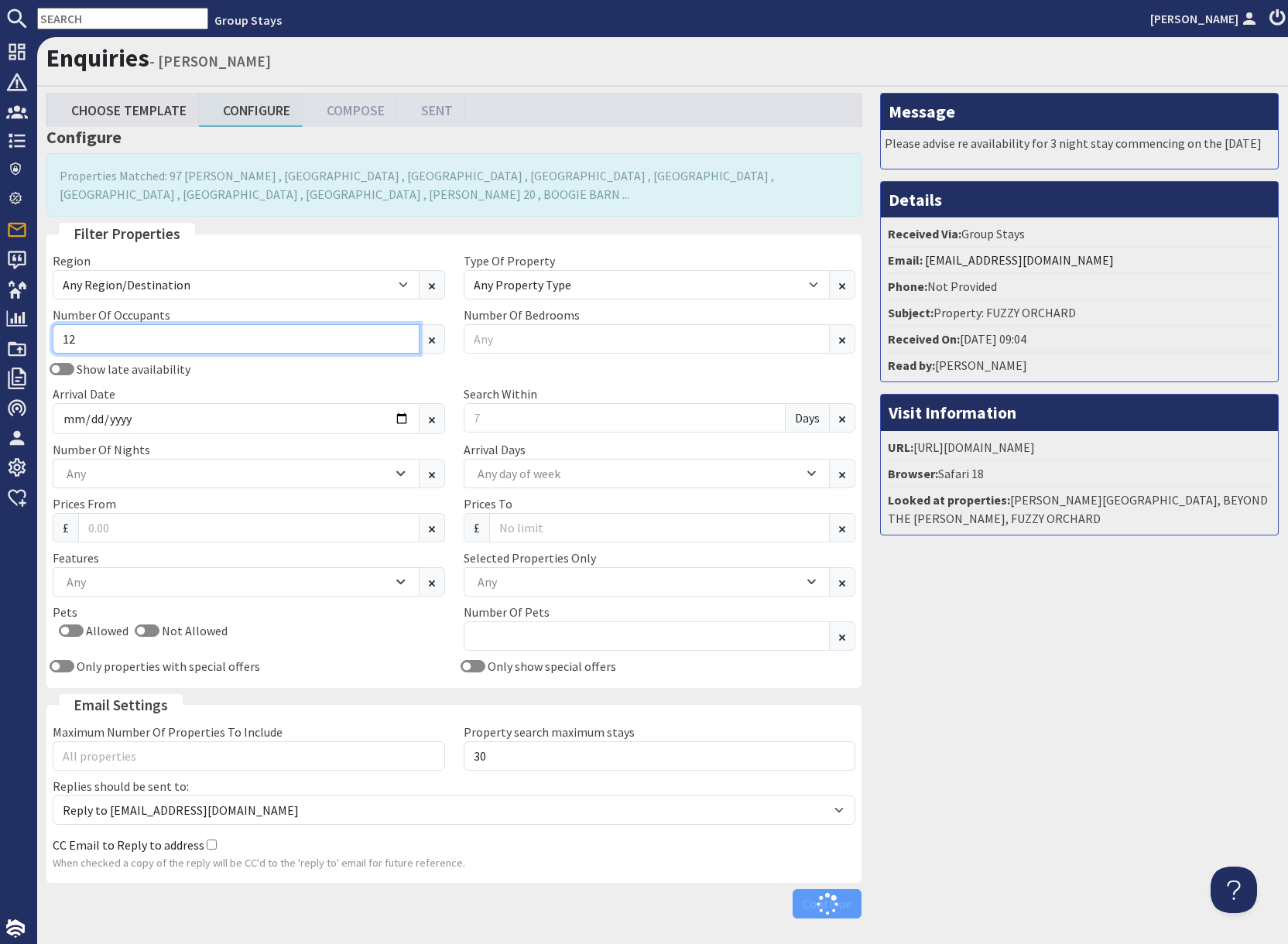
type input "12"
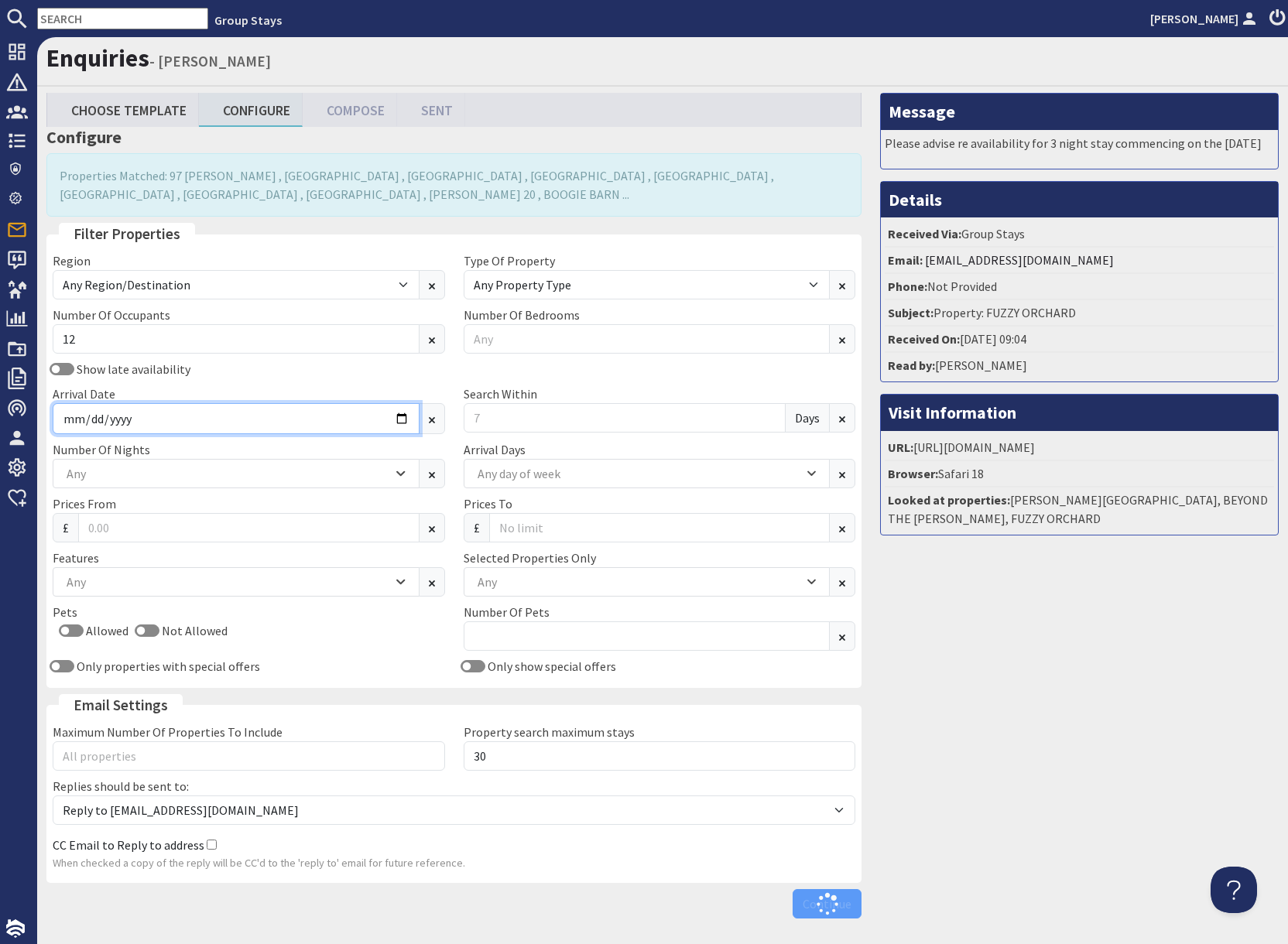
click at [395, 422] on input "Arrival Date" at bounding box center [236, 418] width 367 height 31
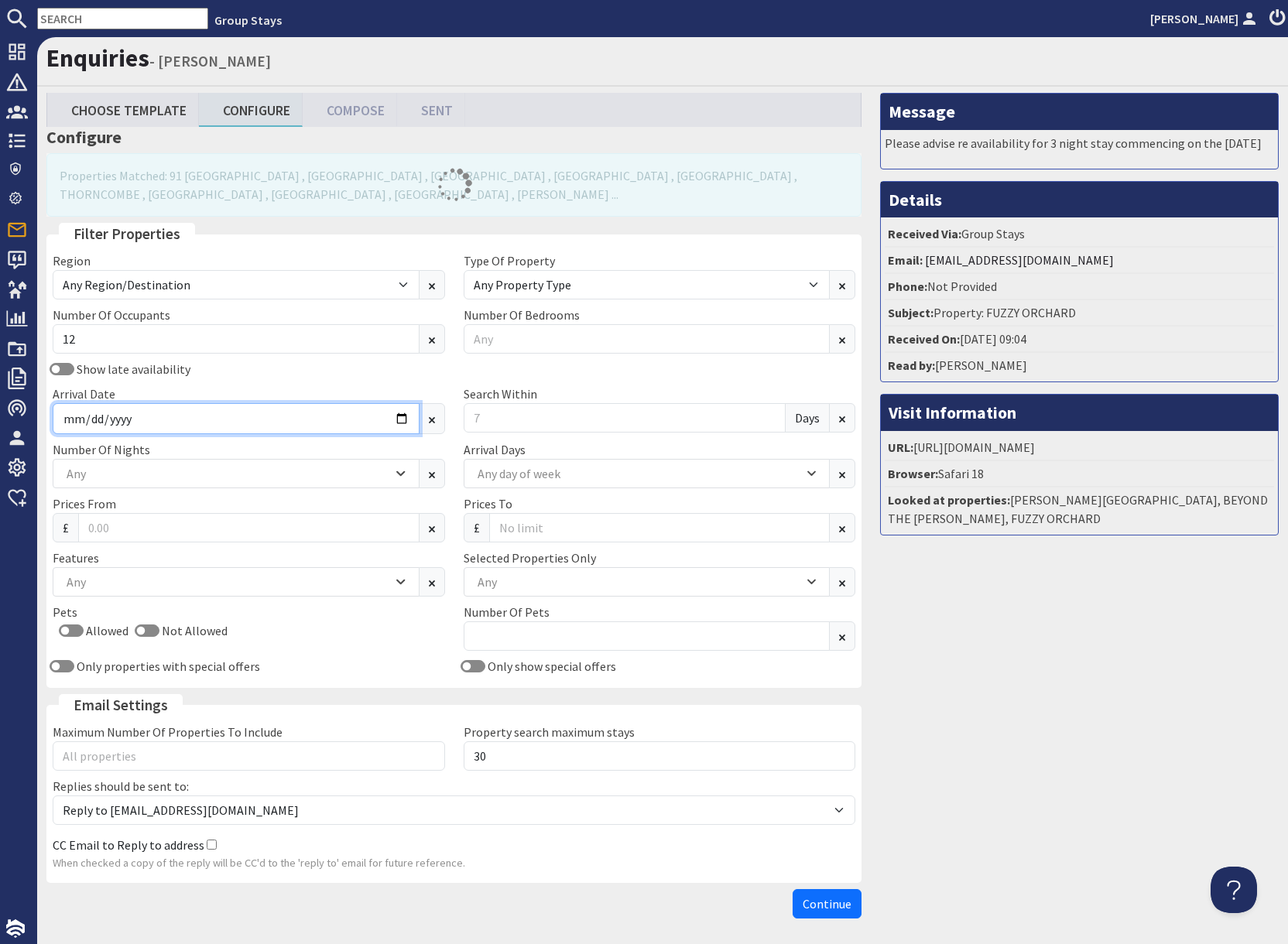
type input "[DATE]"
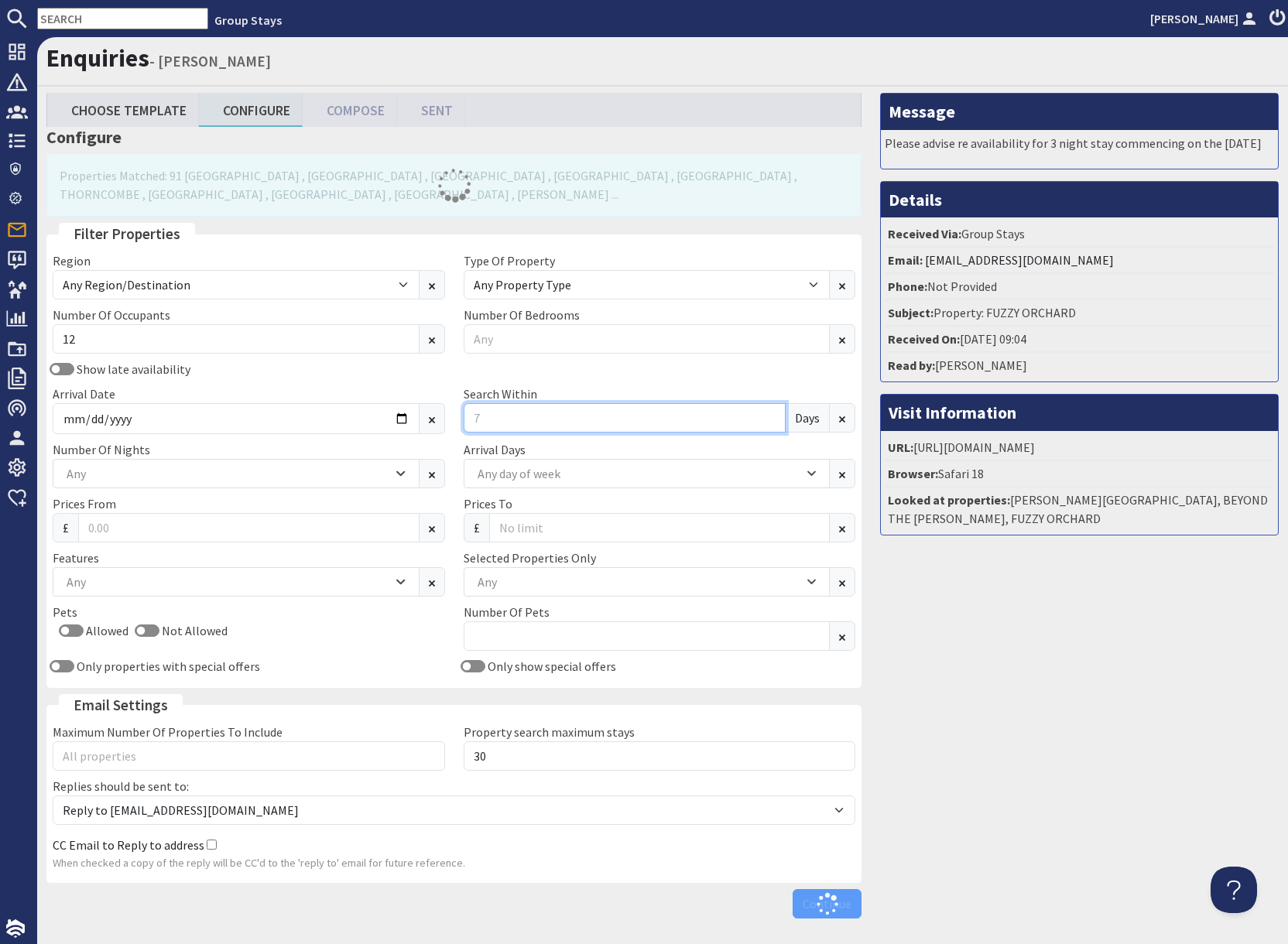
click at [515, 417] on input "Search Within" at bounding box center [625, 418] width 323 height 30
type input "0"
drag, startPoint x: 1002, startPoint y: 673, endPoint x: 994, endPoint y: 673, distance: 8.0
click at [1002, 673] on div "Message Please advise re availability for 3 night stay commencing on the [DATE]…" at bounding box center [1079, 509] width 417 height 832
click at [248, 476] on div "Any" at bounding box center [228, 473] width 329 height 17
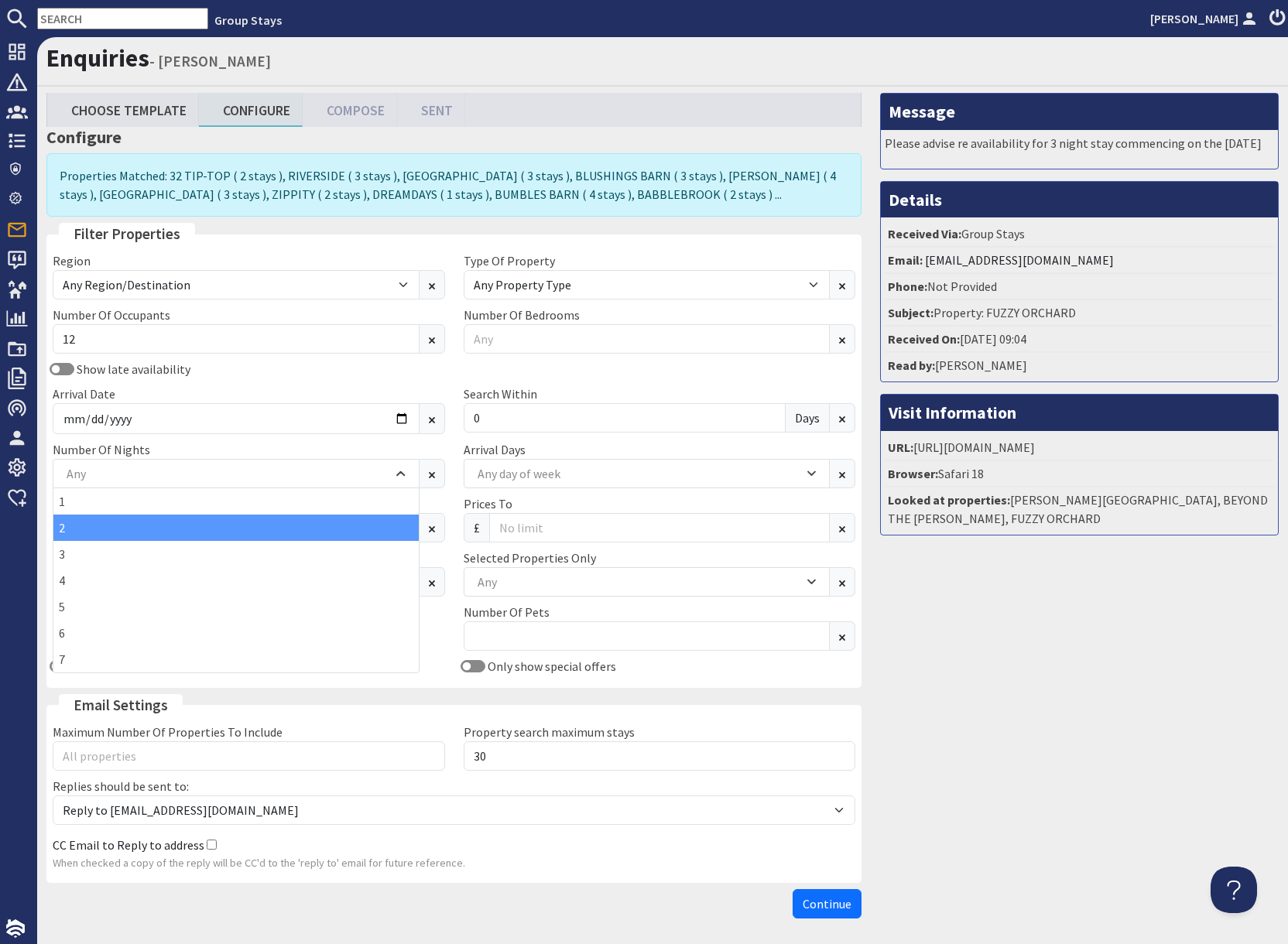
click at [92, 529] on div "2" at bounding box center [236, 528] width 365 height 26
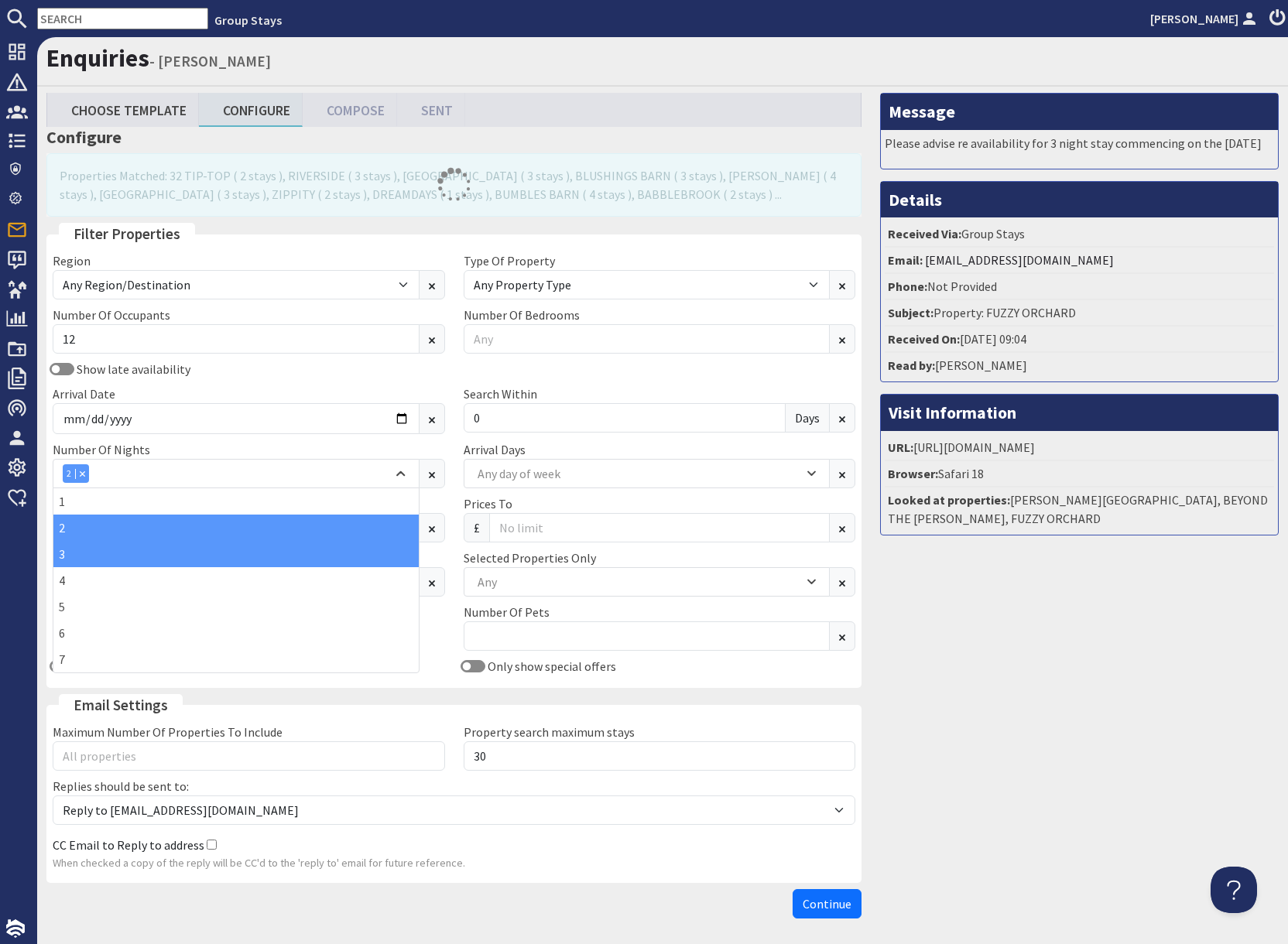
click at [84, 553] on div "3" at bounding box center [236, 553] width 365 height 26
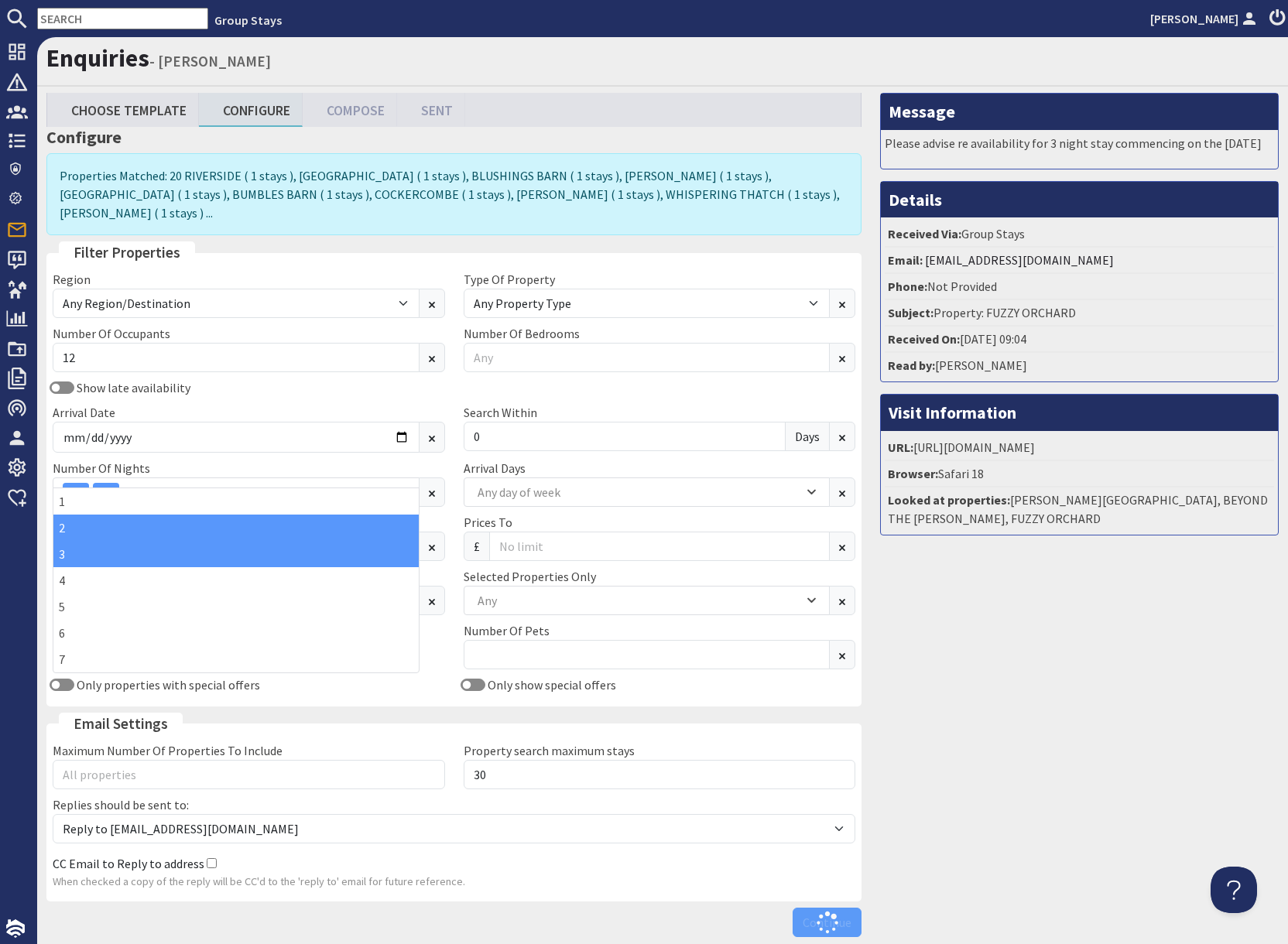
click at [1086, 707] on div "Message Please advise re availability for 3 night stay commencing on the [DATE]…" at bounding box center [1079, 518] width 417 height 851
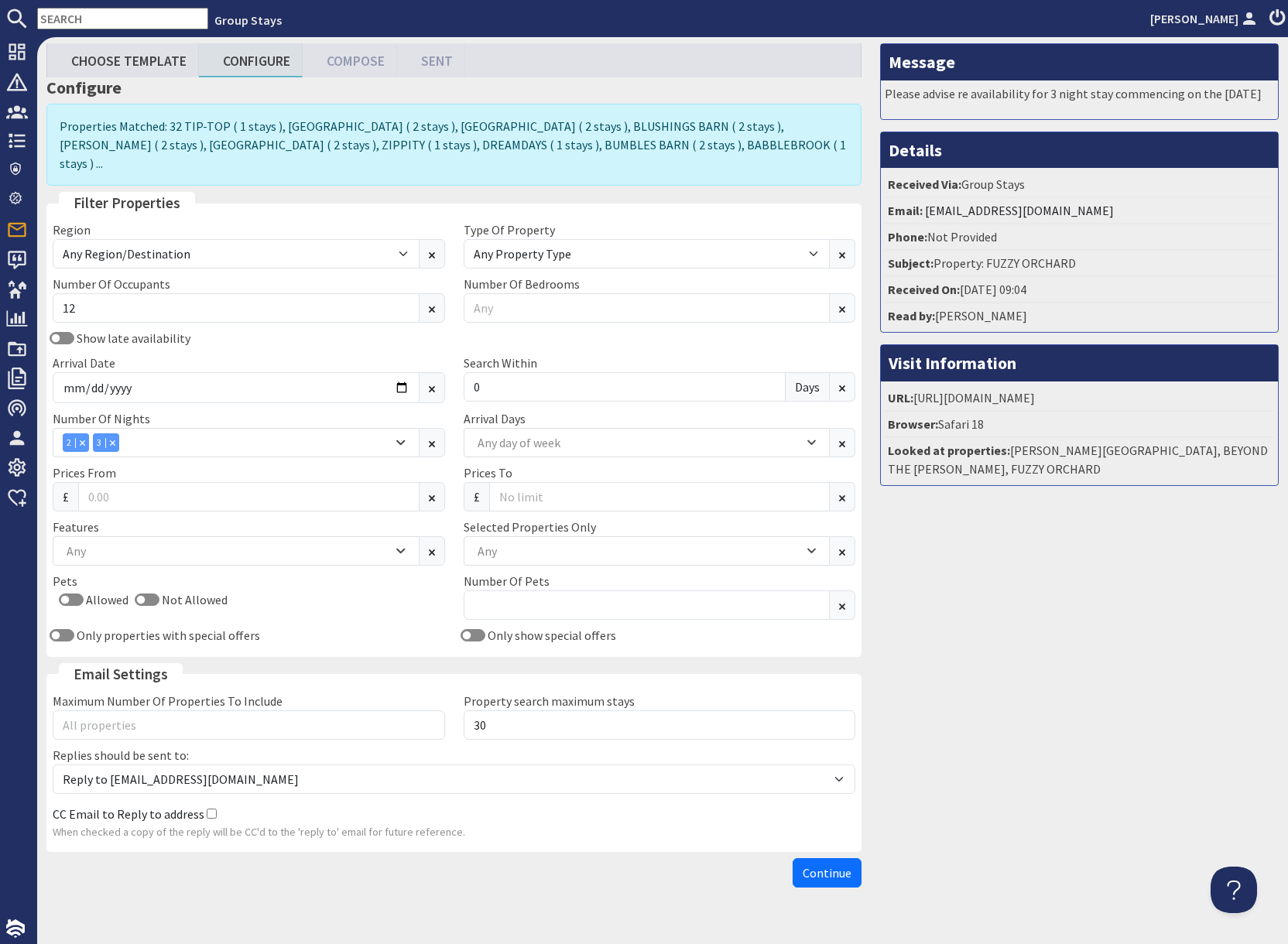
scroll to position [60, 0]
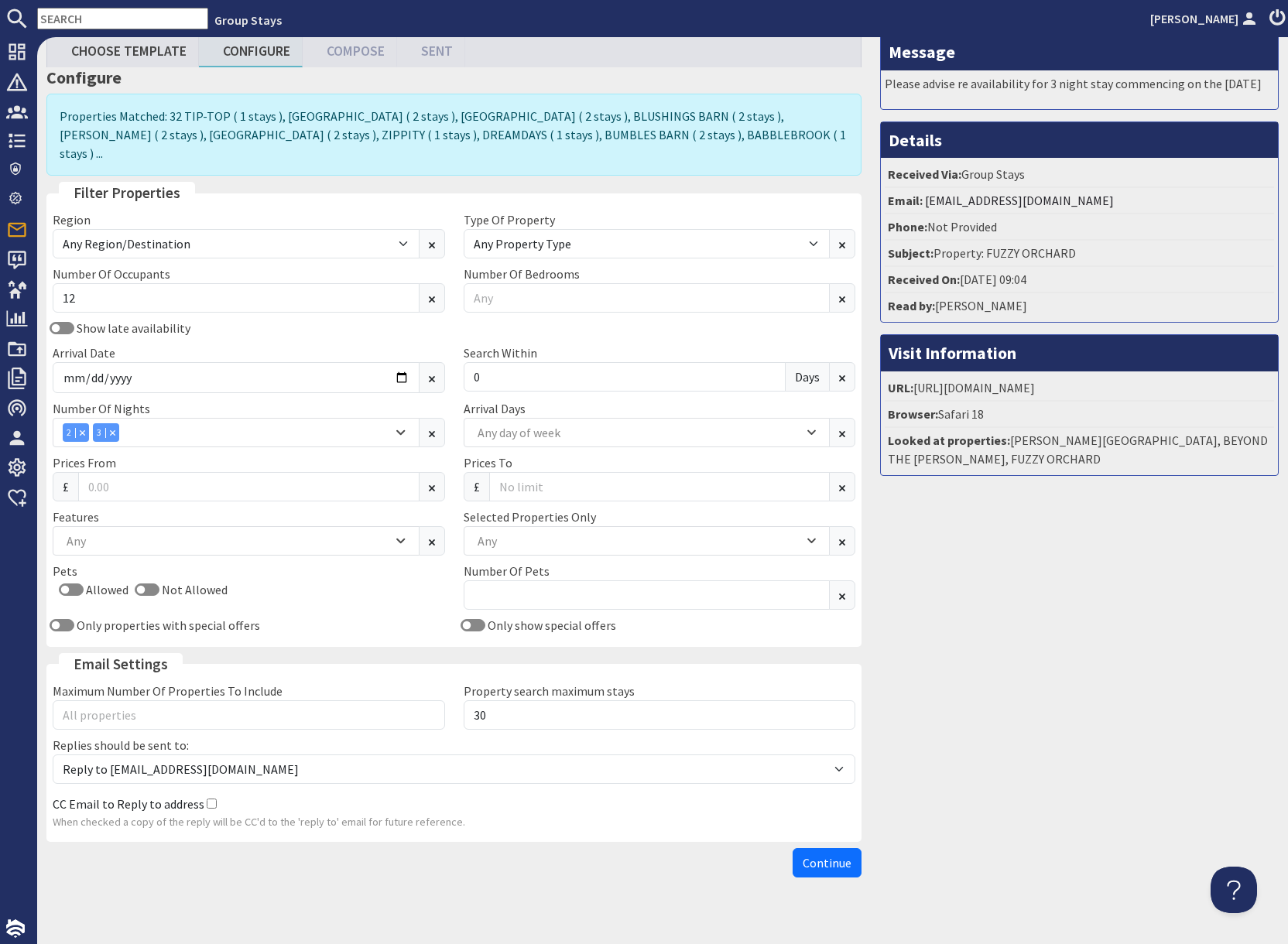
click at [836, 855] on span "Continue" at bounding box center [826, 862] width 49 height 16
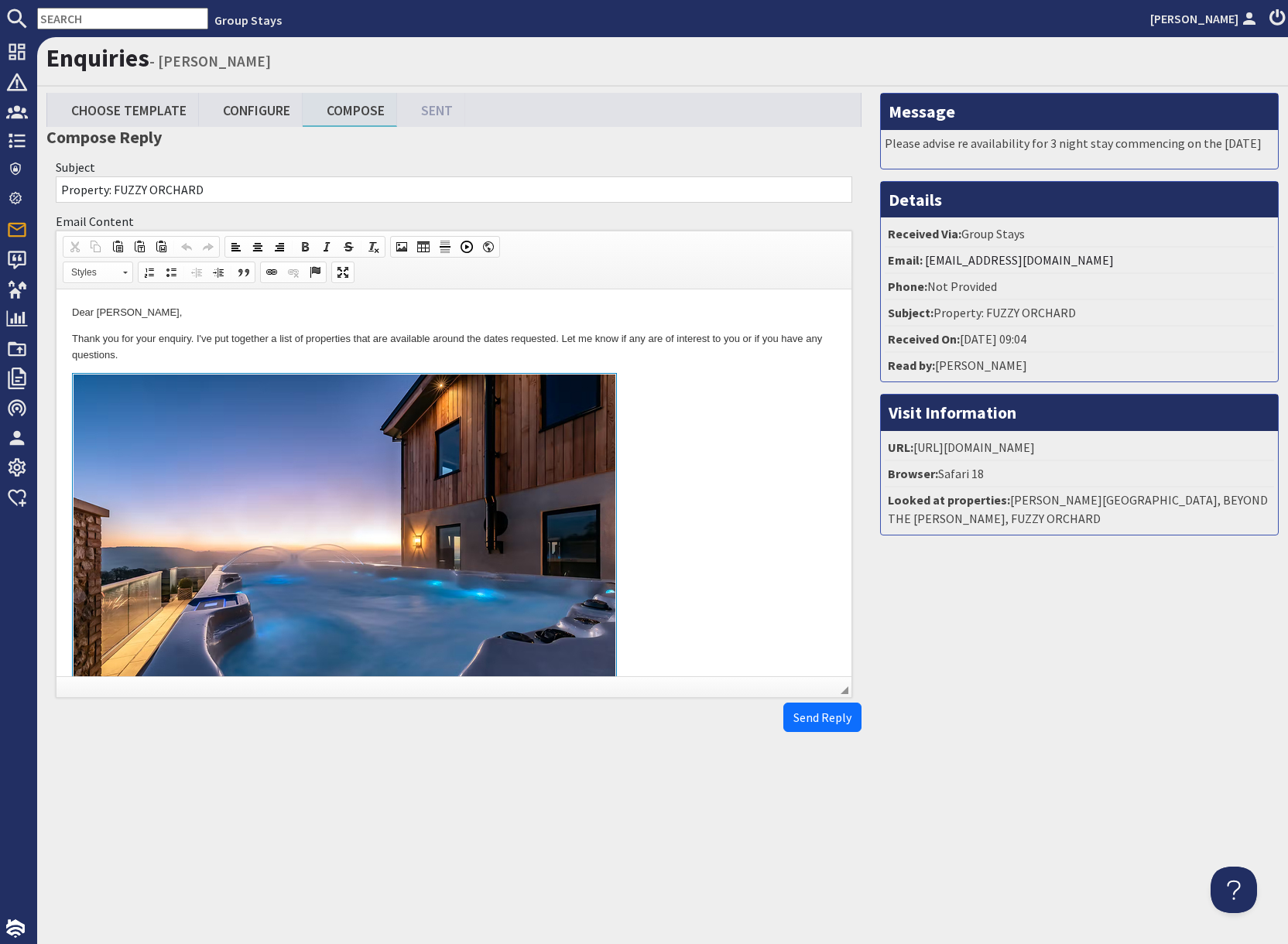
drag, startPoint x: 737, startPoint y: 477, endPoint x: 726, endPoint y: 523, distance: 47.3
click at [735, 485] on link at bounding box center [454, 551] width 764 height 357
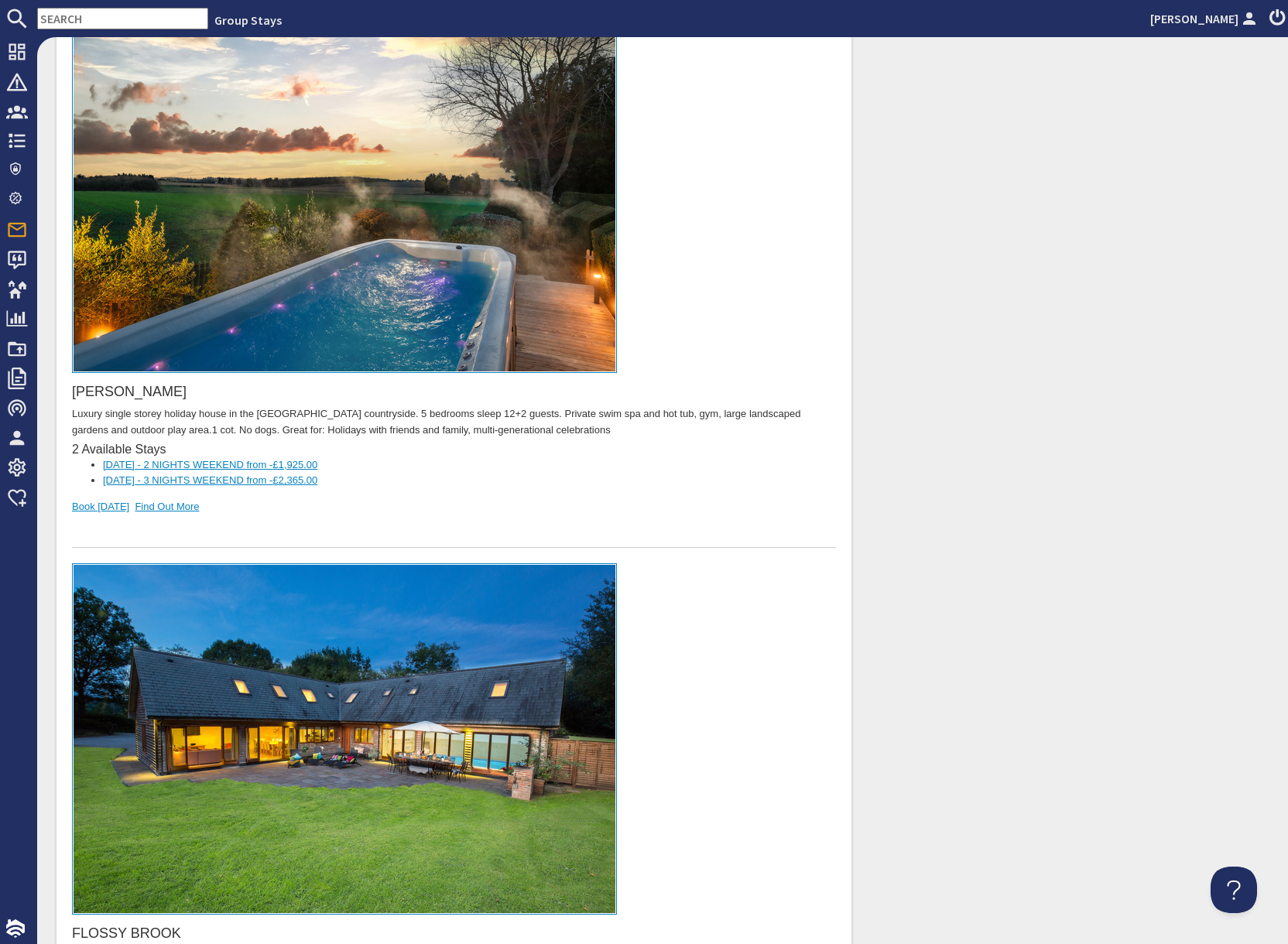
scroll to position [2542, 0]
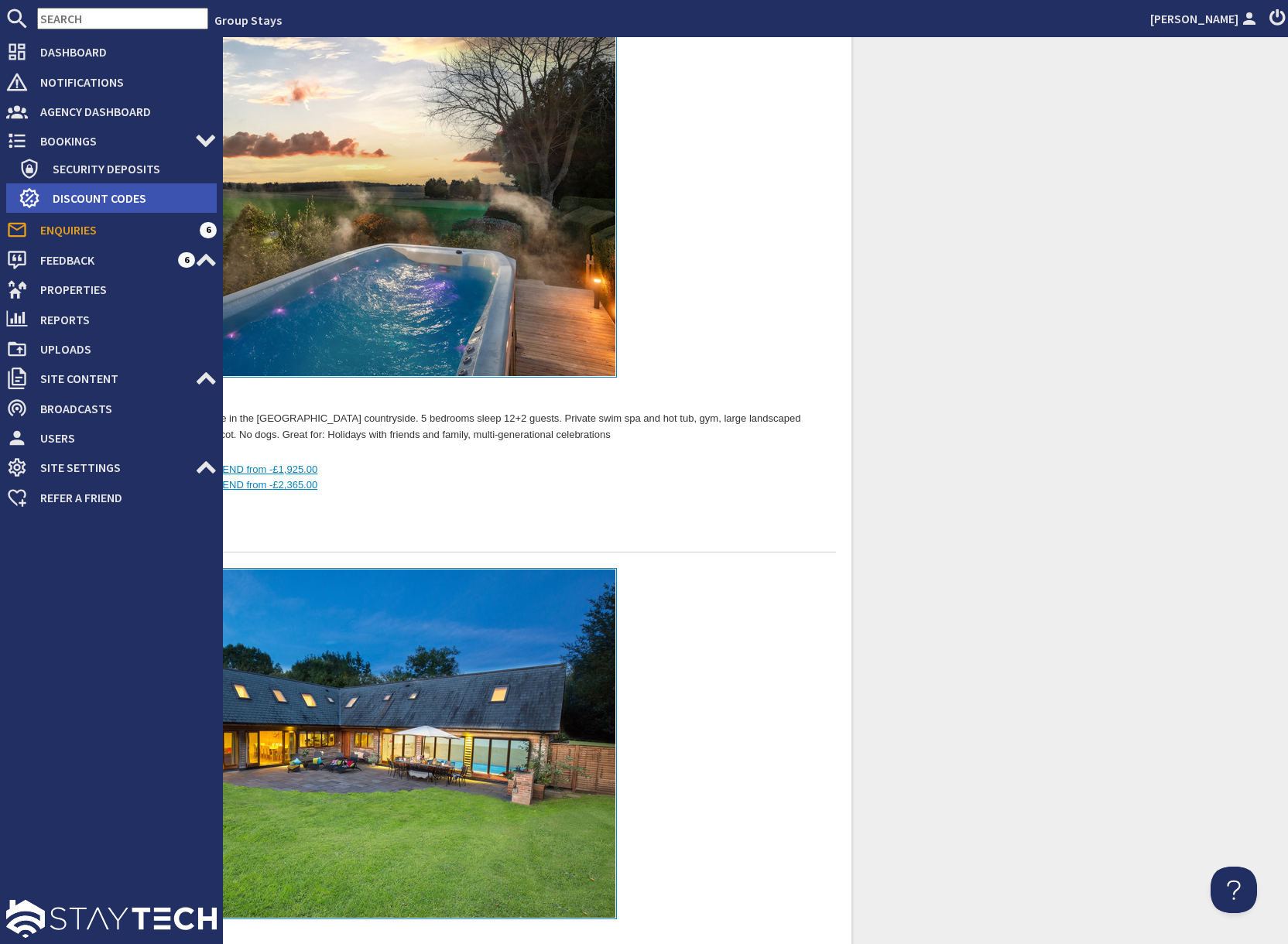
drag, startPoint x: 89, startPoint y: 196, endPoint x: 127, endPoint y: 199, distance: 38.1
click at [89, 196] on span "Discount Codes" at bounding box center [128, 198] width 176 height 25
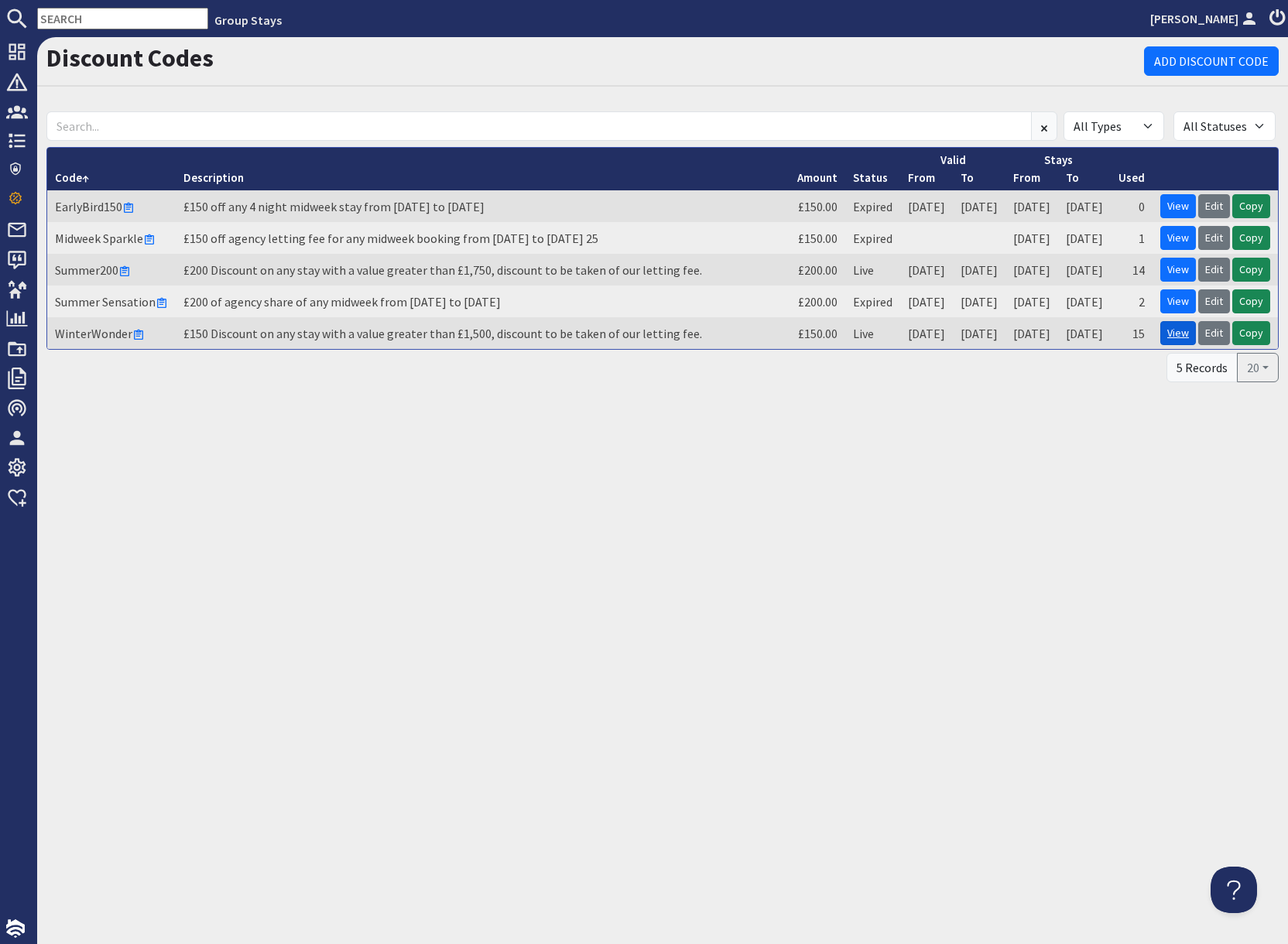
click at [1177, 333] on link "View" at bounding box center [1177, 333] width 36 height 24
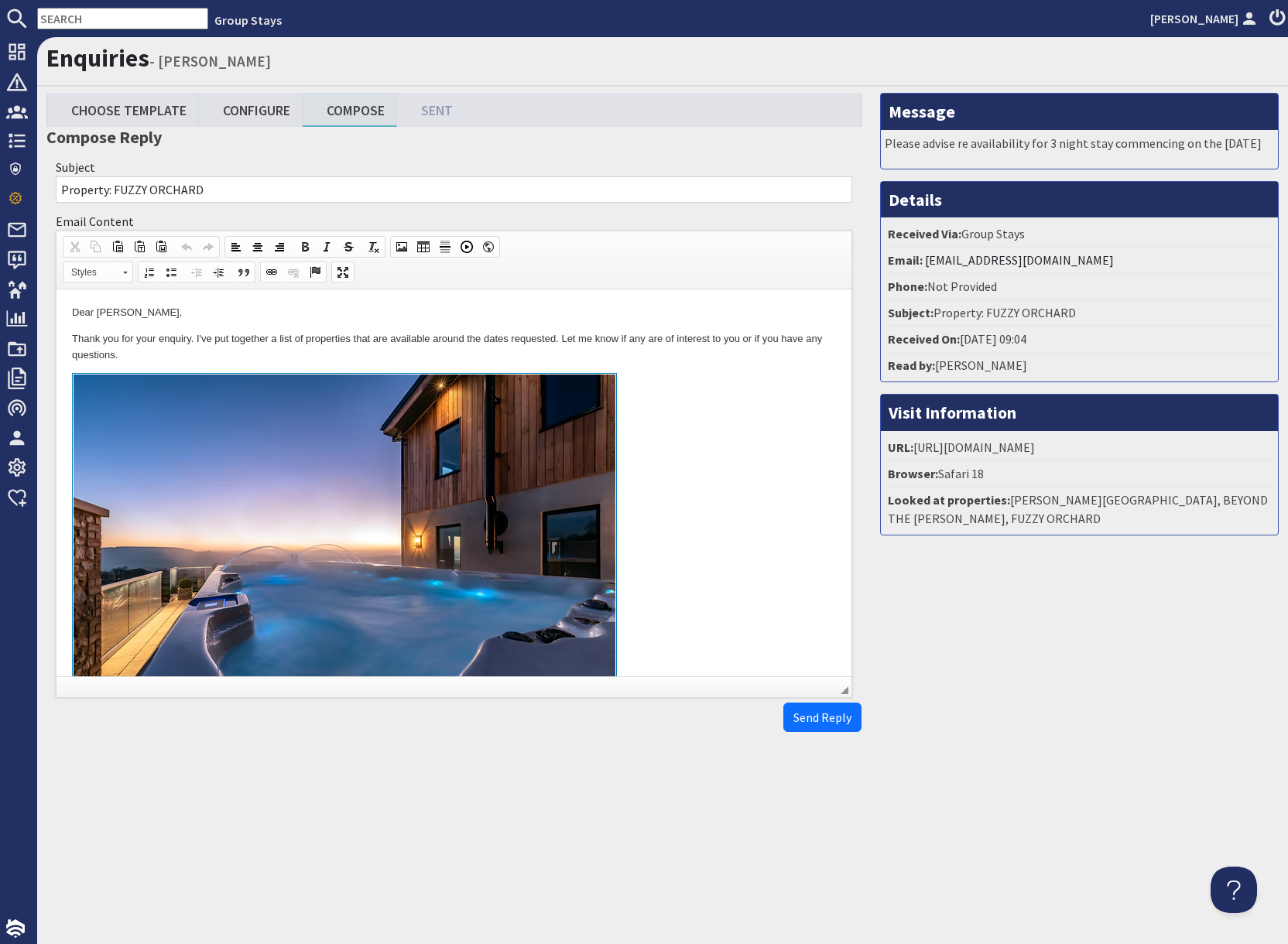
drag, startPoint x: 720, startPoint y: 590, endPoint x: 815, endPoint y: 602, distance: 95.8
click at [731, 592] on link at bounding box center [454, 551] width 764 height 357
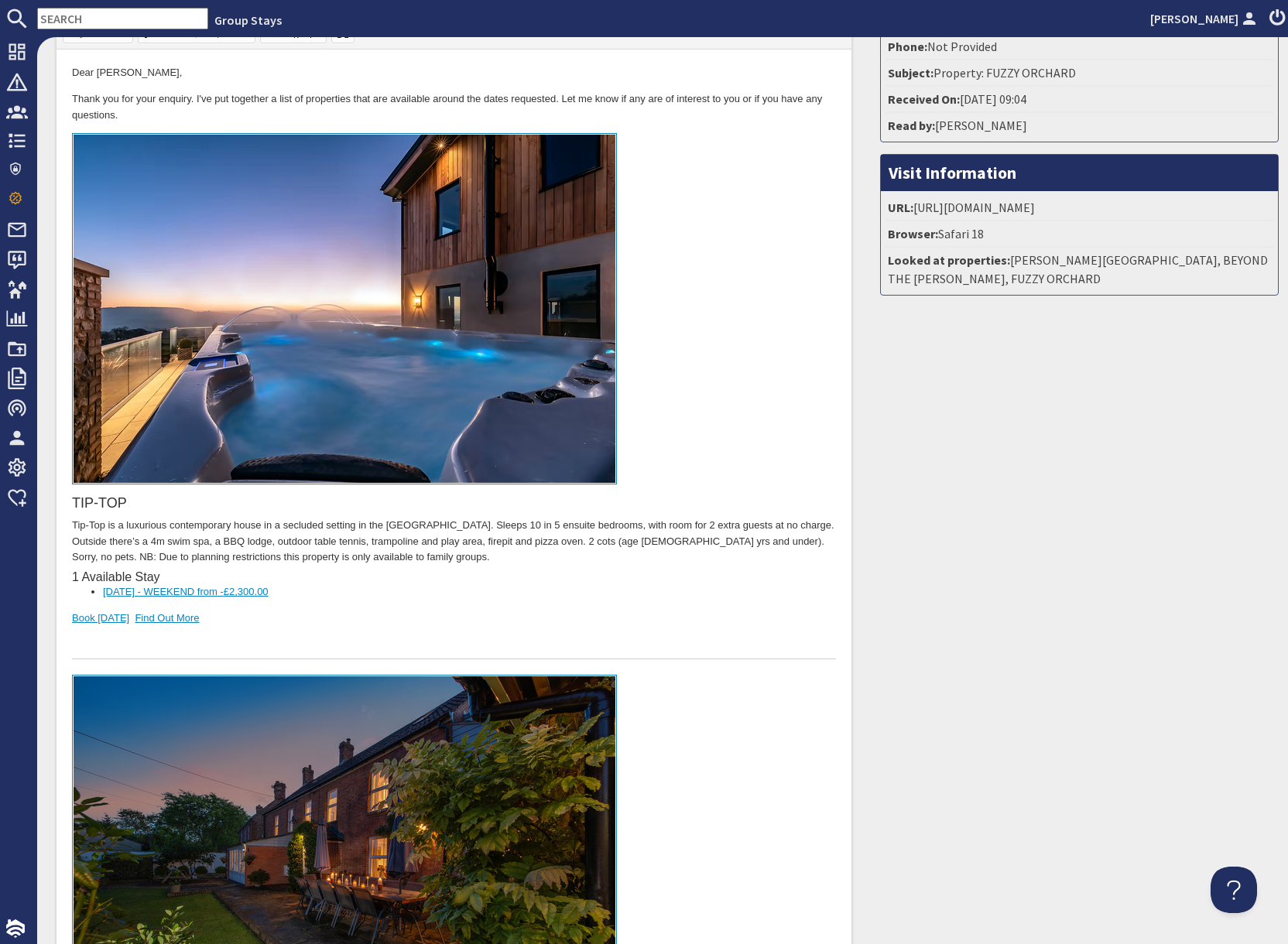
scroll to position [237, 0]
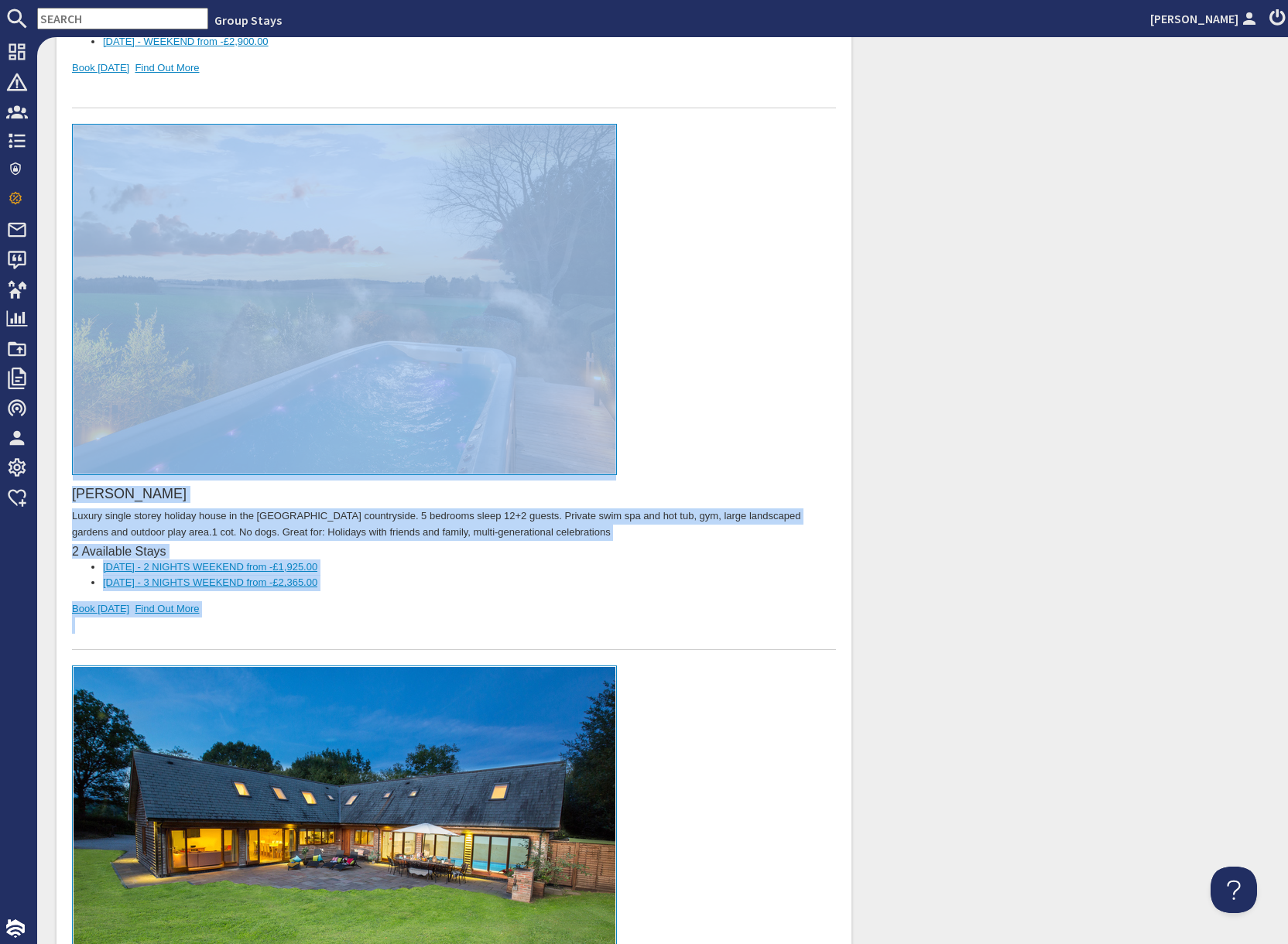
drag, startPoint x: 290, startPoint y: 625, endPoint x: 279, endPoint y: 367, distance: 258.2
click at [279, 367] on div "[PERSON_NAME] Luxury single storey holiday house in the [GEOGRAPHIC_DATA] count…" at bounding box center [454, 387] width 764 height 525
copy div "[PERSON_NAME] Luxury single storey holiday house in the [GEOGRAPHIC_DATA] count…"
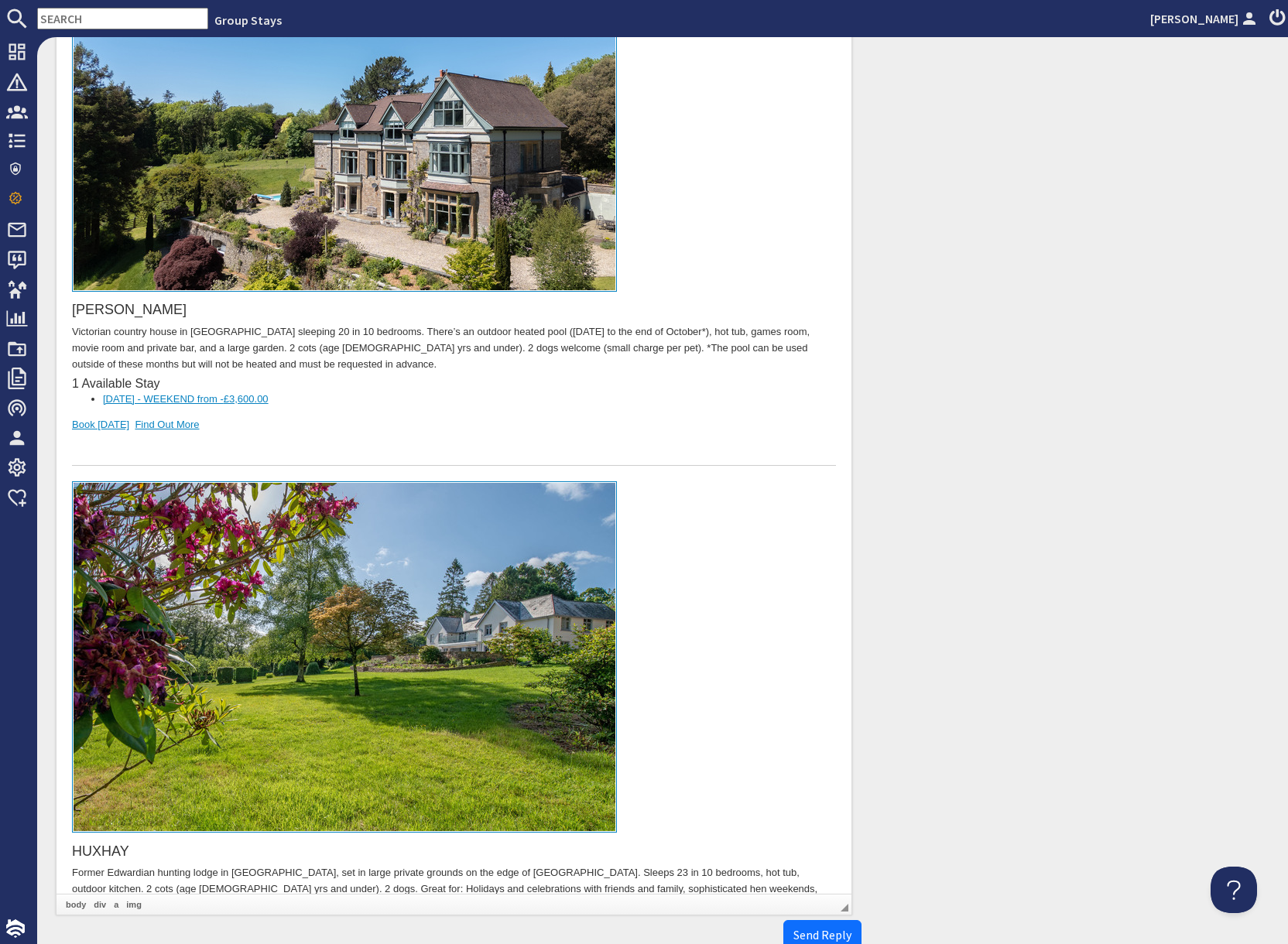
scroll to position [15815, 0]
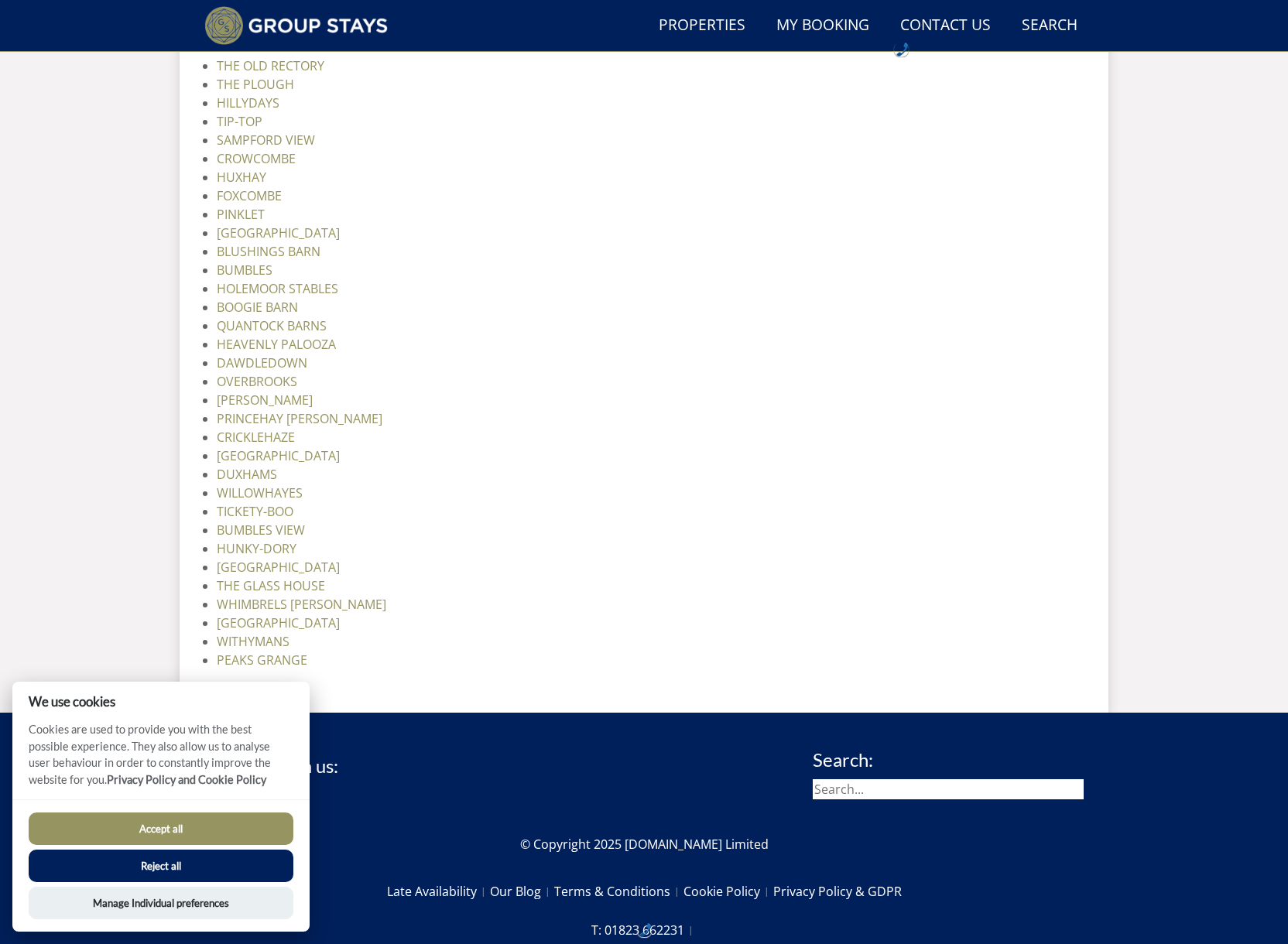
scroll to position [1971, 0]
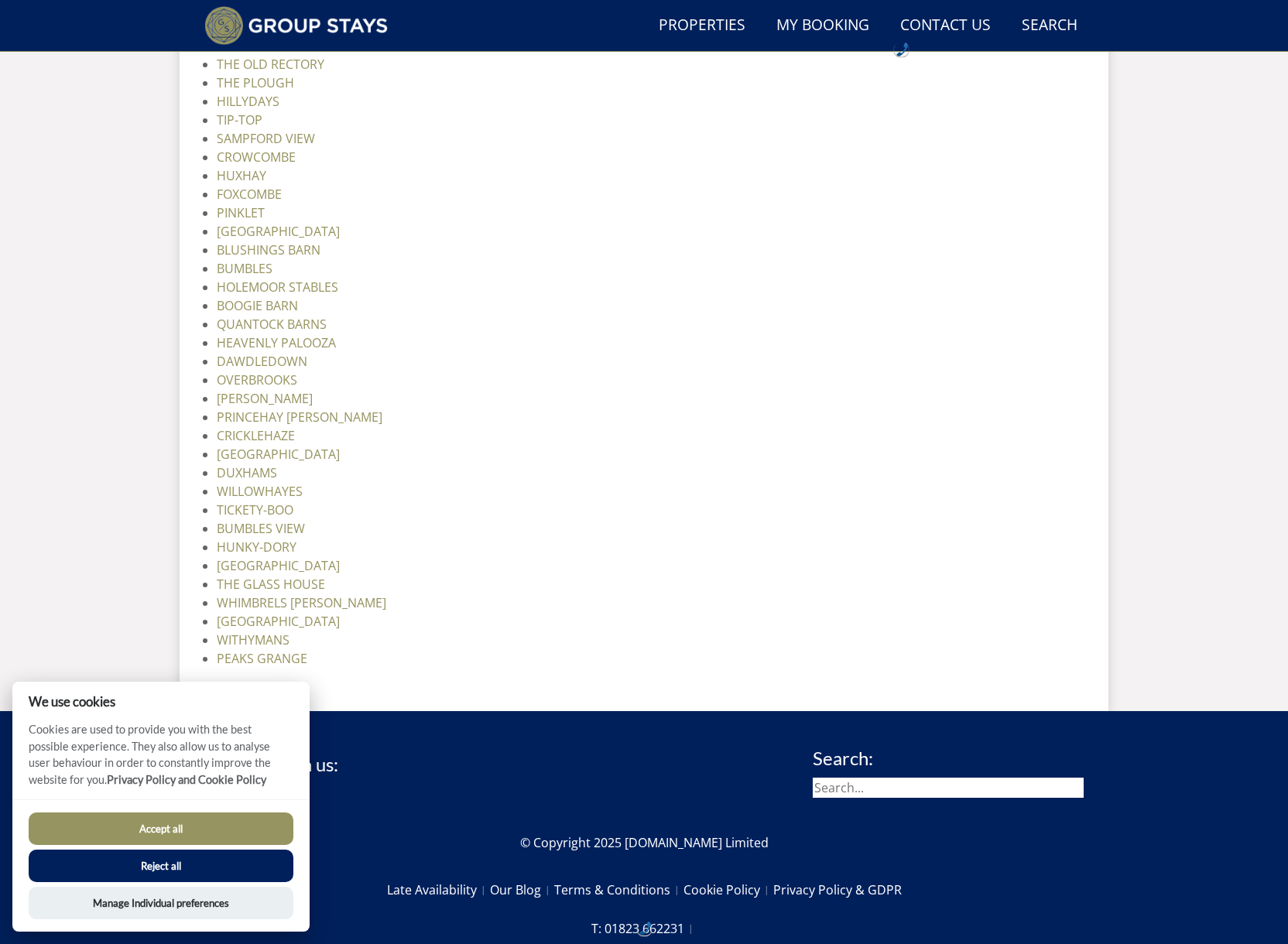
click at [898, 790] on input "search" at bounding box center [948, 788] width 271 height 20
type input "bellus"
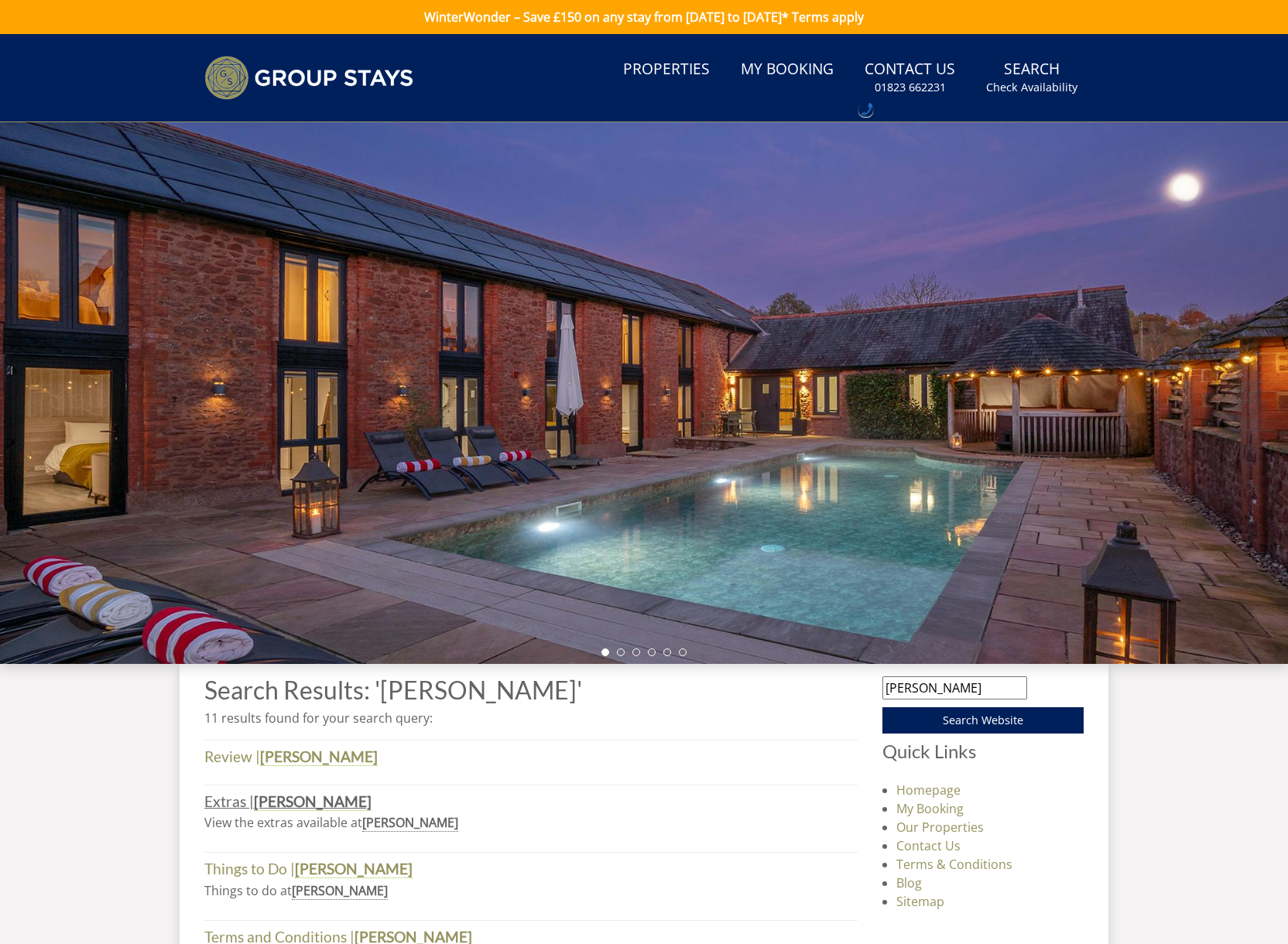
click at [271, 809] on strong "[PERSON_NAME]" at bounding box center [313, 801] width 118 height 18
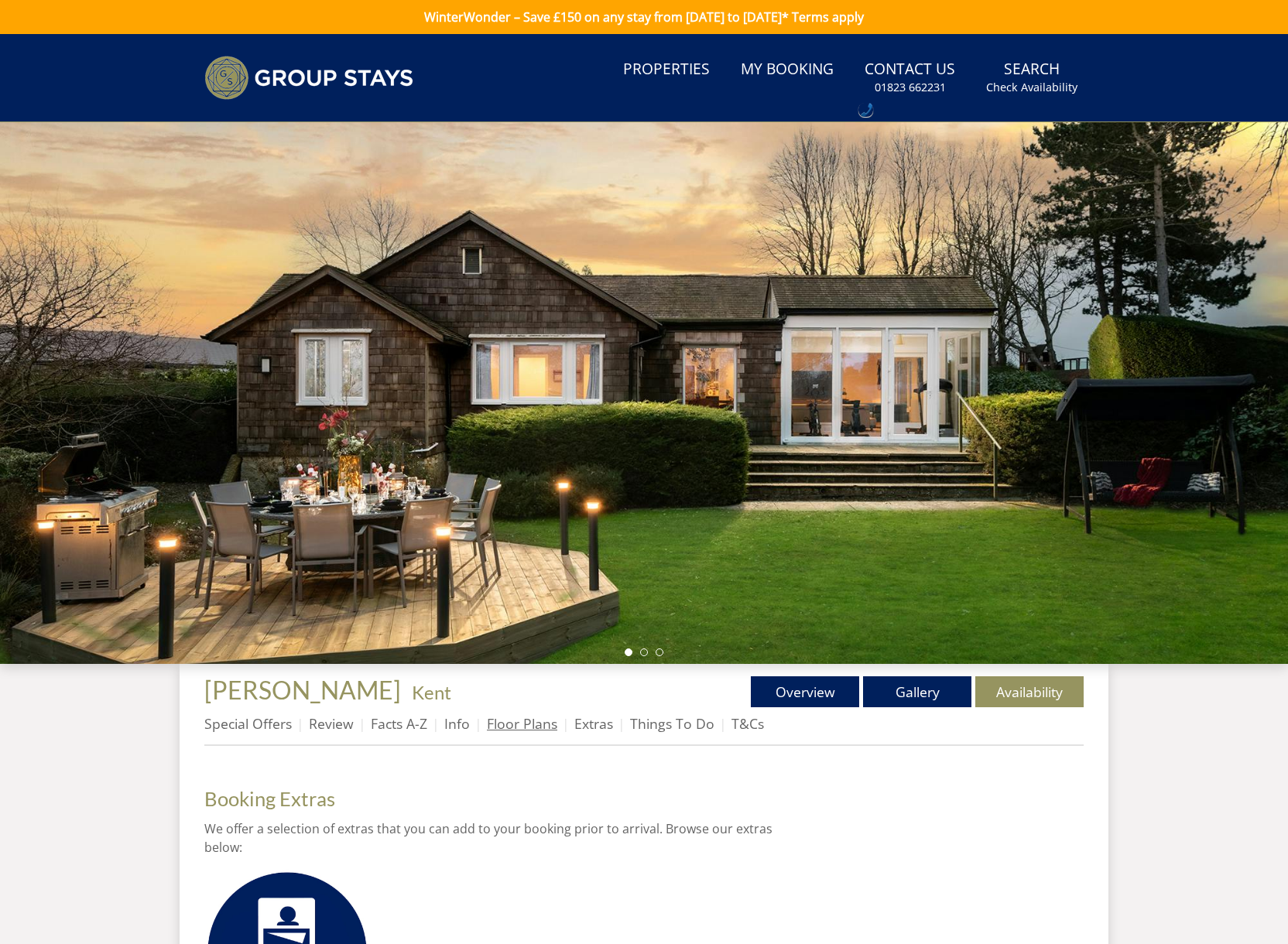
drag, startPoint x: 497, startPoint y: 725, endPoint x: 524, endPoint y: 732, distance: 27.9
click at [497, 725] on link "Floor Plans" at bounding box center [521, 723] width 70 height 18
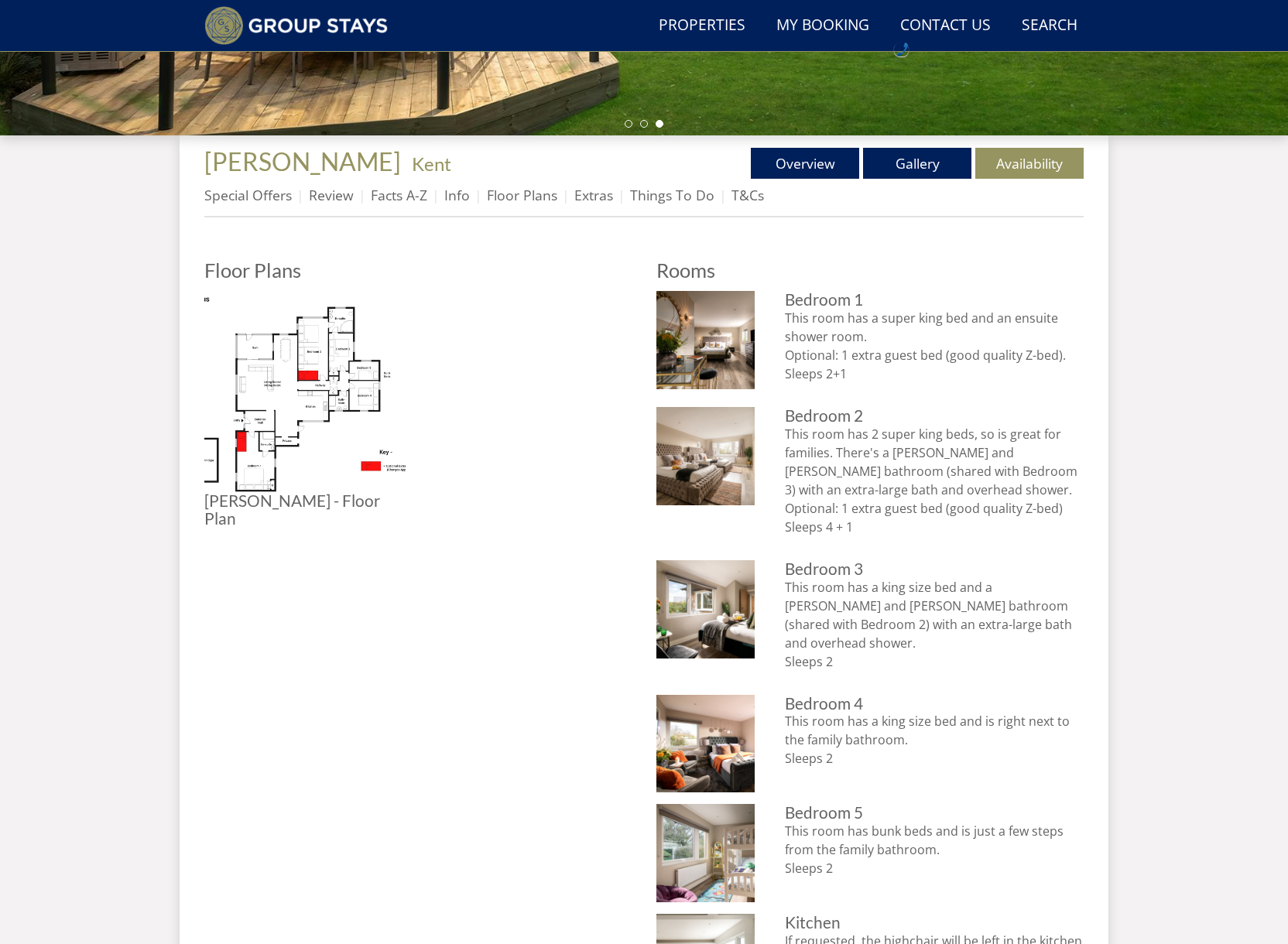
scroll to position [493, 0]
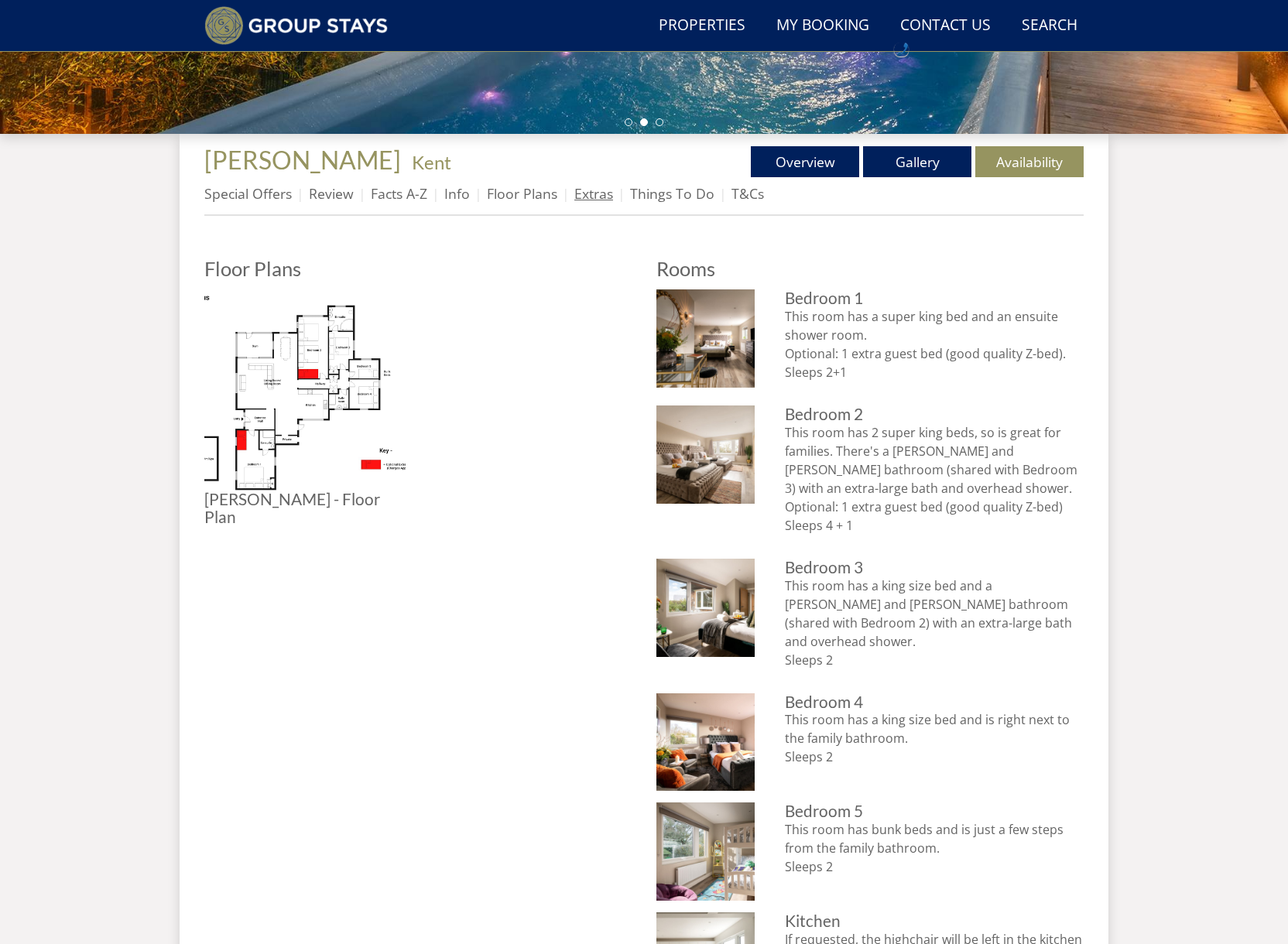
click at [589, 196] on link "Extras" at bounding box center [594, 194] width 39 height 18
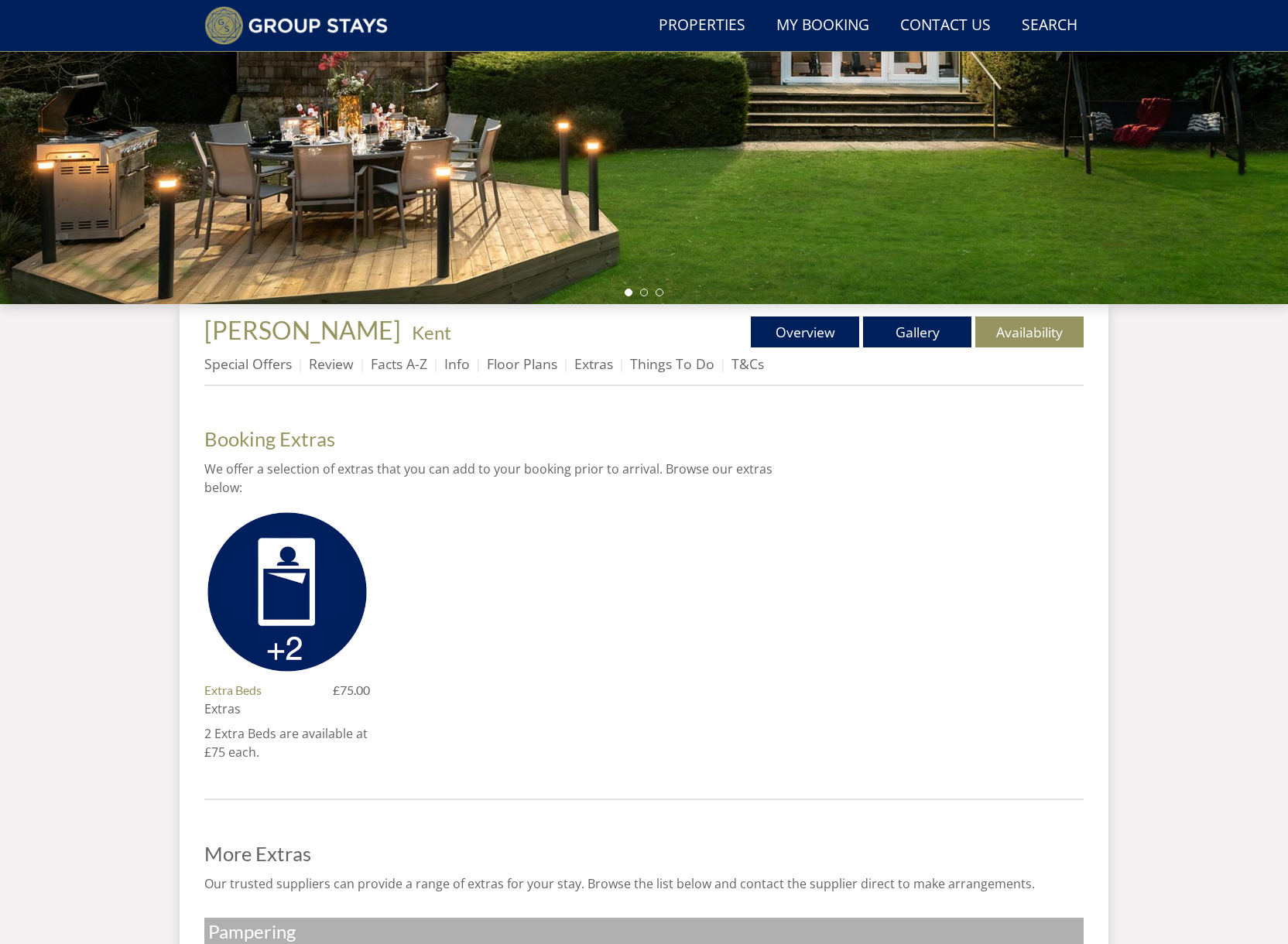
scroll to position [335, 0]
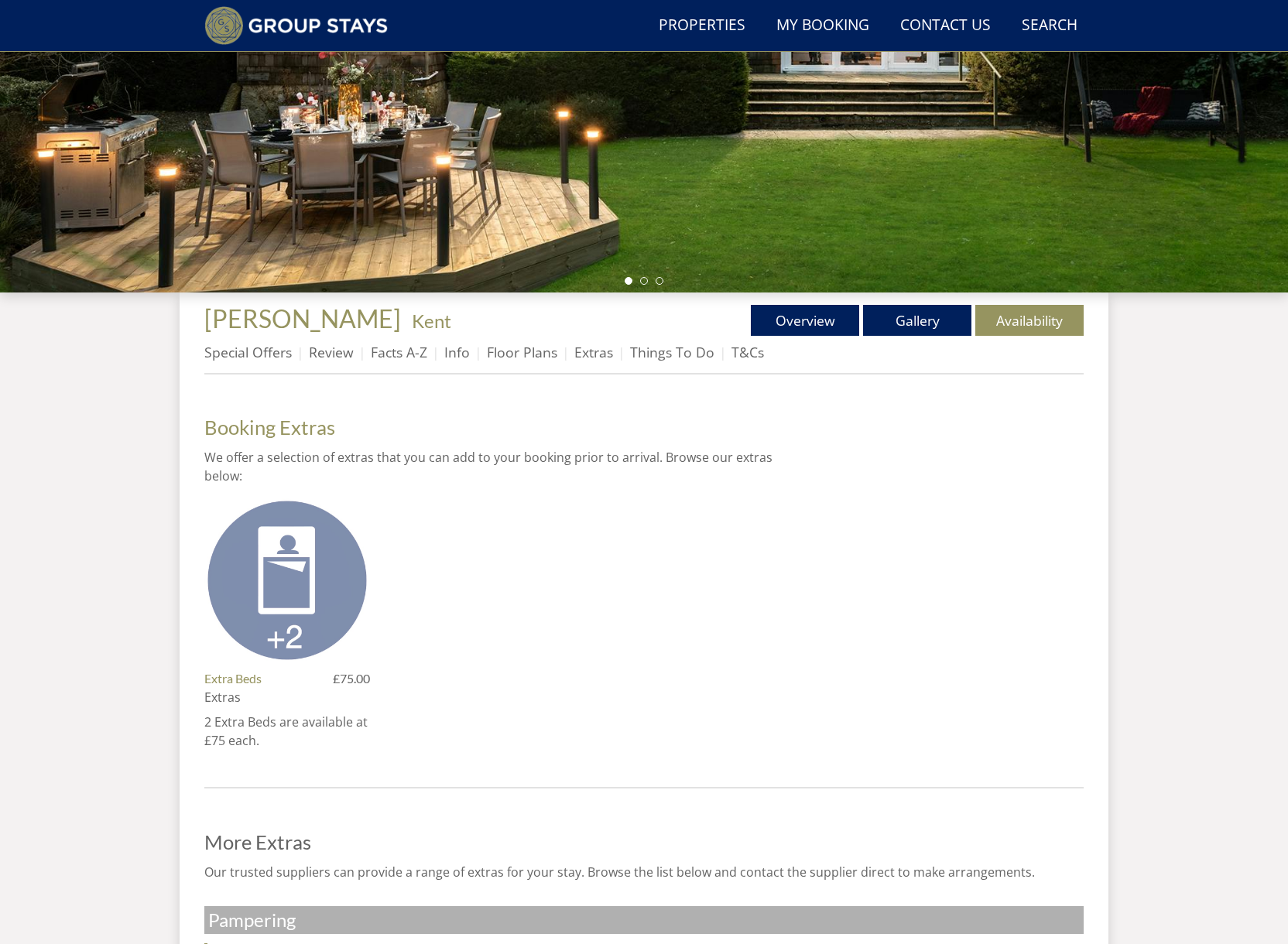
drag, startPoint x: 300, startPoint y: 553, endPoint x: 309, endPoint y: 555, distance: 9.2
click at [300, 553] on img at bounding box center [287, 580] width 166 height 165
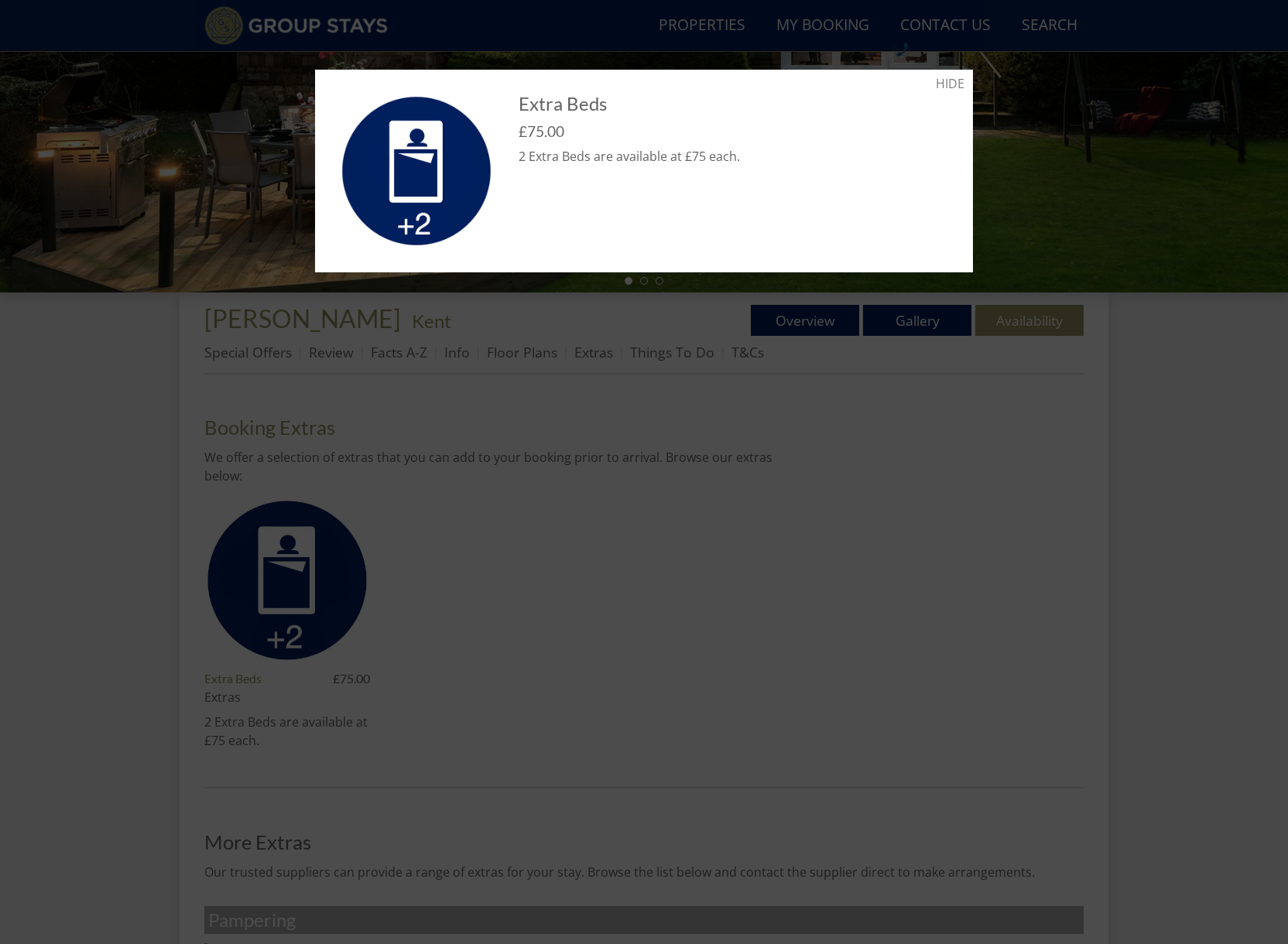
drag, startPoint x: 675, startPoint y: 584, endPoint x: 660, endPoint y: 577, distance: 16.6
click at [661, 579] on div at bounding box center [644, 472] width 1288 height 944
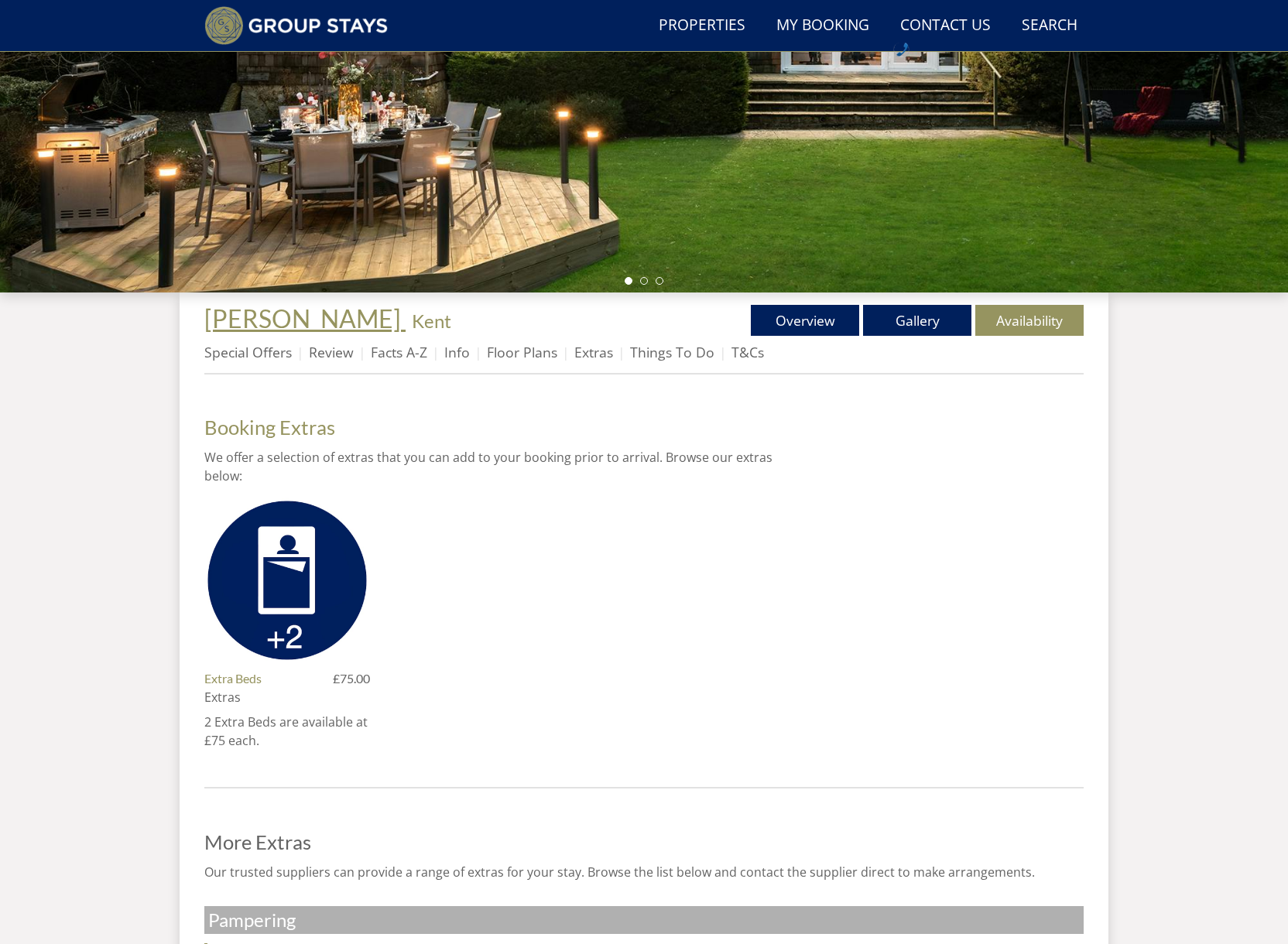
click at [263, 327] on span "[PERSON_NAME]" at bounding box center [302, 318] width 196 height 30
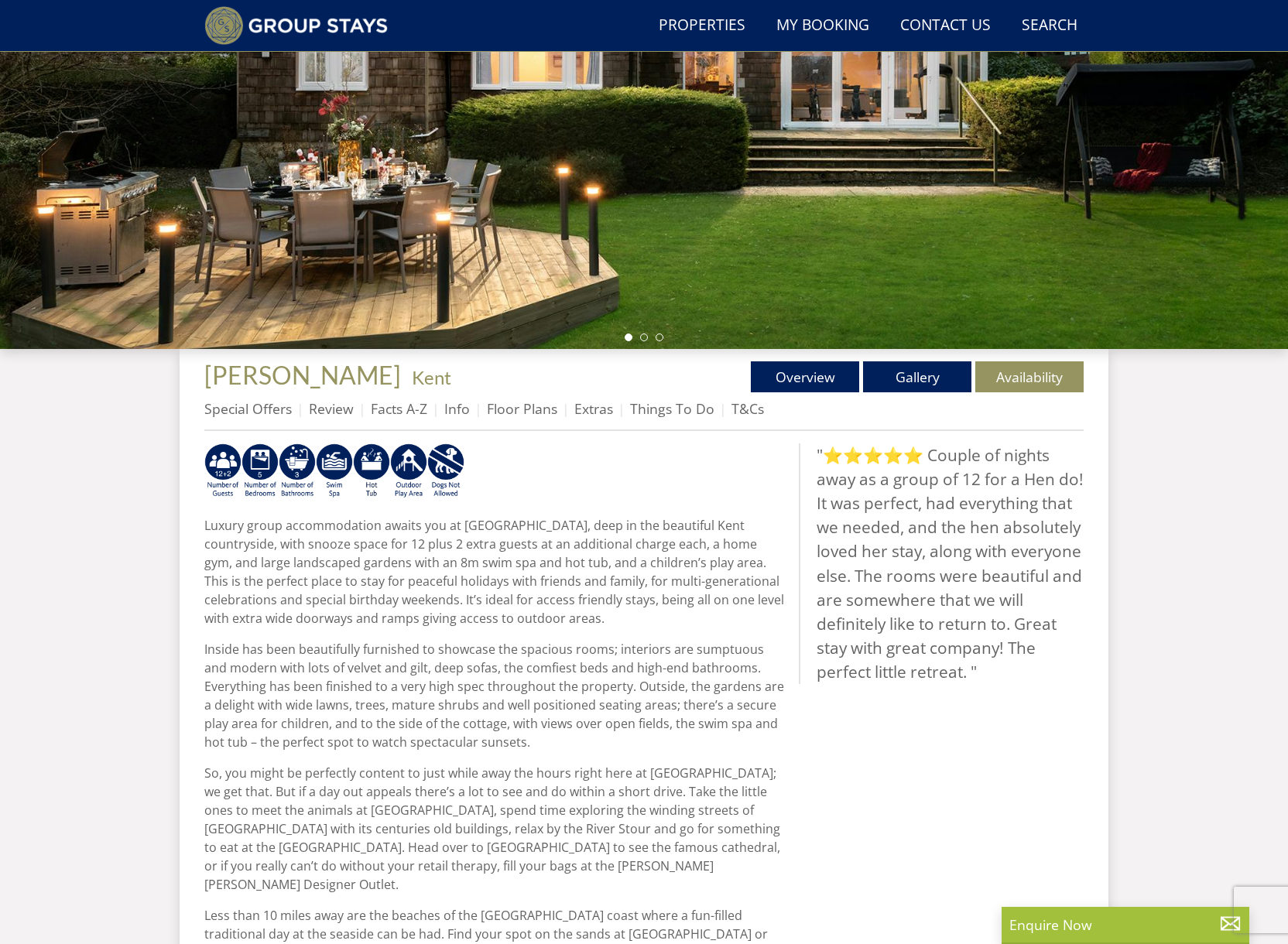
scroll to position [282, 0]
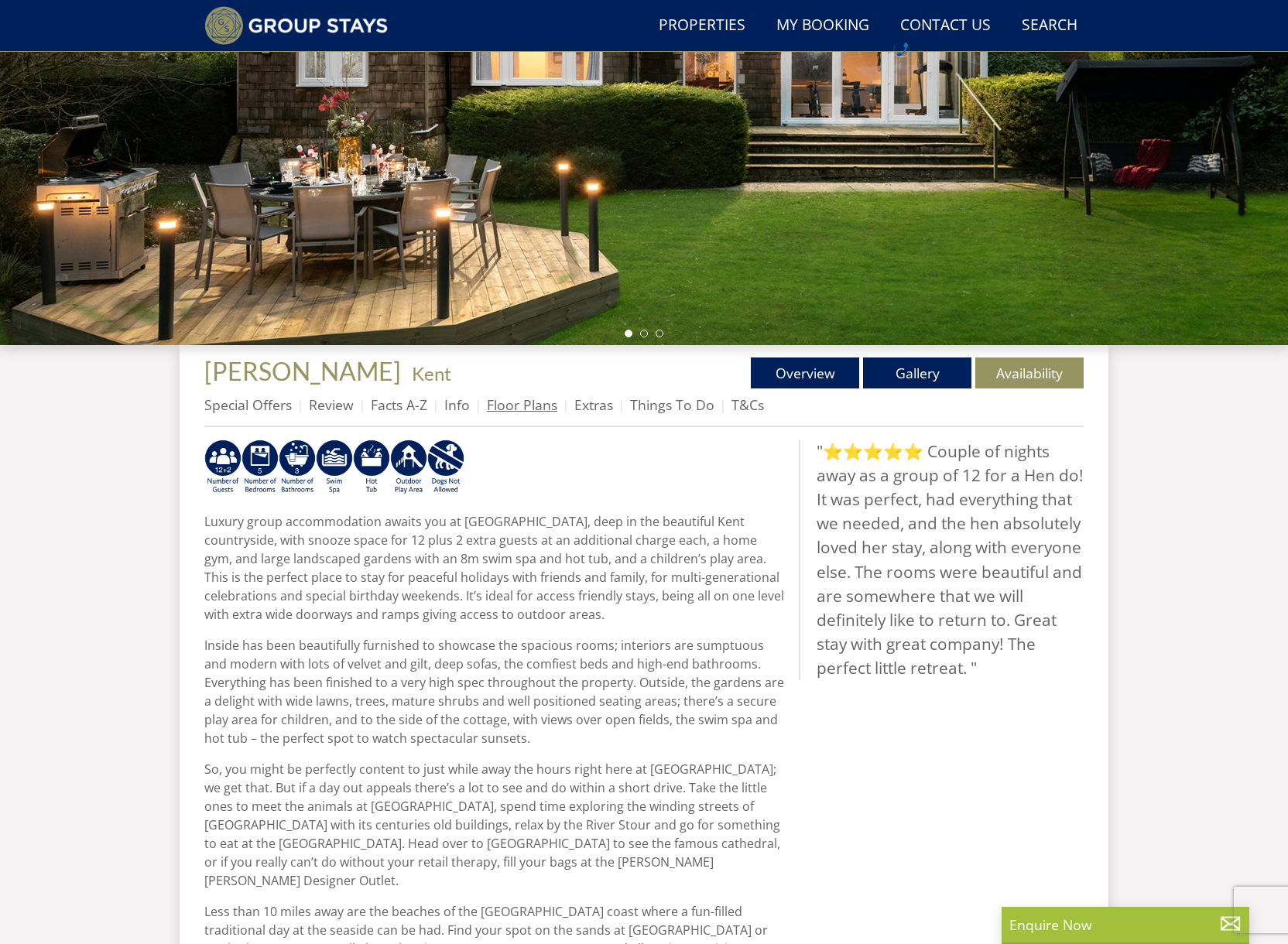
click at [523, 407] on link "Floor Plans" at bounding box center [521, 405] width 70 height 18
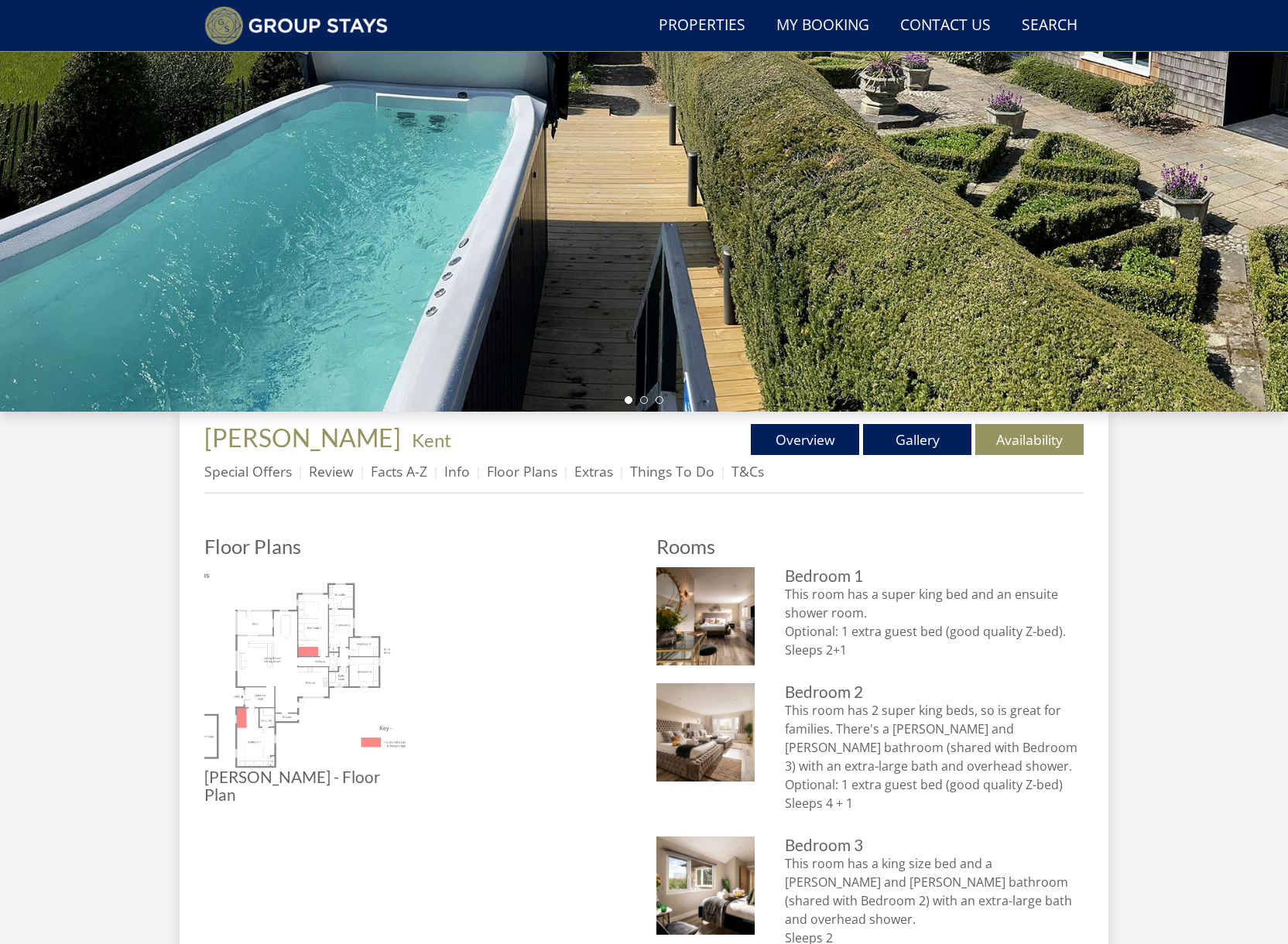
scroll to position [218, 0]
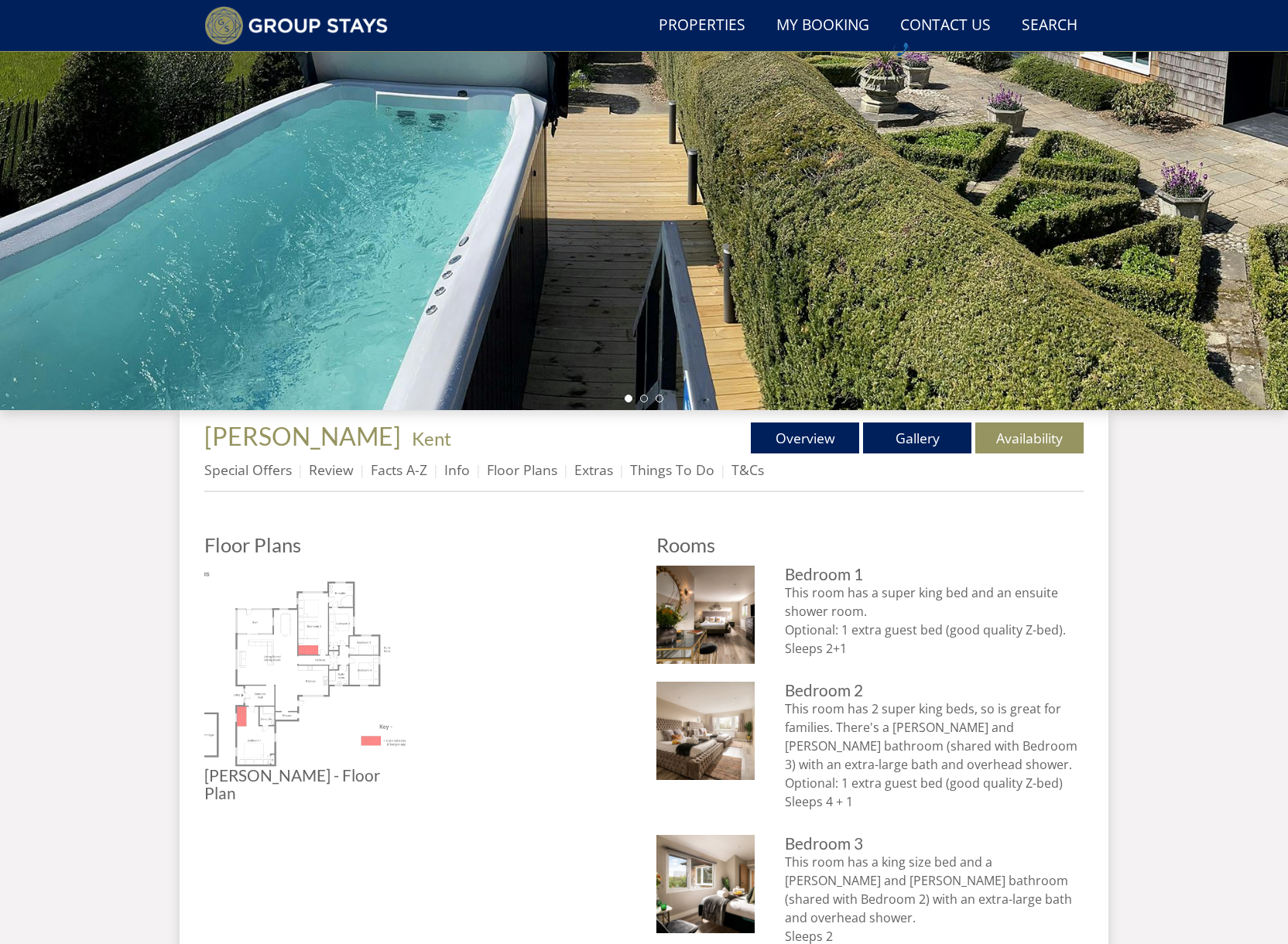
click at [290, 657] on img at bounding box center [305, 665] width 201 height 201
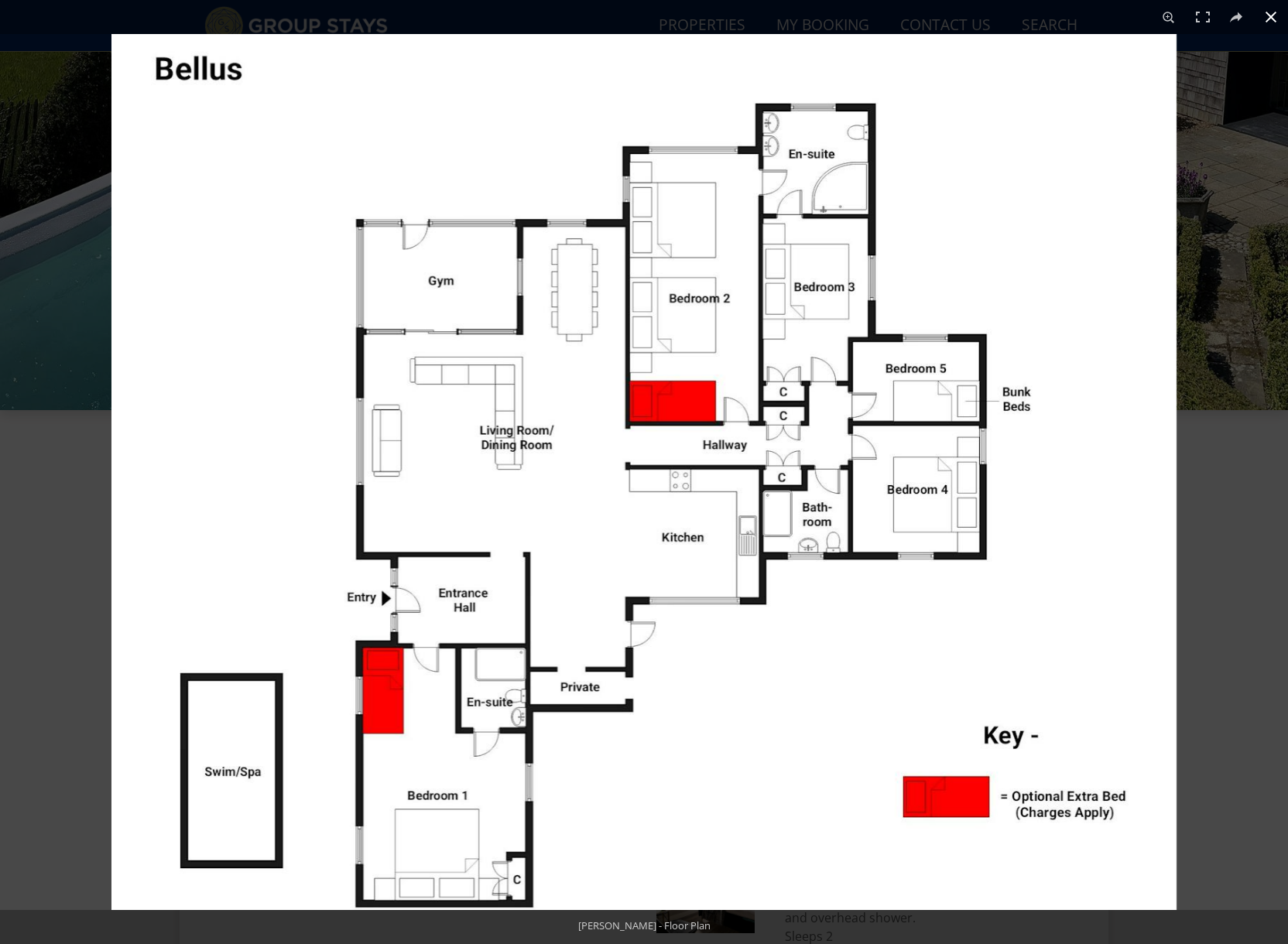
drag, startPoint x: 1233, startPoint y: 601, endPoint x: 1118, endPoint y: 601, distance: 115.0
click at [1223, 601] on div at bounding box center [756, 506] width 1288 height 944
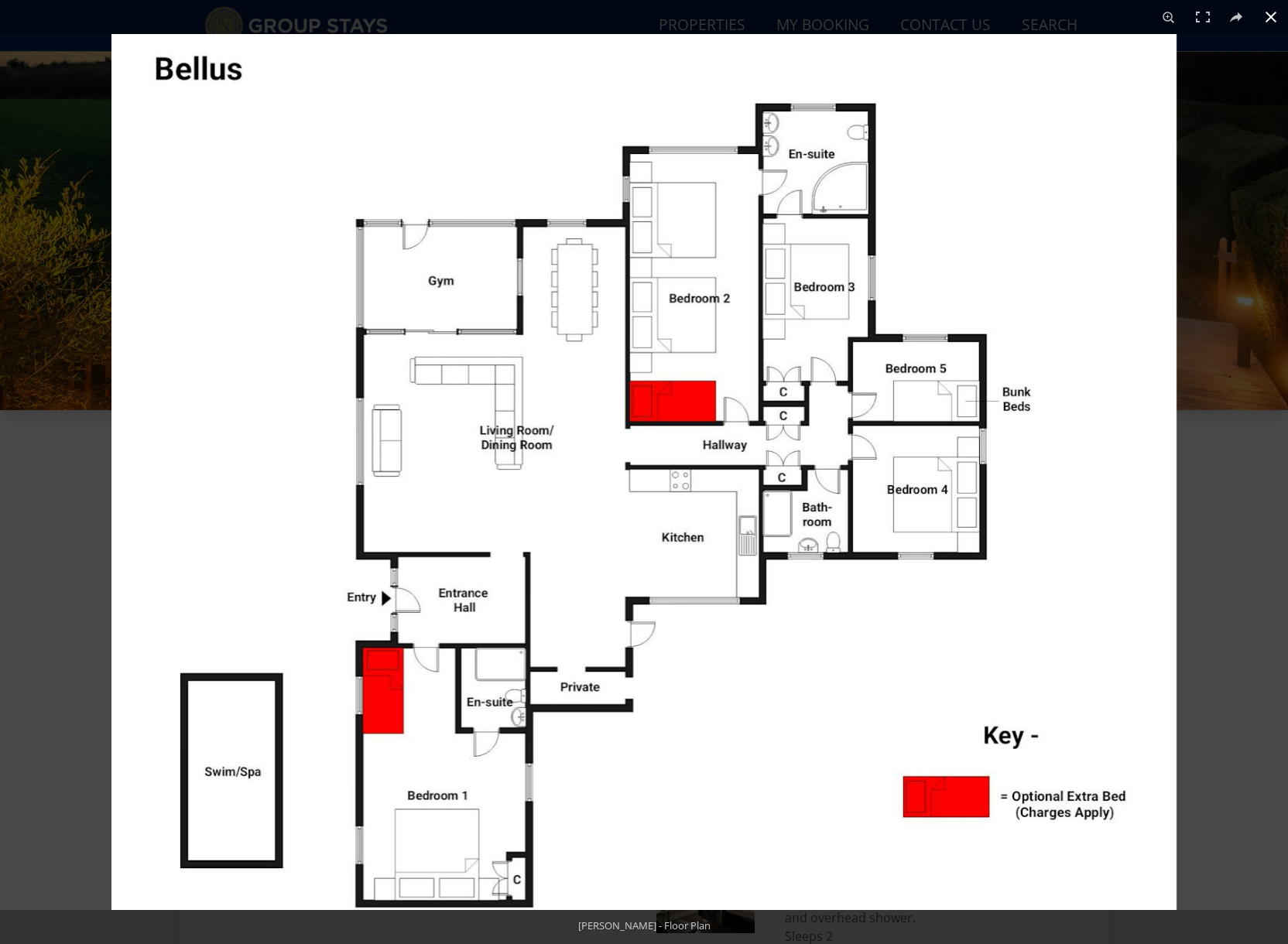
drag, startPoint x: 75, startPoint y: 405, endPoint x: 77, endPoint y: 421, distance: 16.1
click at [77, 406] on div at bounding box center [644, 472] width 1288 height 944
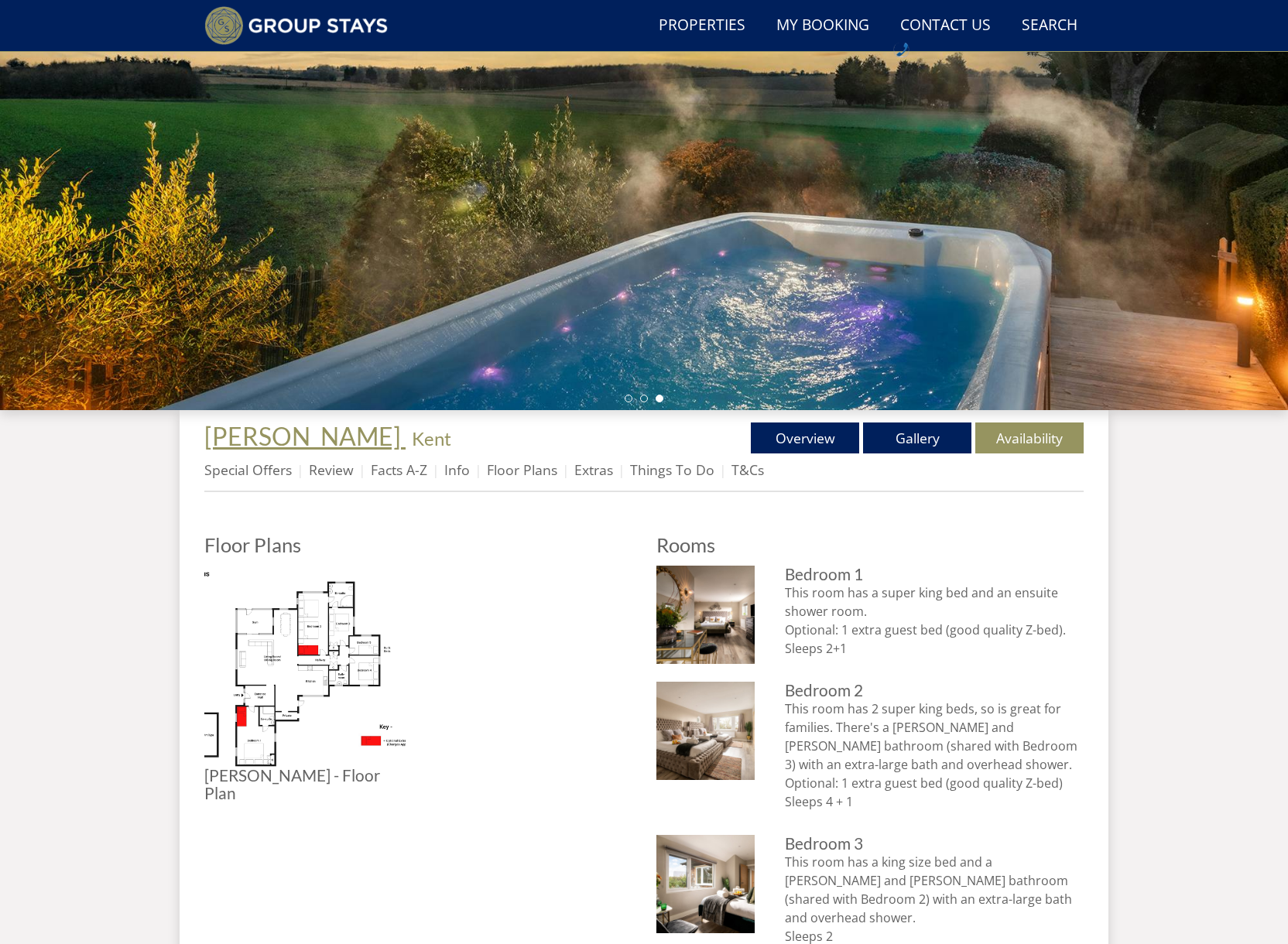
click at [231, 438] on span "[PERSON_NAME]" at bounding box center [302, 436] width 196 height 30
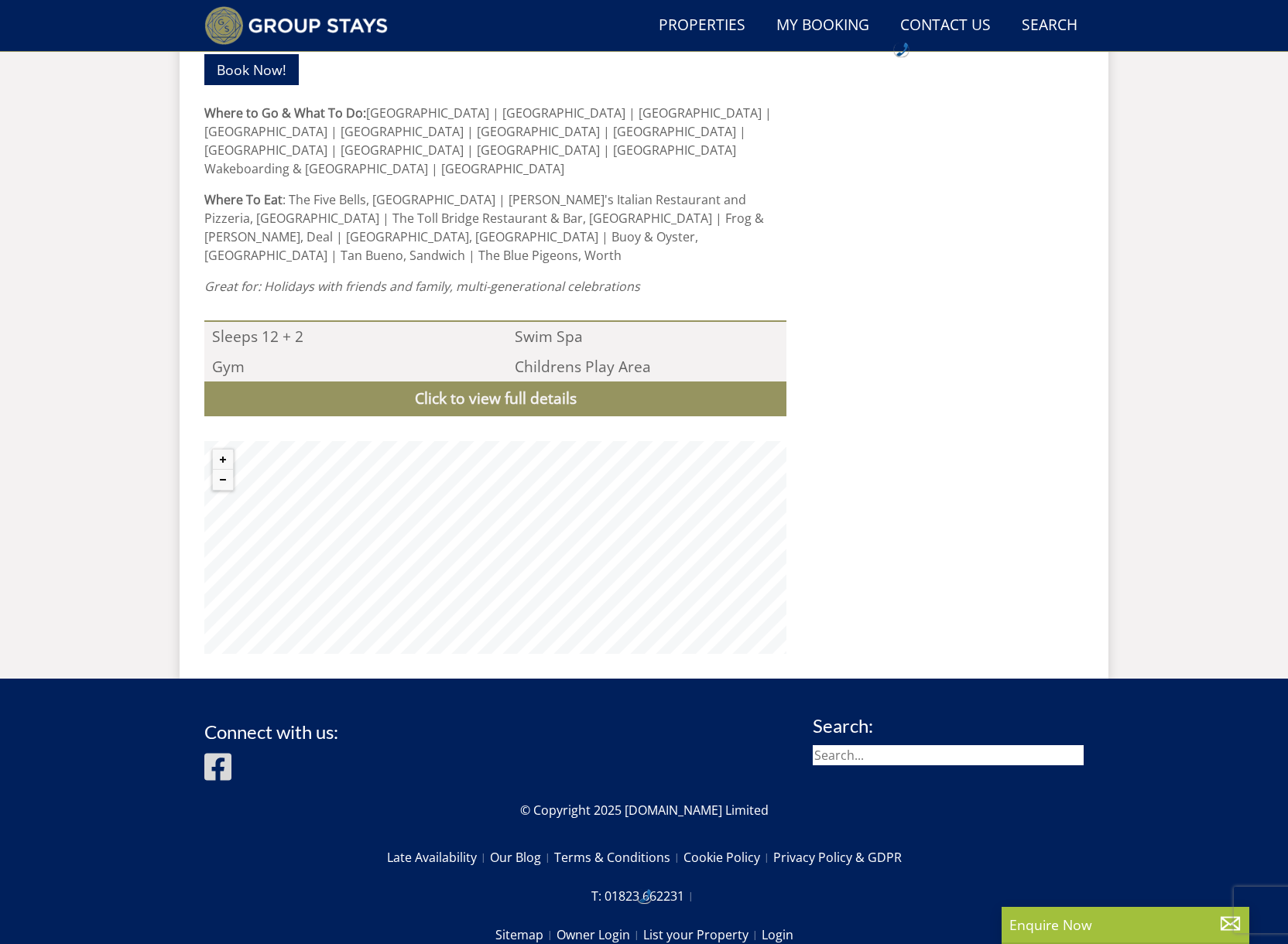
scroll to position [1360, 0]
